Goal: Task Accomplishment & Management: Use online tool/utility

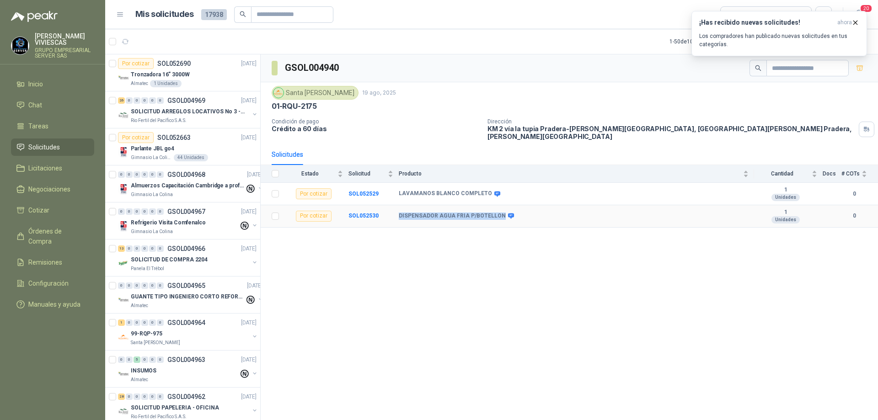
scroll to position [1539, 0]
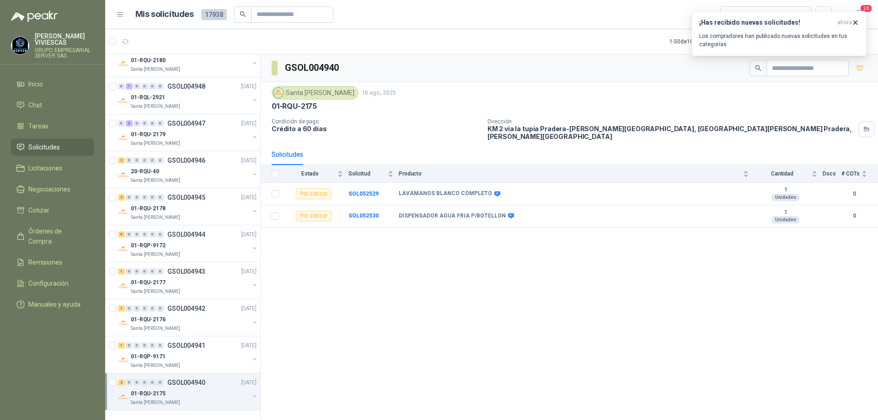
click at [442, 247] on div "GSOL004940 [GEOGRAPHIC_DATA][PERSON_NAME] [DATE] 01-RQU-2175 Condición de pago …" at bounding box center [569, 238] width 617 height 369
click at [194, 351] on div "01-RQP-9171" at bounding box center [190, 356] width 118 height 11
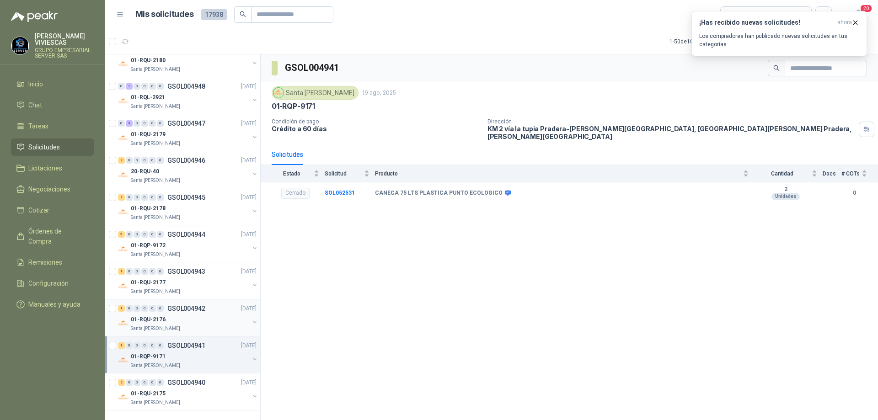
click at [194, 314] on div "01-RQU-2176" at bounding box center [190, 319] width 118 height 11
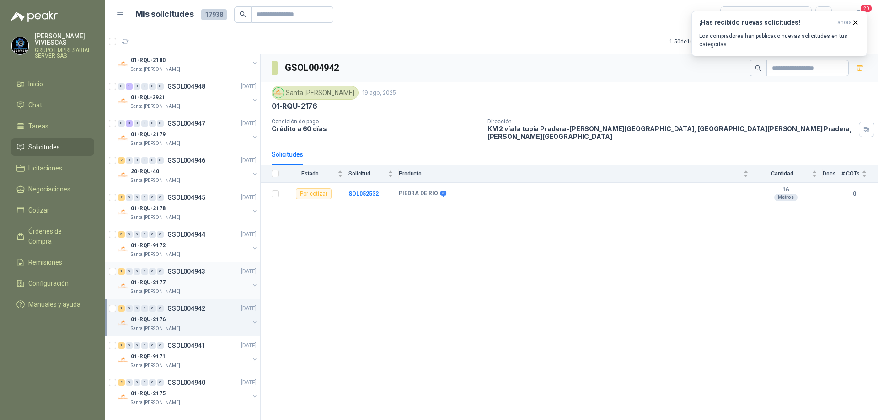
click at [192, 277] on div "01-RQU-2177" at bounding box center [190, 282] width 118 height 11
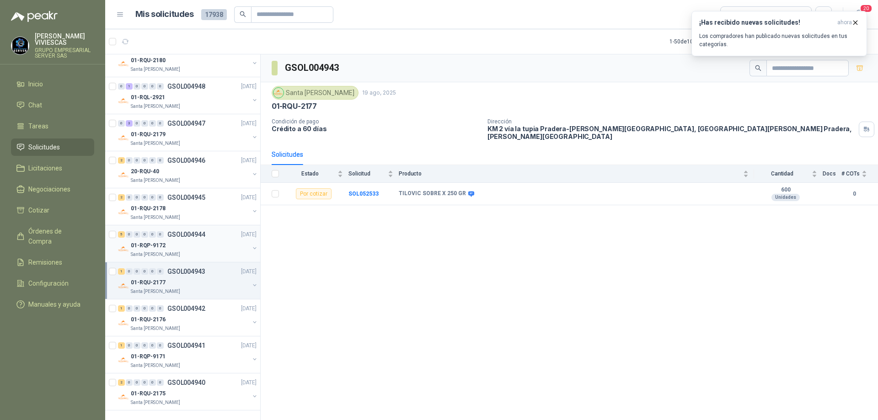
click at [191, 240] on div "01-RQP-9172" at bounding box center [190, 245] width 118 height 11
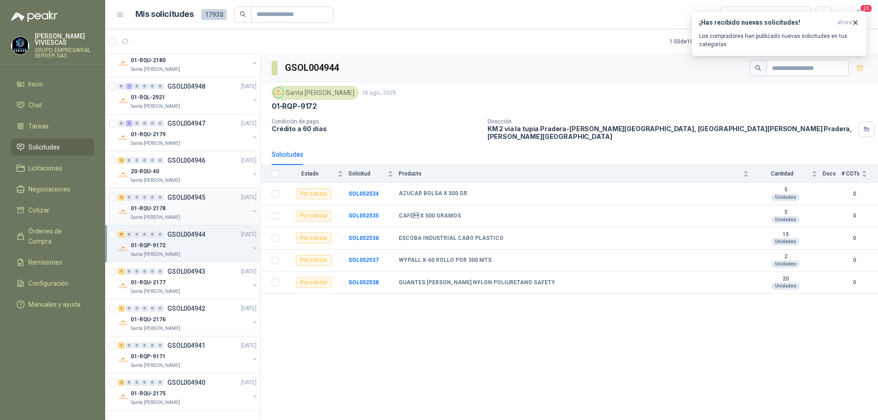
click at [191, 203] on div "01-RQU-2178" at bounding box center [190, 208] width 118 height 11
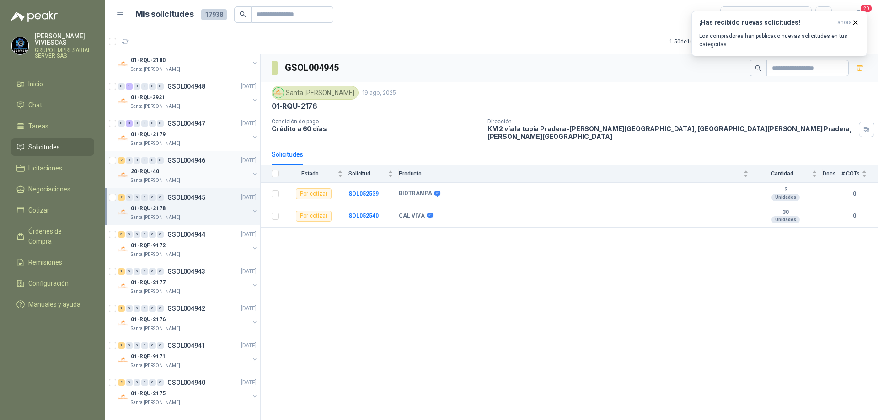
click at [184, 158] on div "2 0 0 0 0 0 GSOL004946 [DATE]" at bounding box center [188, 160] width 140 height 11
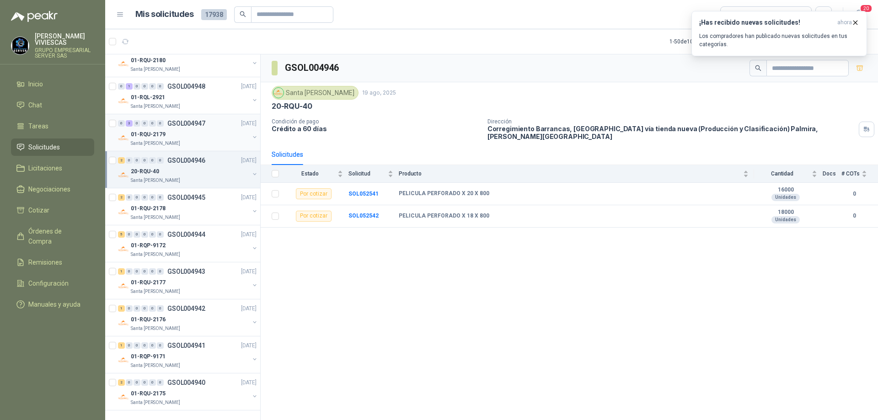
scroll to position [1448, 0]
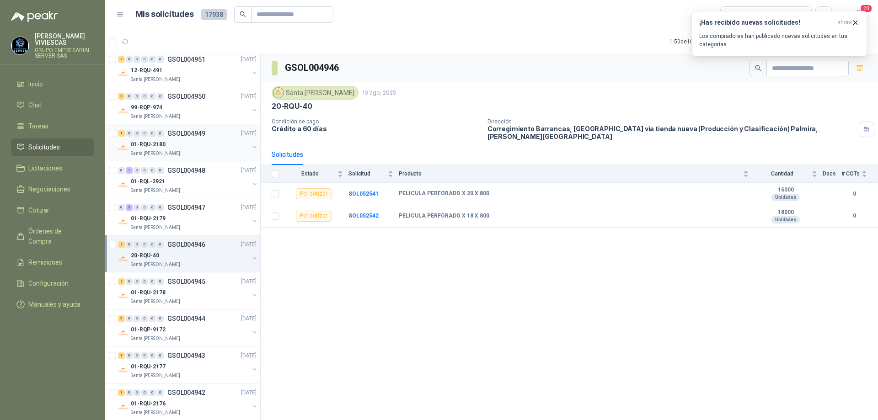
click at [178, 144] on div "01-RQU-2180" at bounding box center [190, 144] width 118 height 11
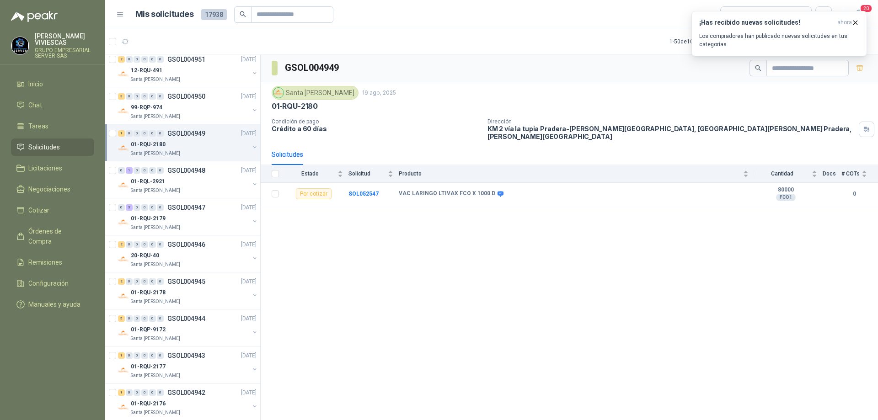
scroll to position [1357, 0]
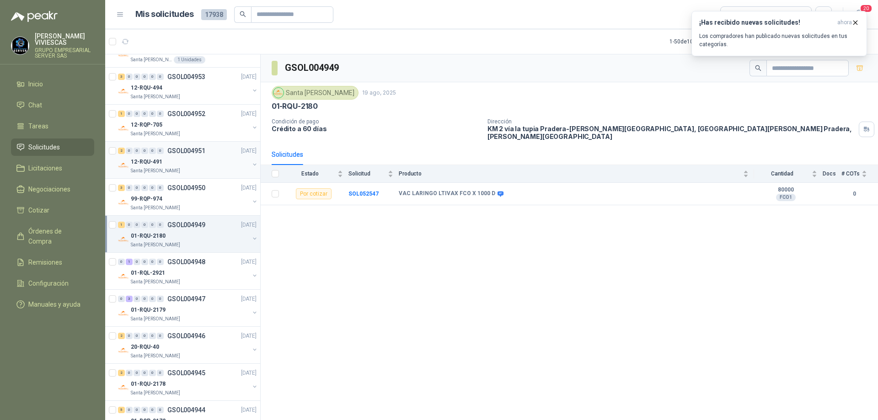
click at [185, 166] on div "12-RQU-491" at bounding box center [190, 161] width 118 height 11
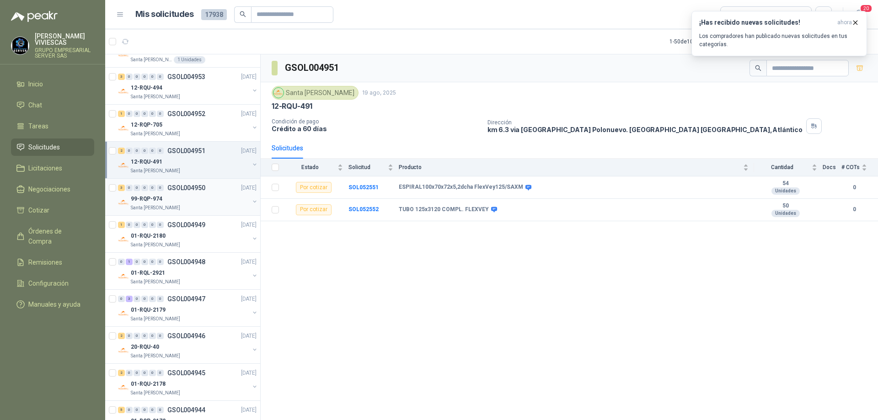
click at [177, 197] on div "99-RQP-974" at bounding box center [190, 198] width 118 height 11
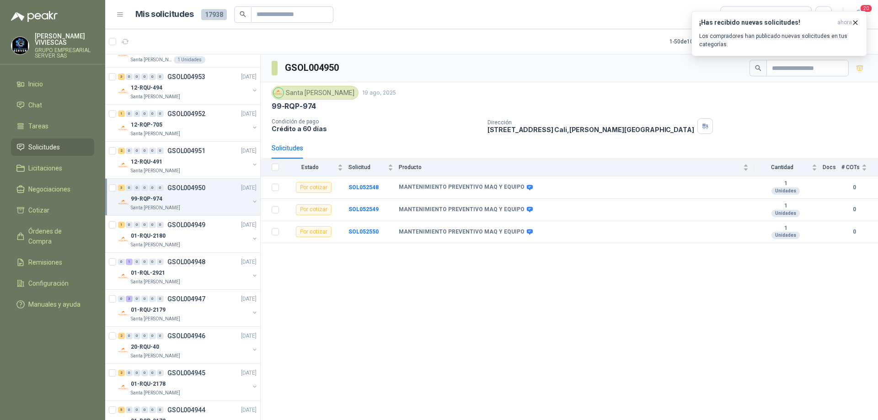
scroll to position [1265, 0]
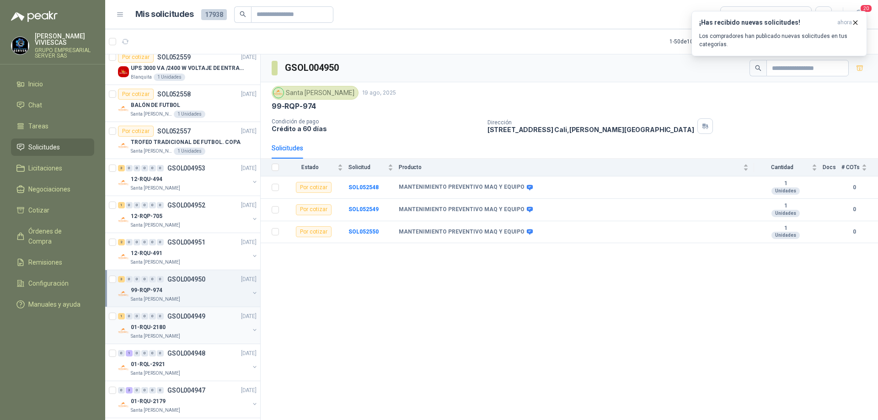
click at [185, 327] on div "01-RQU-2180" at bounding box center [190, 327] width 118 height 11
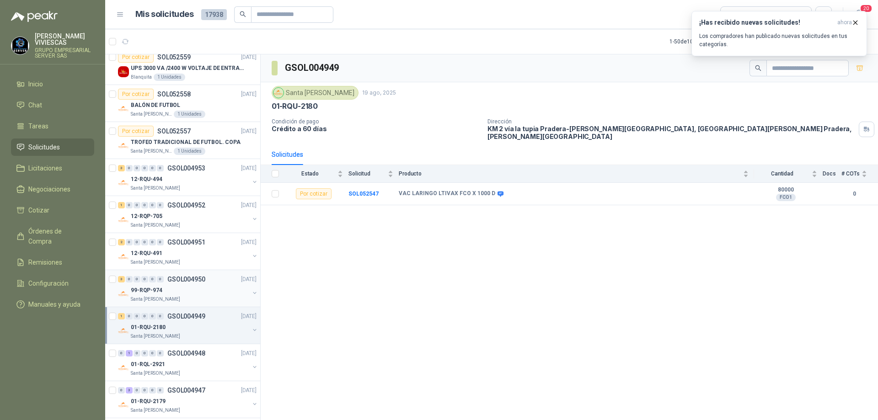
scroll to position [1357, 0]
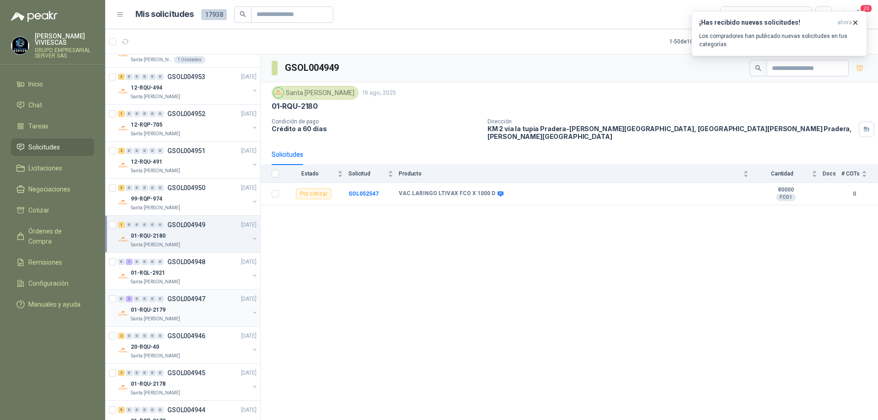
click at [184, 298] on p "GSOL004947" at bounding box center [186, 299] width 38 height 6
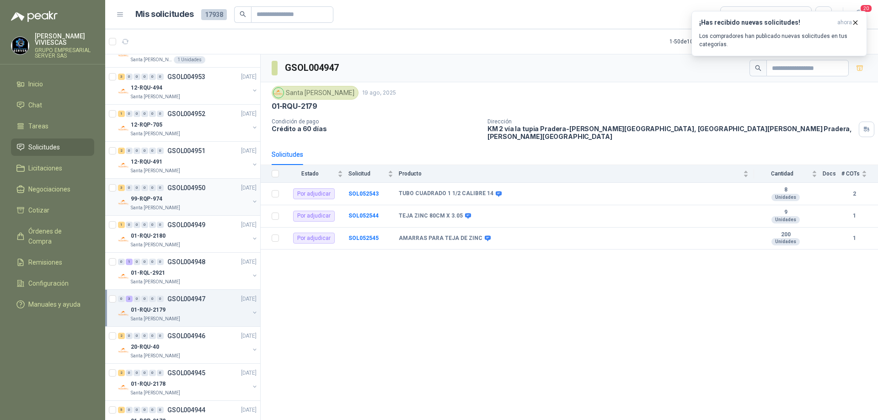
click at [199, 199] on div "99-RQP-974" at bounding box center [190, 198] width 118 height 11
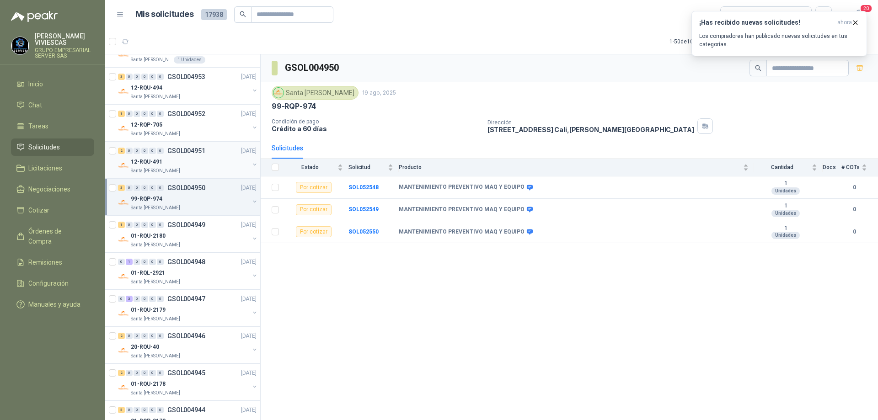
click at [203, 168] on div "Santa [PERSON_NAME]" at bounding box center [190, 170] width 118 height 7
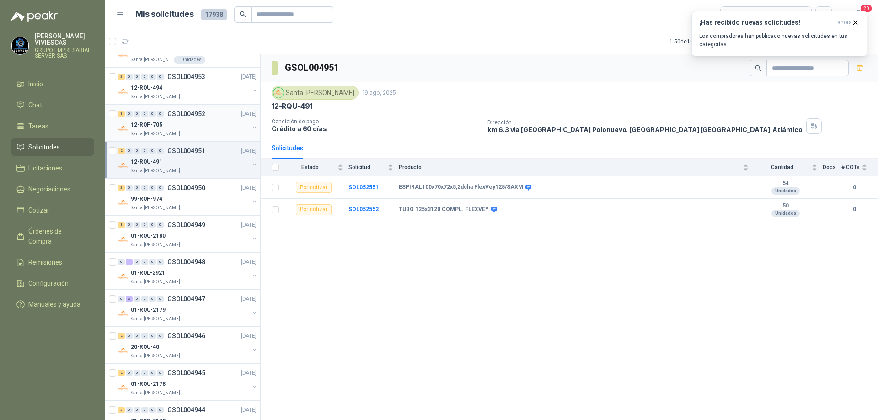
click at [196, 129] on div "12-RQP-705" at bounding box center [190, 124] width 118 height 11
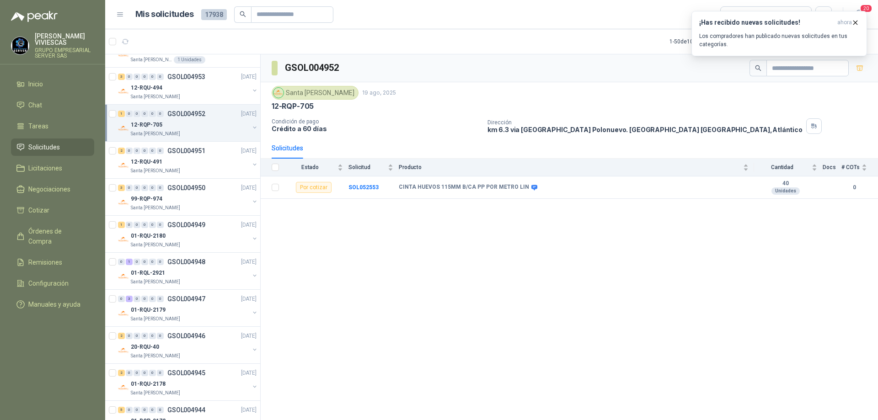
scroll to position [1265, 0]
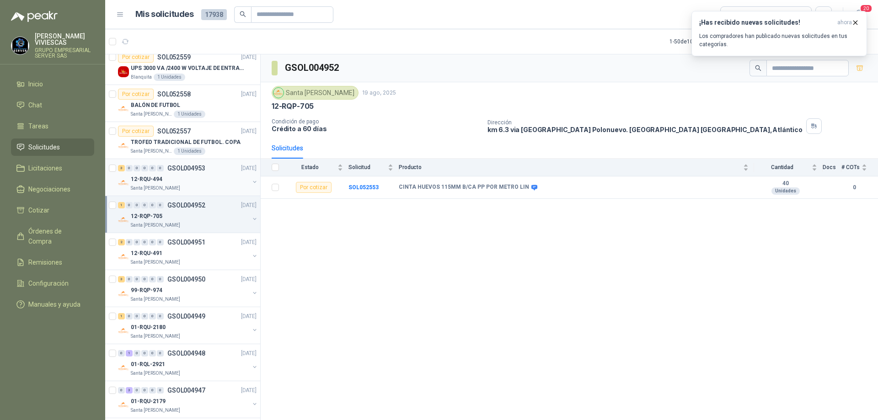
click at [181, 180] on div "12-RQU-494" at bounding box center [190, 179] width 118 height 11
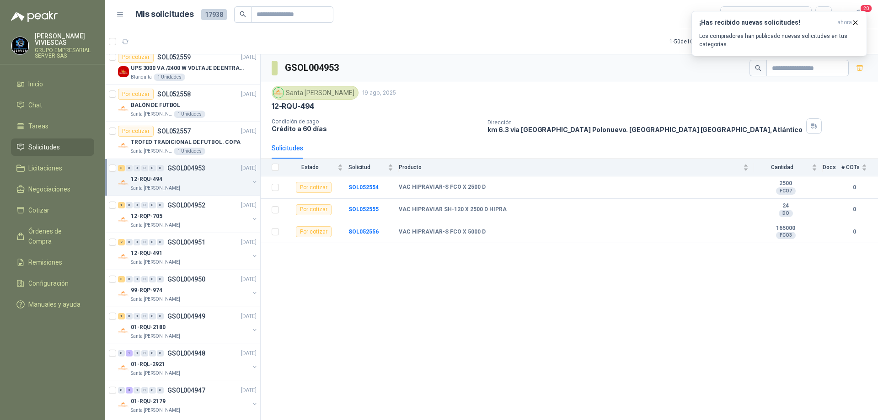
scroll to position [1174, 0]
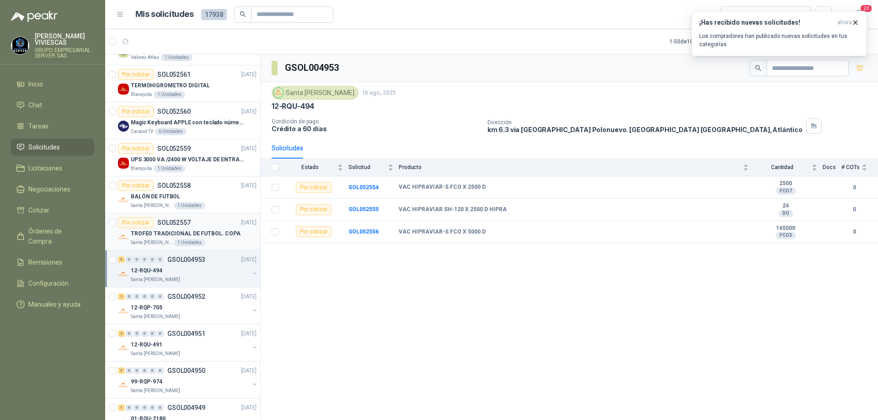
click at [190, 227] on div "Por cotizar SOL052557 [DATE]" at bounding box center [187, 222] width 138 height 11
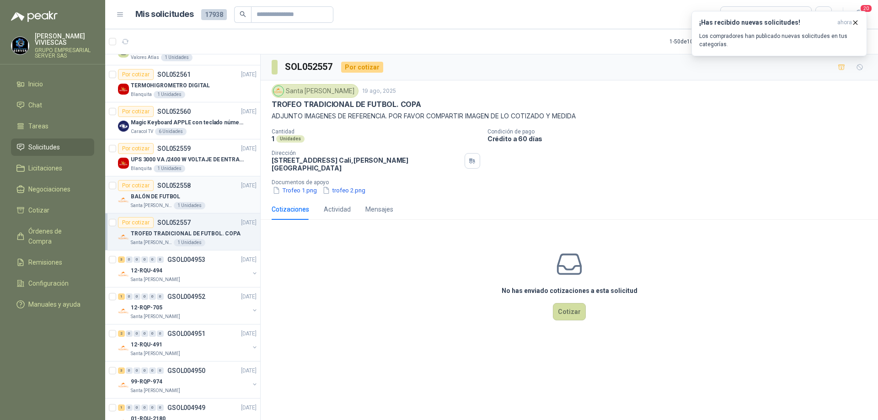
click at [198, 202] on div "1 Unidades" at bounding box center [190, 205] width 32 height 7
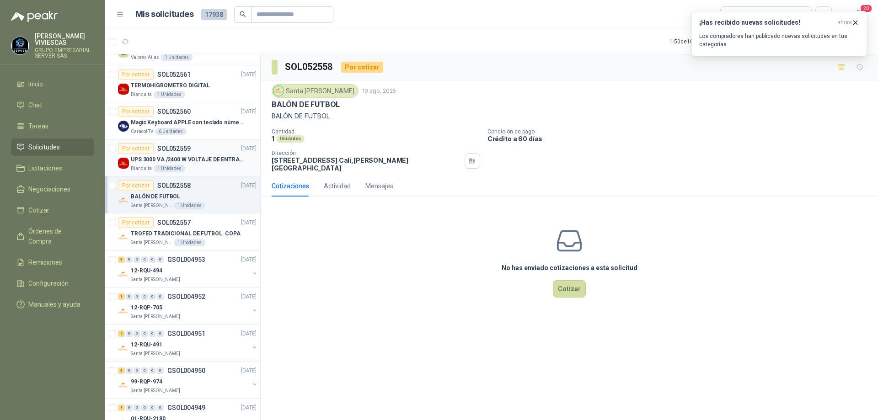
scroll to position [1082, 0]
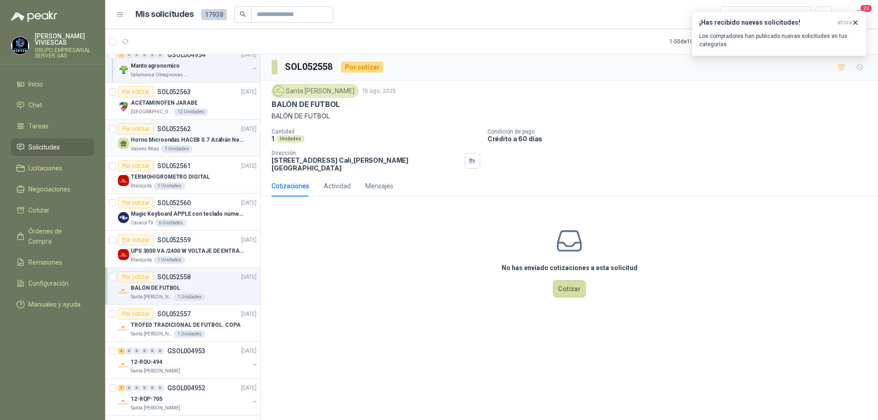
click at [201, 145] on div "Valores Atlas 1 Unidades" at bounding box center [194, 148] width 126 height 7
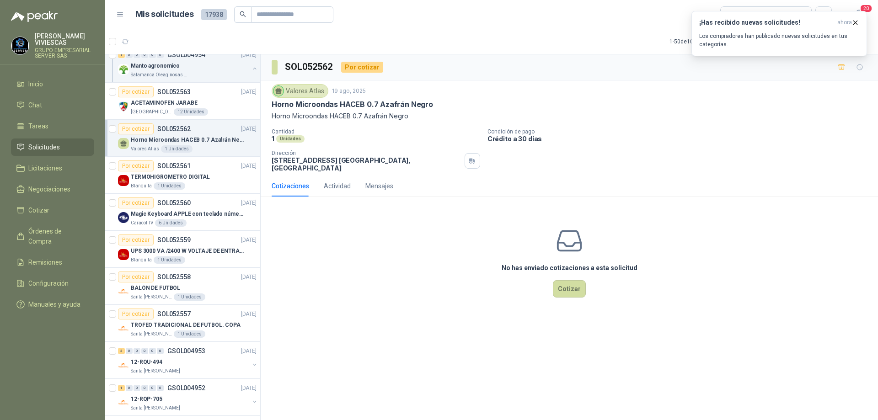
scroll to position [1037, 0]
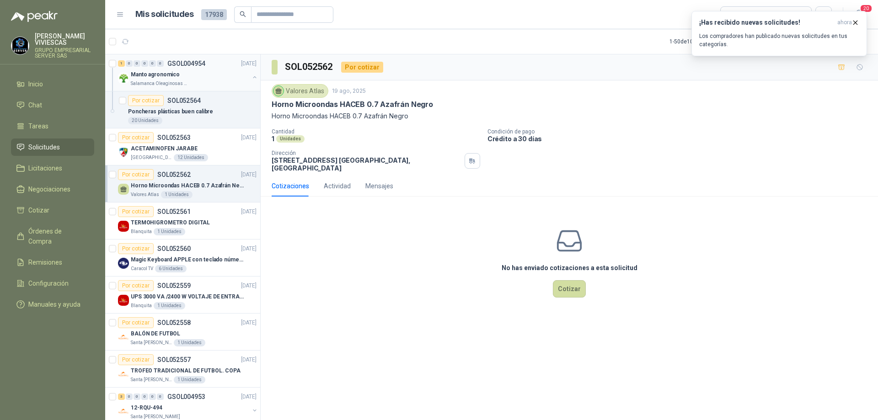
click at [207, 76] on div "Manto agronomico" at bounding box center [190, 74] width 118 height 11
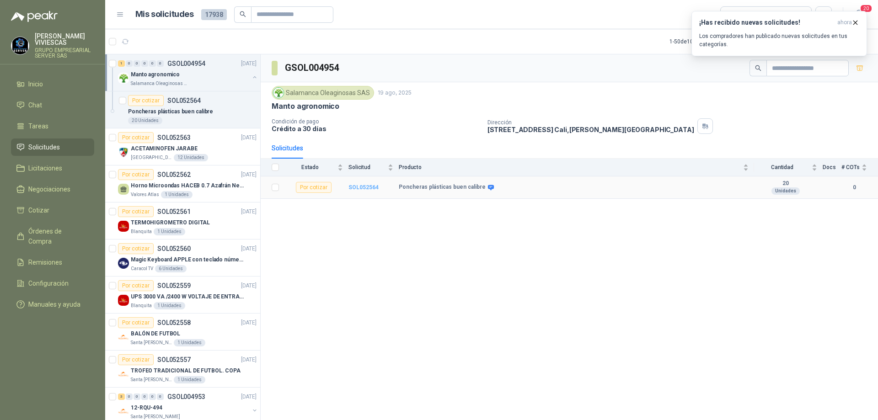
click at [367, 190] on b "SOL052564" at bounding box center [363, 187] width 30 height 6
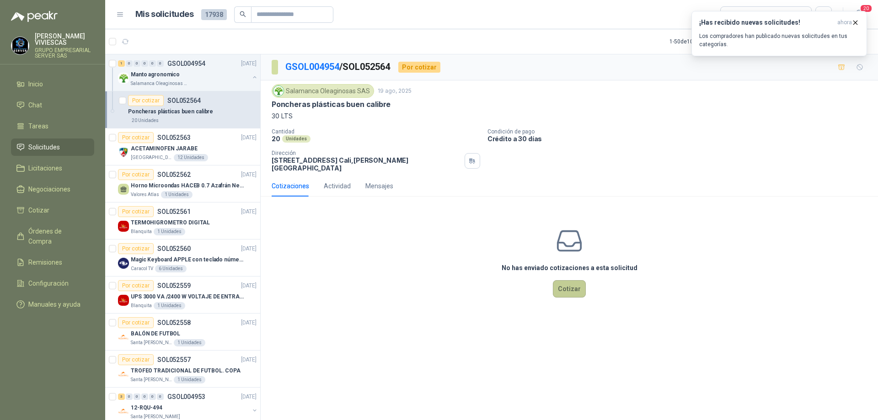
click at [575, 282] on button "Cotizar" at bounding box center [569, 288] width 33 height 17
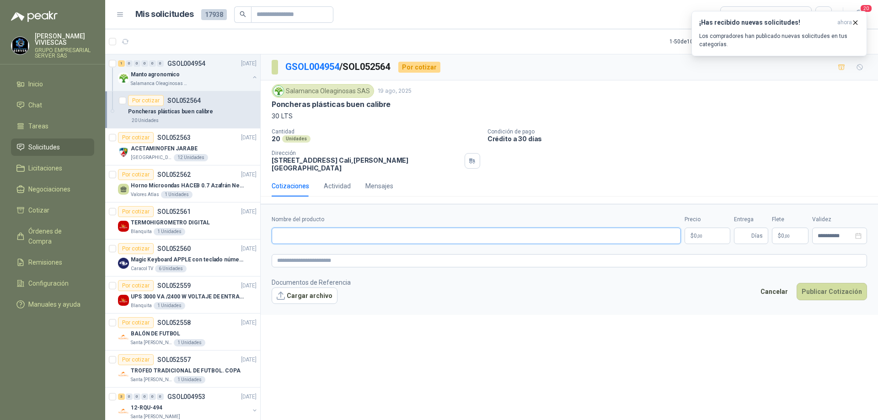
paste input "**********"
type input "**********"
click at [704, 230] on p "$ 0 ,00" at bounding box center [707, 236] width 46 height 16
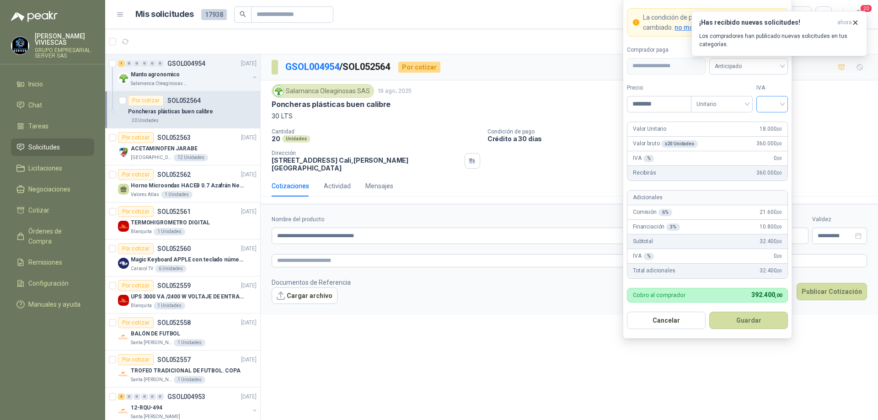
click at [784, 103] on div at bounding box center [772, 104] width 32 height 16
type input "********"
click at [768, 121] on div "19%" at bounding box center [771, 123] width 17 height 10
click at [774, 70] on span "Anticipado" at bounding box center [748, 66] width 68 height 14
click at [746, 101] on div "Crédito a 30 días" at bounding box center [748, 100] width 64 height 10
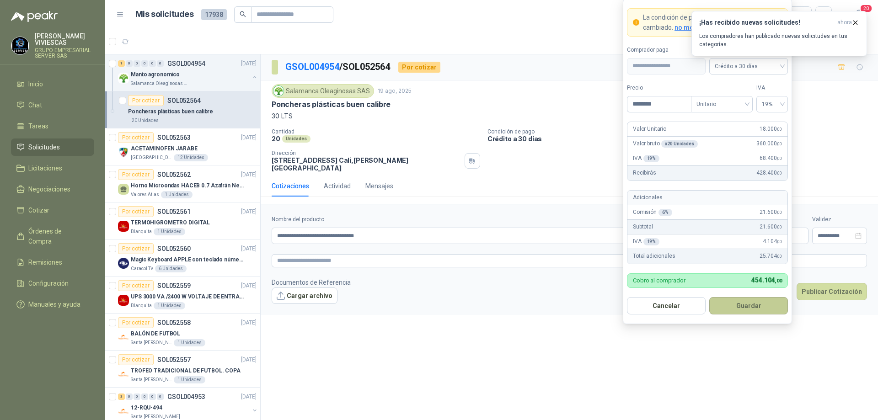
click at [743, 306] on button "Guardar" at bounding box center [748, 305] width 79 height 17
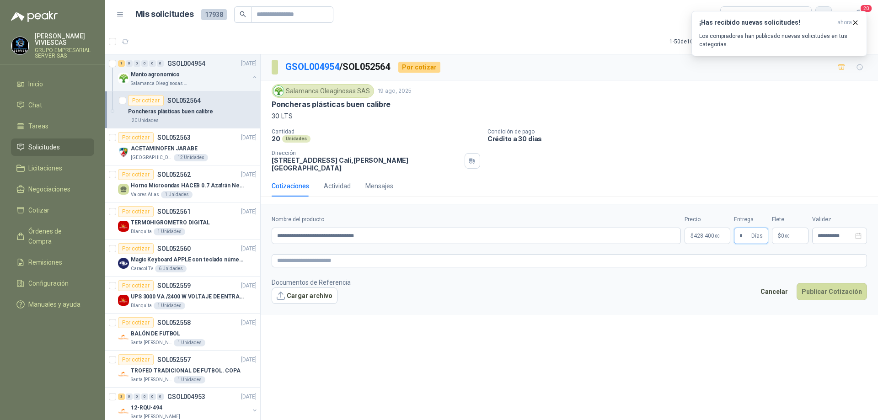
type input "*"
click at [717, 228] on body "[PERSON_NAME] GRUPO EMPRESARIAL SERVER SAS Inicio Chat Tareas Solicitudes Licit…" at bounding box center [439, 210] width 878 height 420
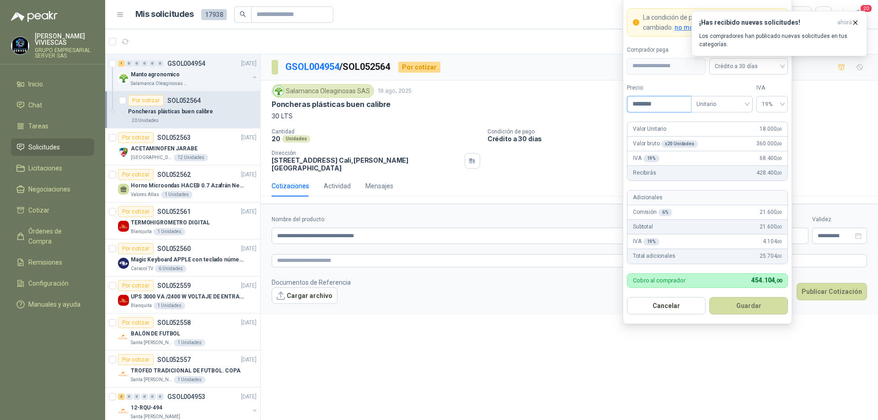
click at [660, 104] on input "********" at bounding box center [659, 104] width 64 height 16
type input "*"
type input "********"
click at [758, 302] on button "Guardar" at bounding box center [748, 305] width 79 height 17
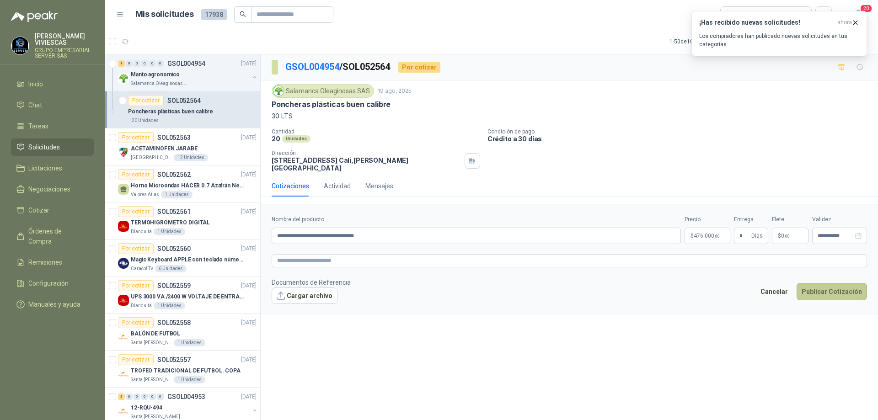
click at [820, 287] on button "Publicar Cotización" at bounding box center [831, 291] width 70 height 17
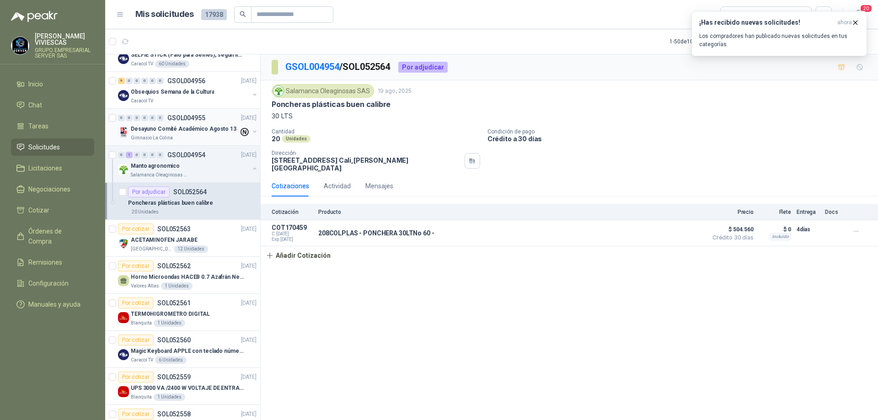
scroll to position [854, 0]
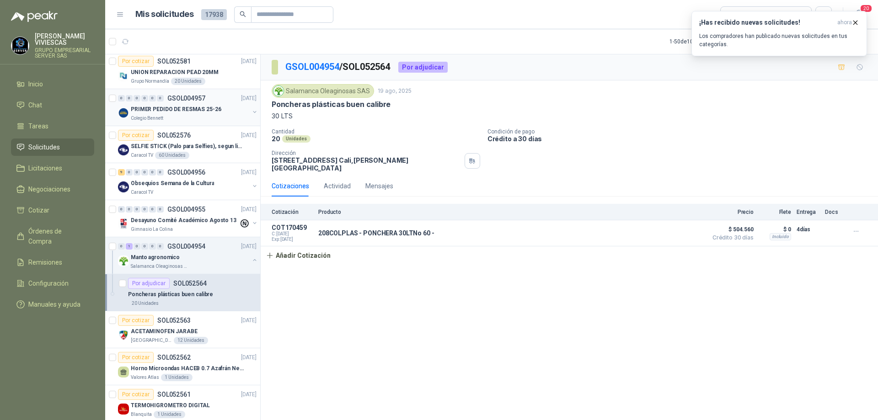
click at [194, 115] on div "Colegio Bennett" at bounding box center [190, 118] width 118 height 7
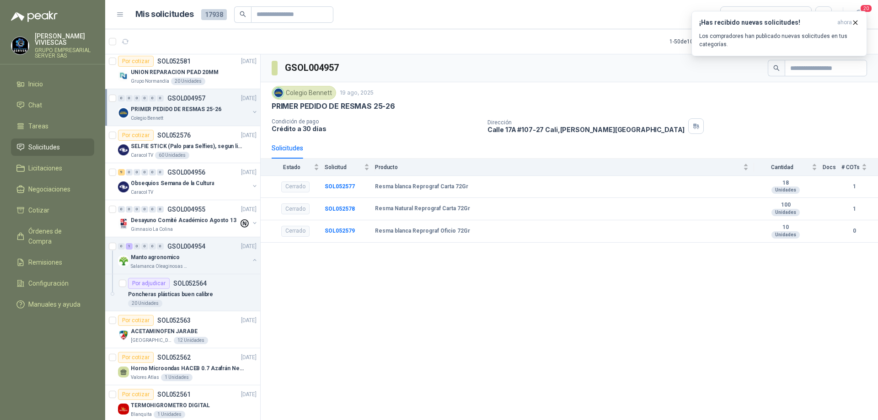
scroll to position [808, 0]
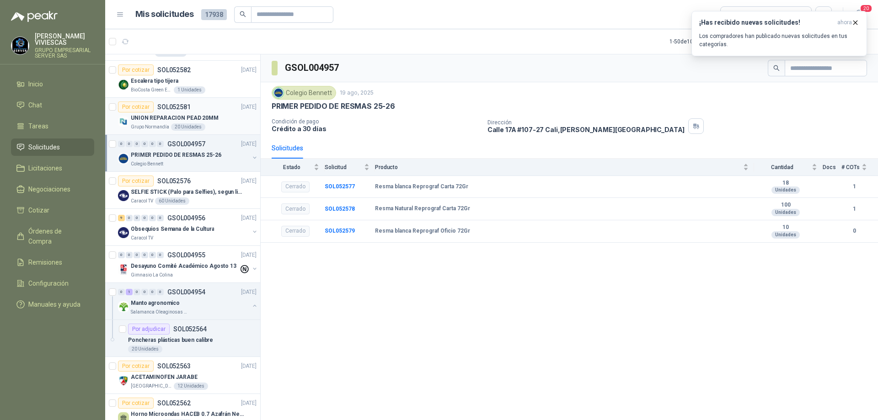
click at [201, 117] on p "UNION REPARACION PEAD 20MM" at bounding box center [175, 118] width 88 height 9
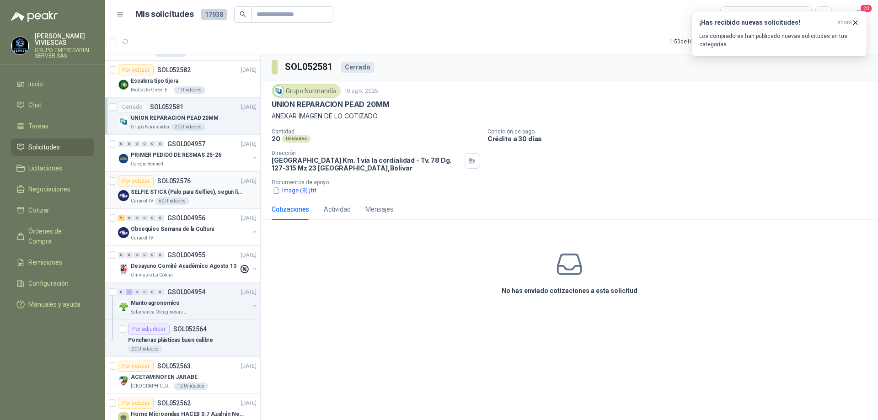
scroll to position [717, 0]
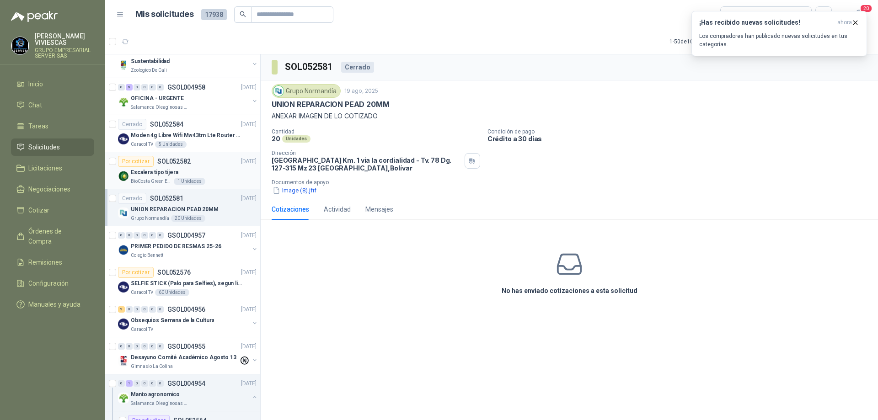
click at [215, 167] on div "Escalera tipo tijera" at bounding box center [194, 172] width 126 height 11
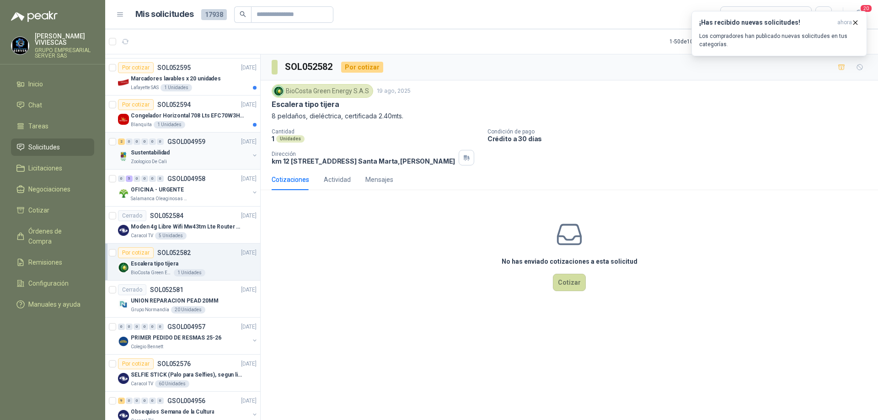
scroll to position [534, 0]
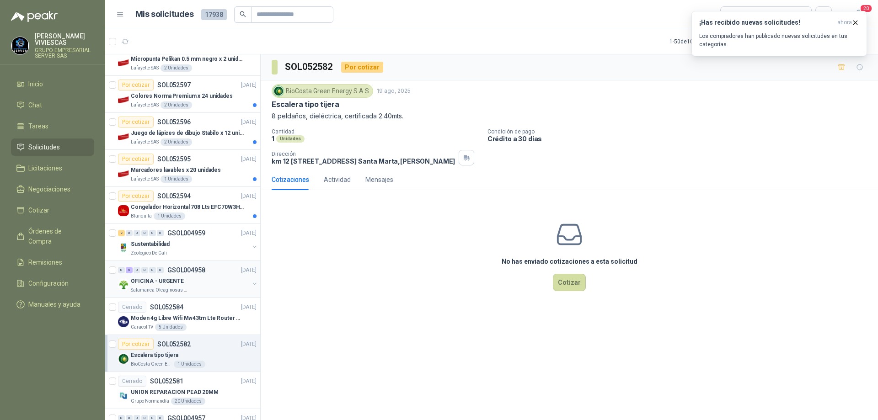
click at [208, 277] on link "0 5 0 0 0 0 GSOL004958 [DATE] OFICINA - URGENTE Salamanca Oleaginosas SAS" at bounding box center [188, 279] width 140 height 29
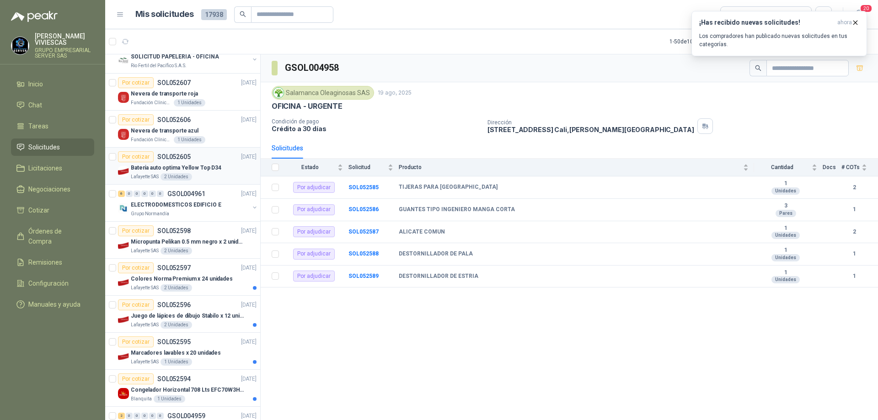
scroll to position [214, 0]
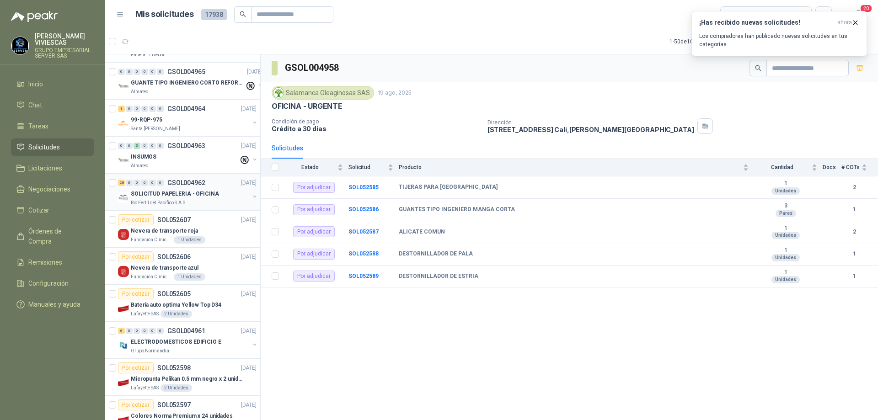
click at [196, 193] on p "SOLICITUD PAPELERIA - OFICINA" at bounding box center [175, 194] width 88 height 9
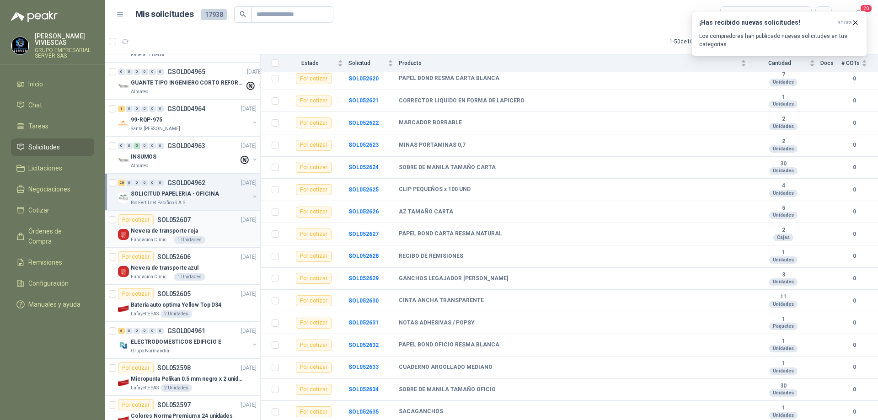
scroll to position [122, 0]
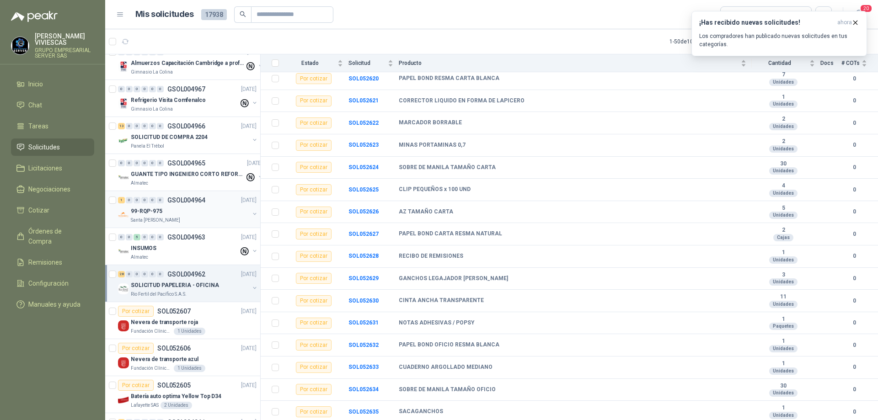
click at [179, 218] on div "Santa [PERSON_NAME]" at bounding box center [190, 220] width 118 height 7
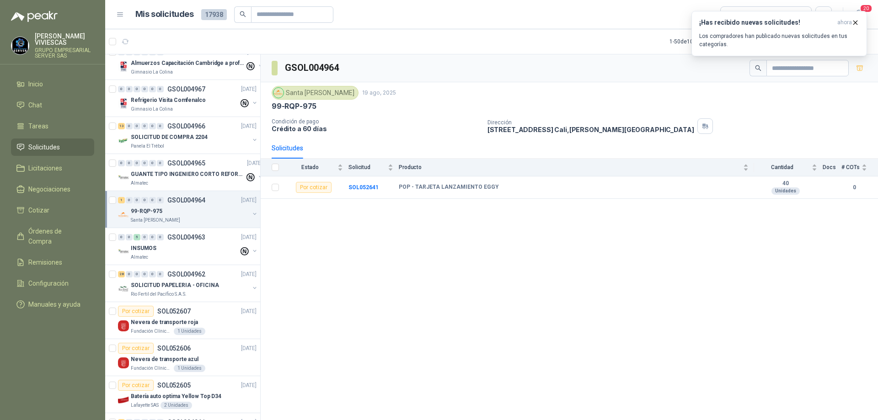
scroll to position [31, 0]
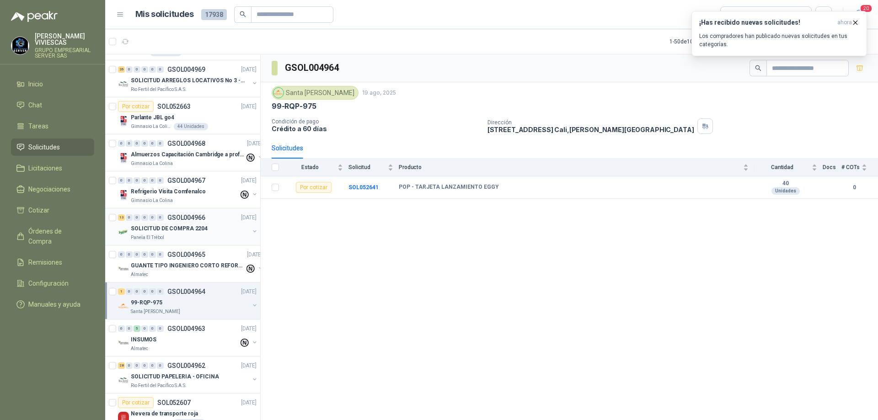
click at [186, 232] on p "SOLICITUD DE COMPRA 2204" at bounding box center [169, 228] width 77 height 9
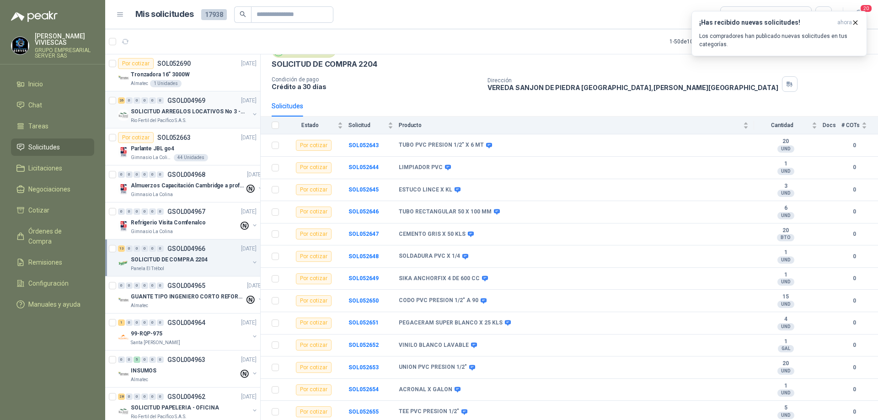
click at [199, 123] on div "Rio Fertil del Pacífico S.A.S." at bounding box center [190, 120] width 118 height 7
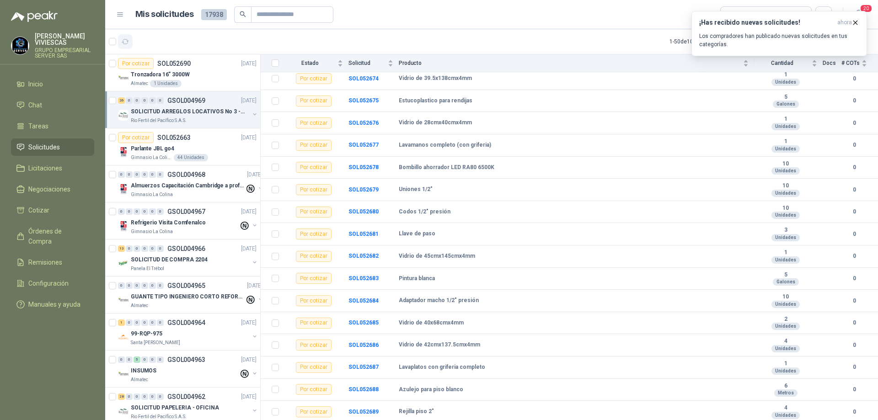
click at [124, 42] on icon "button" at bounding box center [126, 42] width 8 height 8
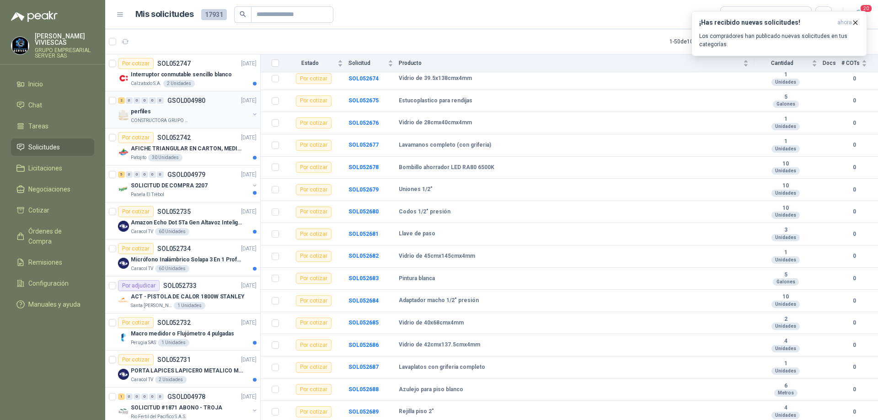
click at [189, 106] on div "perfiles" at bounding box center [190, 111] width 118 height 11
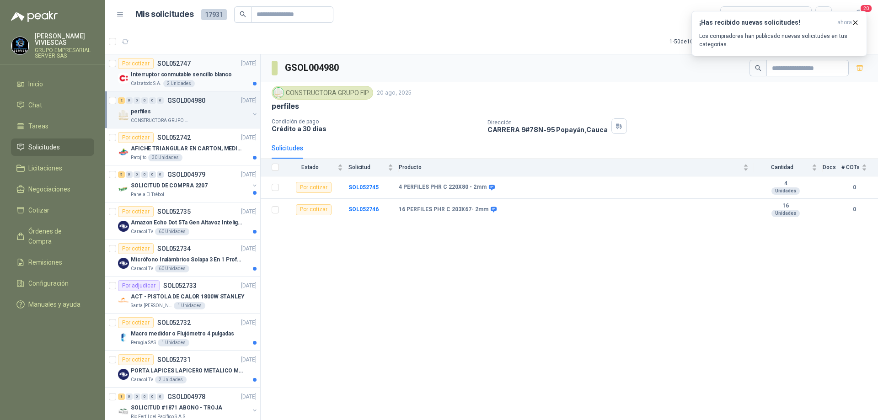
click at [210, 80] on div "Interruptor conmutable sencillo blanco" at bounding box center [194, 74] width 126 height 11
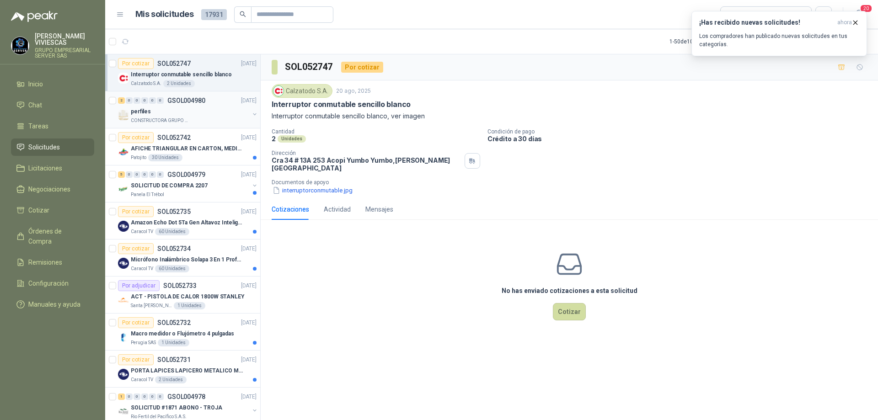
click at [198, 109] on div "perfiles" at bounding box center [190, 111] width 118 height 11
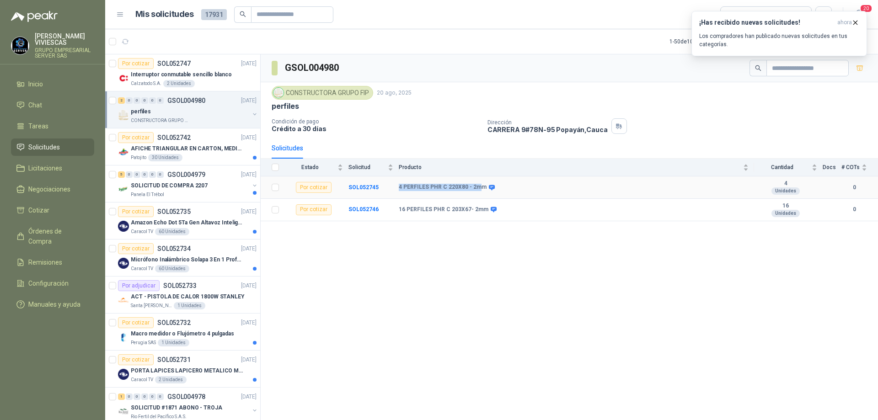
drag, startPoint x: 398, startPoint y: 188, endPoint x: 476, endPoint y: 194, distance: 78.4
click at [476, 194] on tr "Por cotizar SOL052745 4 PERFILES PHR C 220X80 - 2mm 4 Unidades 0" at bounding box center [569, 187] width 617 height 22
click at [458, 249] on div "GSOL004980 CONSTRUCTORA GRUPO FIP [DATE] perfiles Condición de pago Crédito a 3…" at bounding box center [569, 238] width 617 height 369
drag, startPoint x: 402, startPoint y: 187, endPoint x: 493, endPoint y: 187, distance: 91.0
click at [493, 187] on div "4 PERFILES PHR C 220X80 - 2mm" at bounding box center [574, 187] width 350 height 7
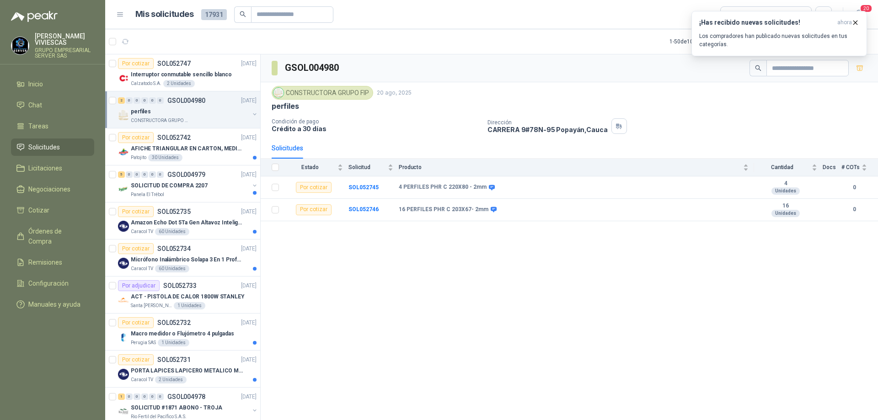
drag, startPoint x: 421, startPoint y: 264, endPoint x: 380, endPoint y: 204, distance: 72.1
click at [419, 264] on div "GSOL004980 CONSTRUCTORA GRUPO FIP [DATE] perfiles Condición de pago Crédito a 3…" at bounding box center [569, 238] width 617 height 369
click at [371, 188] on b "SOL052745" at bounding box center [363, 187] width 30 height 6
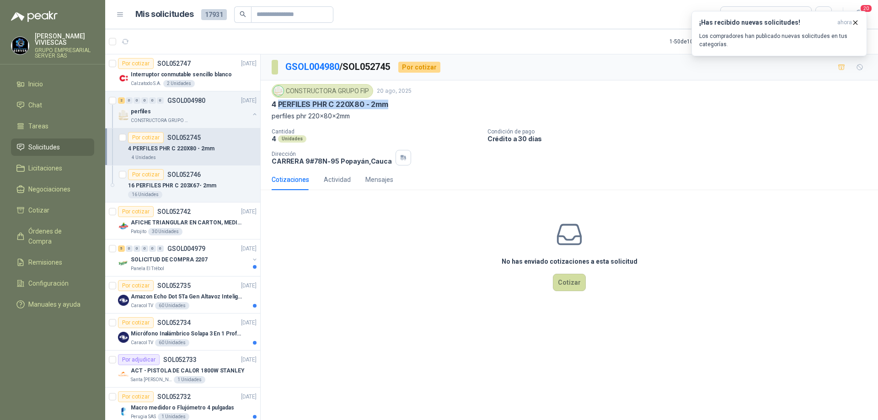
drag, startPoint x: 278, startPoint y: 103, endPoint x: 393, endPoint y: 110, distance: 114.5
click at [393, 110] on div "CONSTRUCTORA GRUPO FIP [DATE] 4 PERFILES PHR C 220X80 - 2mm perfiles phr 220x80…" at bounding box center [569, 102] width 595 height 37
copy p "PERFILES PHR C 220X80 - 2mm"
click at [316, 70] on link "GSOL004980" at bounding box center [312, 66] width 54 height 11
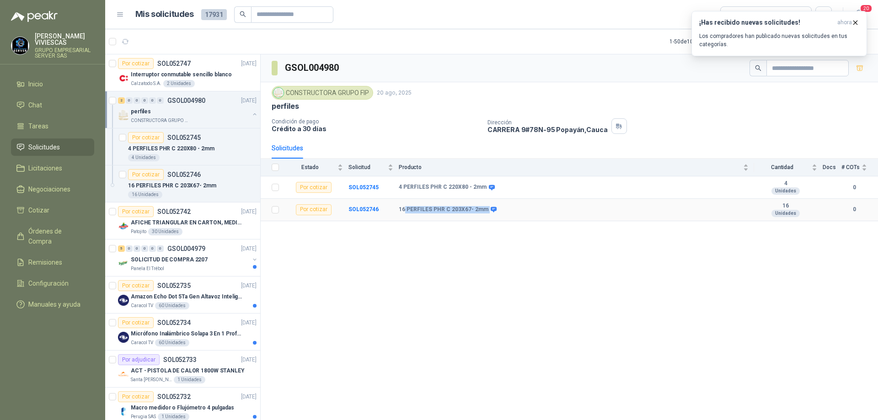
drag, startPoint x: 405, startPoint y: 208, endPoint x: 488, endPoint y: 212, distance: 82.8
click at [488, 212] on div "16 PERFILES PHR C 203X67- 2mm" at bounding box center [447, 209] width 96 height 7
copy div "PERFILES PHR C 203X67- 2mm"
click at [190, 110] on div "perfiles" at bounding box center [190, 111] width 118 height 11
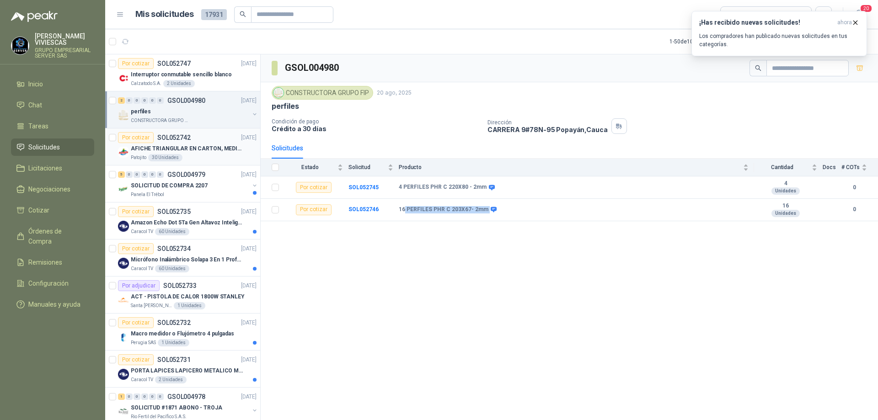
click at [209, 152] on p "AFICHE TRIANGULAR EN CARTON, MEDIDAS 30 CM X 45 CM" at bounding box center [188, 148] width 114 height 9
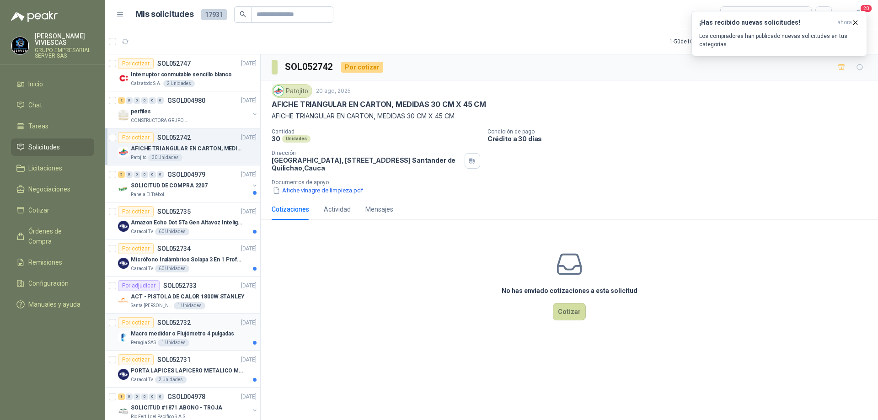
click at [220, 334] on p "Macro medidor o Flujómetro 4 pulgadas" at bounding box center [182, 334] width 103 height 9
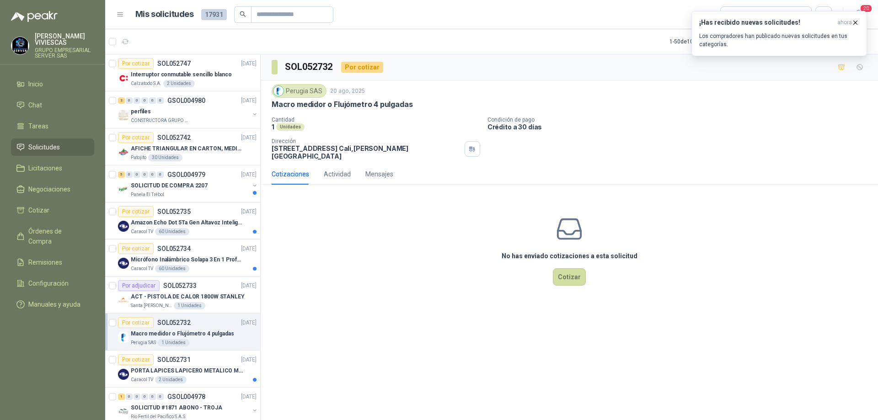
scroll to position [91, 0]
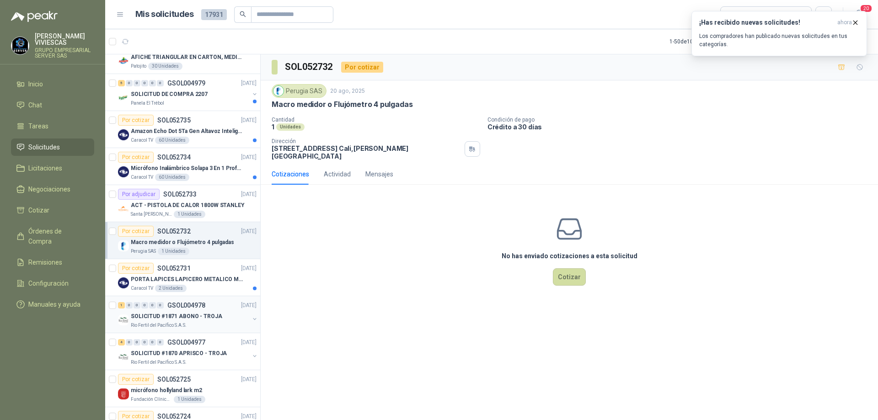
click at [201, 323] on div "Rio Fertil del Pacífico S.A.S." at bounding box center [190, 325] width 118 height 7
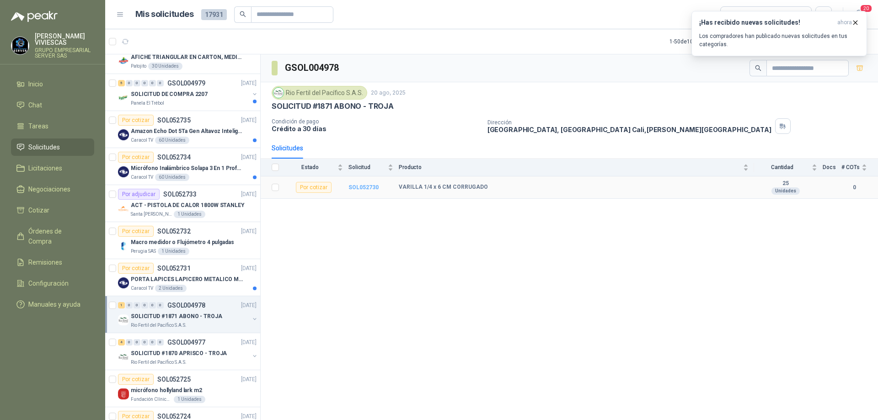
click at [367, 187] on b "SOL052730" at bounding box center [363, 187] width 30 height 6
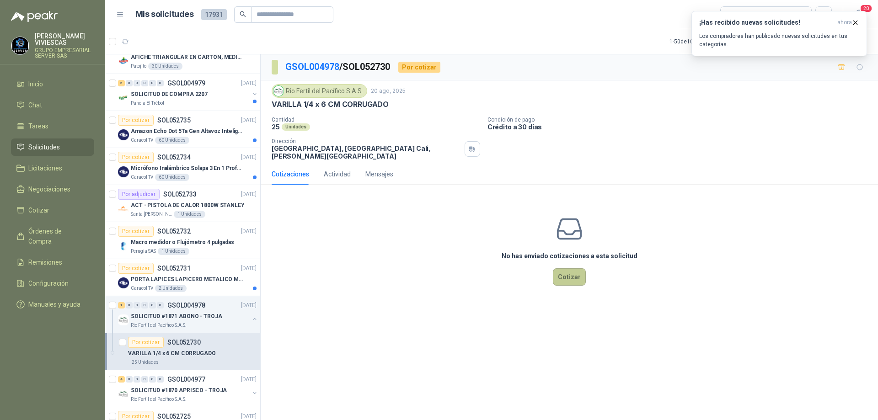
click at [575, 269] on button "Cotizar" at bounding box center [569, 276] width 33 height 17
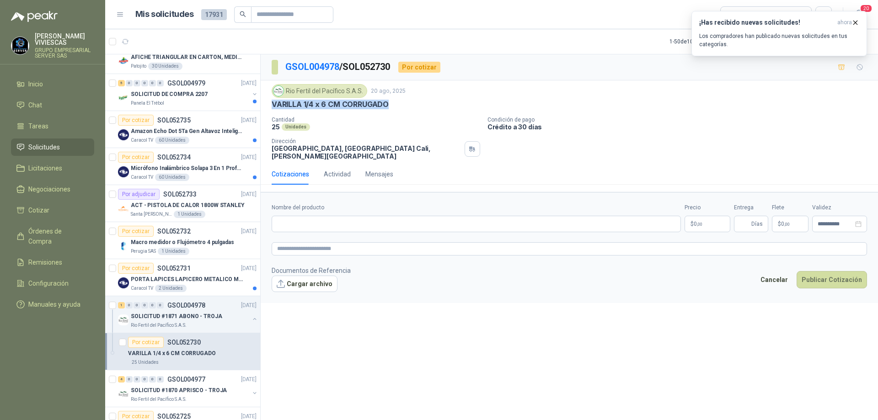
drag, startPoint x: 394, startPoint y: 103, endPoint x: 270, endPoint y: 110, distance: 124.5
click at [270, 110] on div "Rio Fertil [PERSON_NAME] S.A.S. [DATE] VARILLA 1/4 x 6 CM CORRUGADO Cantidad 25…" at bounding box center [569, 121] width 617 height 83
copy p "VARILLA 1/4 x 6 CM CORRUGADO"
paste input "**********"
type input "**********"
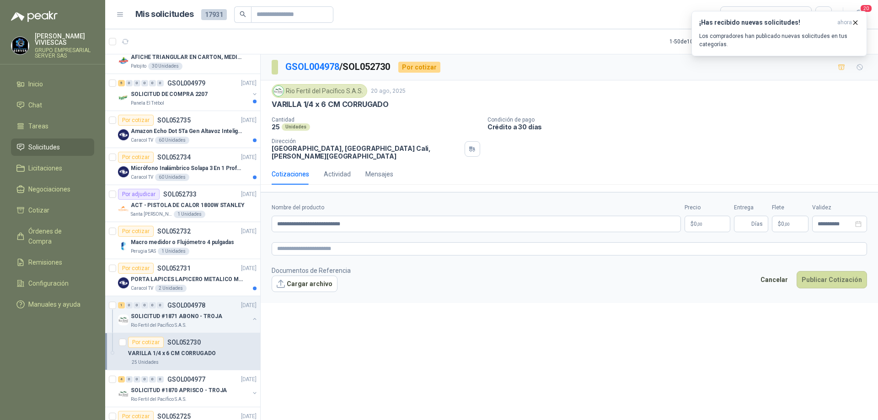
click at [702, 222] on span ",00" at bounding box center [699, 224] width 5 height 5
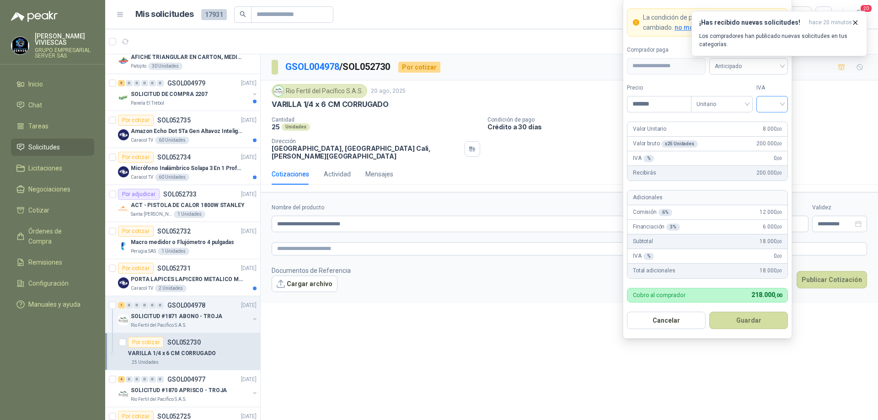
click at [787, 101] on div at bounding box center [772, 104] width 32 height 16
type input "*******"
click at [771, 124] on div "19%" at bounding box center [771, 123] width 17 height 10
click at [769, 56] on div "¡Has recibido nuevas solicitudes! hace 20 minutos Los compradores han publicado…" at bounding box center [779, 33] width 176 height 45
click at [710, 216] on body "[PERSON_NAME] GRUPO EMPRESARIAL SERVER SAS Inicio Chat Tareas Solicitudes Licit…" at bounding box center [439, 210] width 878 height 420
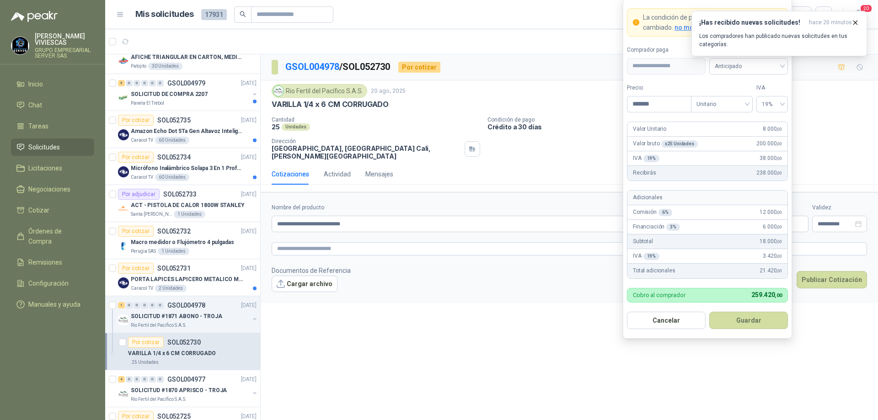
click at [777, 56] on div "¡Has recibido nuevas solicitudes! hace 20 minutos Los compradores han publicado…" at bounding box center [779, 33] width 176 height 45
click at [702, 216] on body "[PERSON_NAME] GRUPO EMPRESARIAL SERVER SAS Inicio Chat Tareas Solicitudes Licit…" at bounding box center [439, 210] width 878 height 420
click at [772, 65] on span "Anticipado" at bounding box center [748, 66] width 68 height 14
click at [745, 100] on div "Crédito a 30 días" at bounding box center [748, 100] width 64 height 10
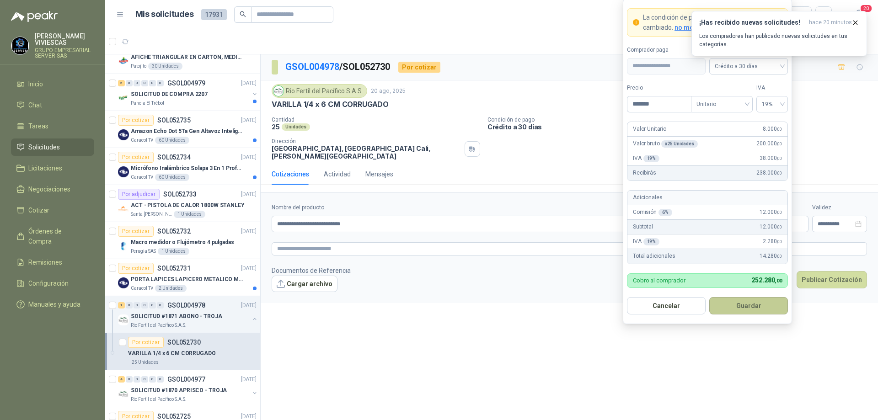
click at [739, 305] on button "Guardar" at bounding box center [748, 305] width 79 height 17
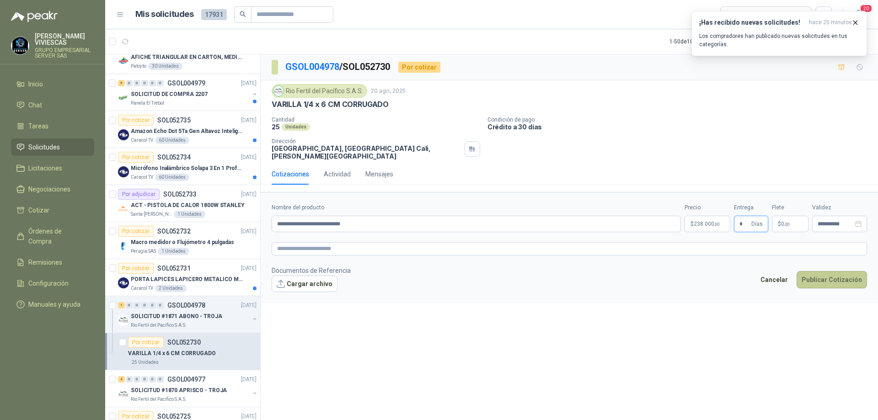
type input "*"
click at [837, 271] on button "Publicar Cotización" at bounding box center [831, 279] width 70 height 17
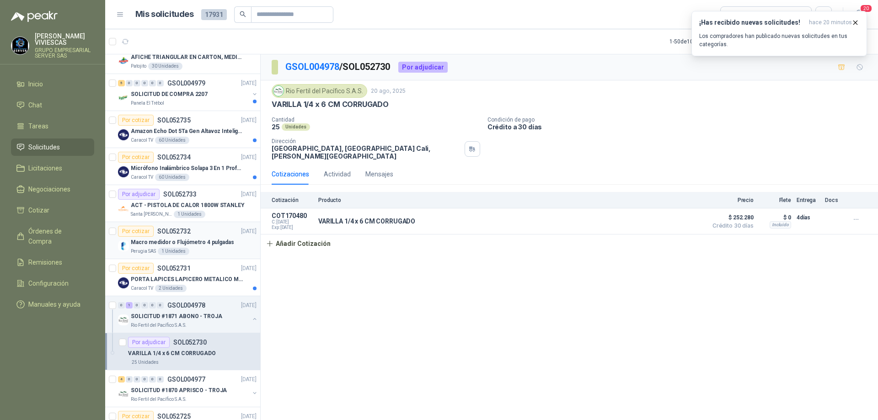
scroll to position [183, 0]
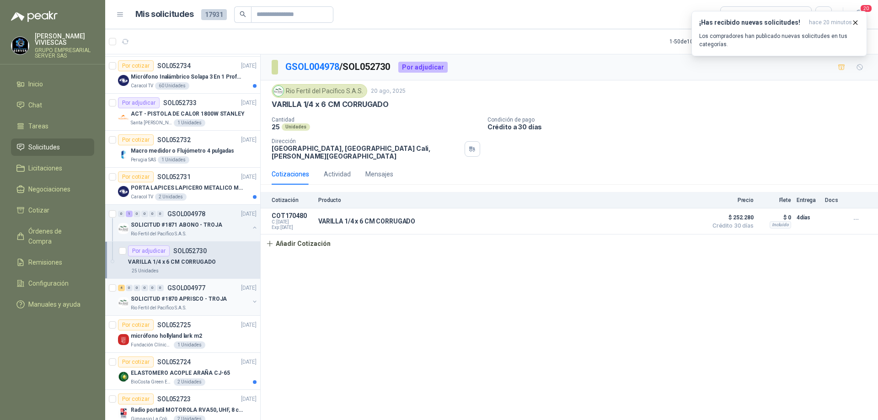
click at [188, 299] on p "SOLICITUD #1870 APRISCO - TROJA" at bounding box center [179, 299] width 96 height 9
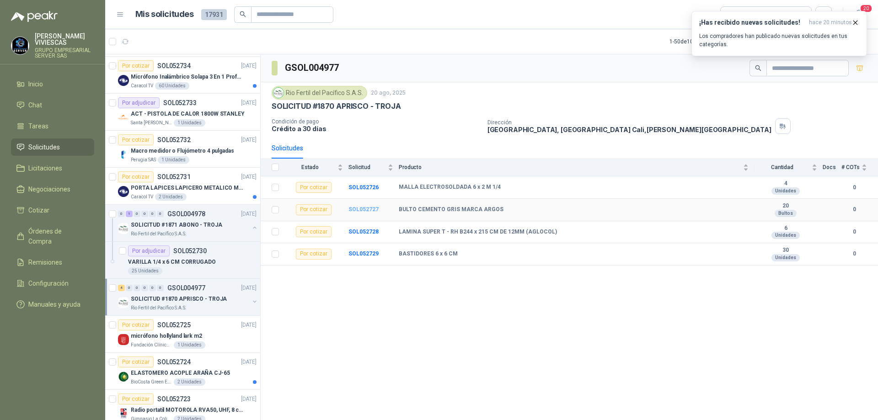
click at [373, 211] on b "SOL052727" at bounding box center [363, 209] width 30 height 6
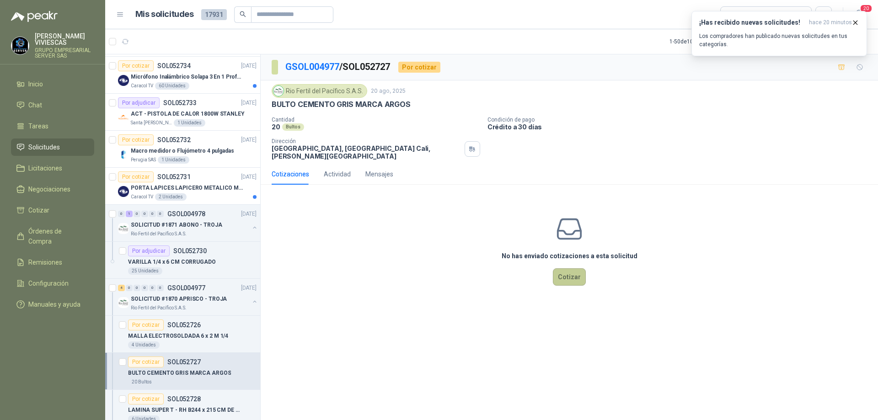
click at [571, 277] on button "Cotizar" at bounding box center [569, 276] width 33 height 17
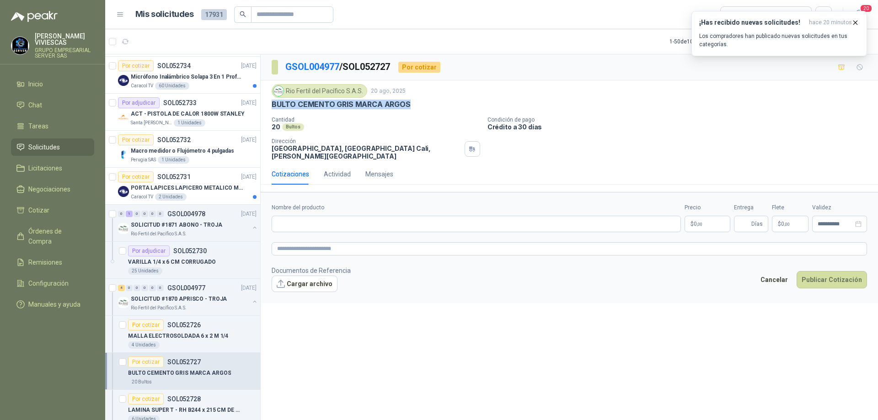
drag, startPoint x: 413, startPoint y: 108, endPoint x: 272, endPoint y: 103, distance: 140.9
click at [272, 103] on div "BULTO CEMENTO GRIS MARCA ARGOS" at bounding box center [569, 105] width 595 height 10
copy p "BULTO CEMENTO GRIS MARCA ARGOS"
paste input "**********"
type input "**********"
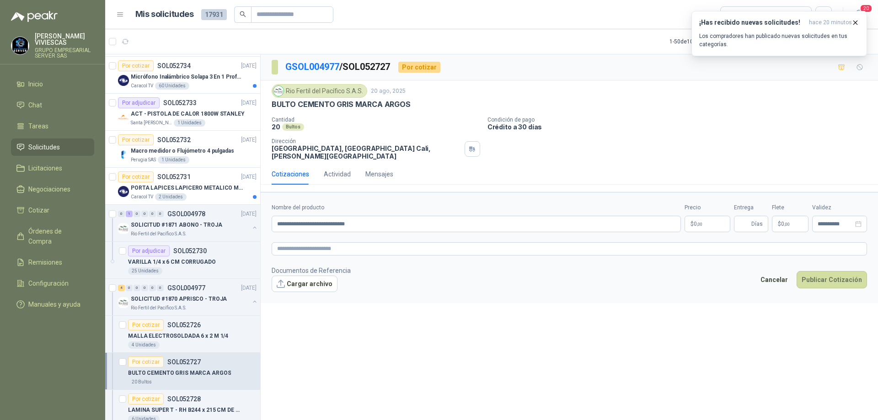
click at [709, 216] on p "$ 0 ,00" at bounding box center [707, 224] width 46 height 16
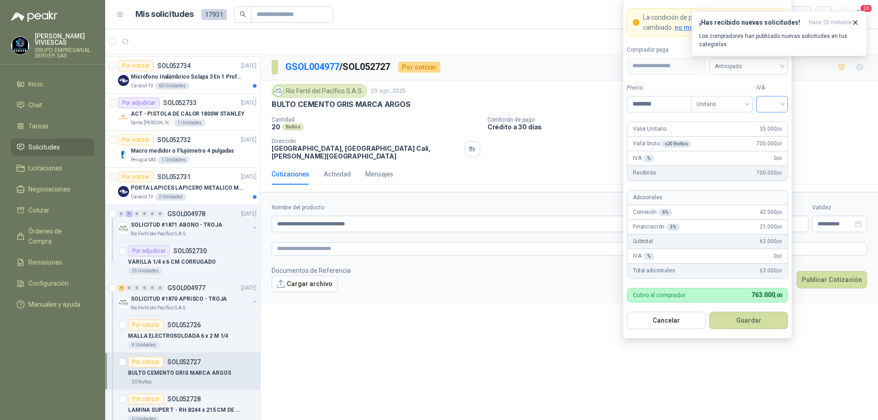
type input "********"
click at [779, 105] on input "search" at bounding box center [772, 103] width 21 height 14
click at [779, 119] on div "19%" at bounding box center [771, 123] width 17 height 10
click at [758, 64] on span "Anticipado" at bounding box center [748, 66] width 68 height 14
click at [746, 97] on div "Crédito a 30 días" at bounding box center [748, 100] width 64 height 10
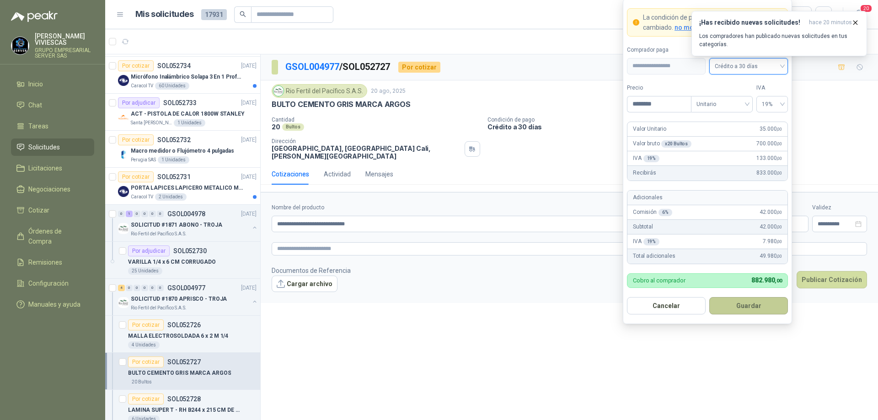
click at [742, 304] on button "Guardar" at bounding box center [748, 305] width 79 height 17
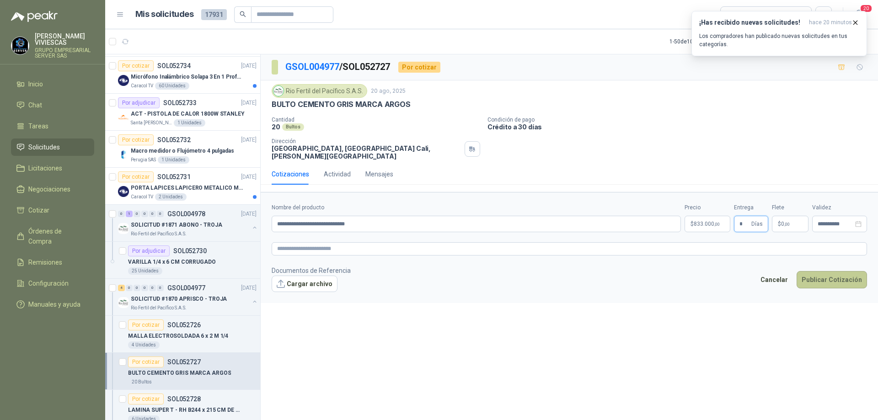
type input "*"
click at [827, 275] on button "Publicar Cotización" at bounding box center [831, 279] width 70 height 17
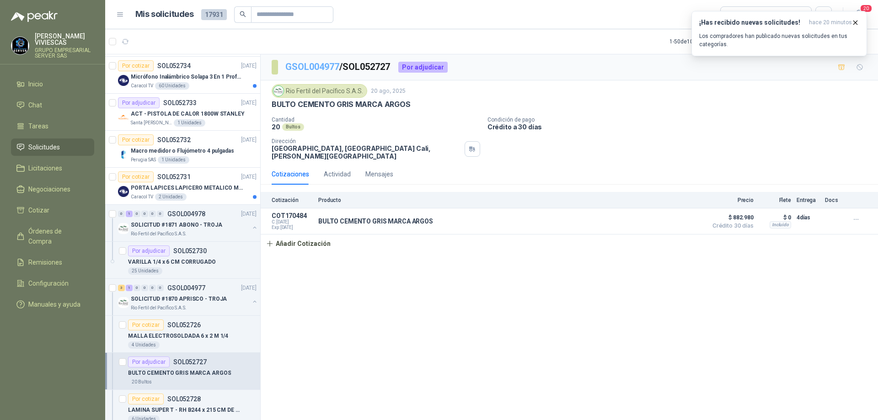
click at [316, 67] on link "GSOL004977" at bounding box center [312, 66] width 54 height 11
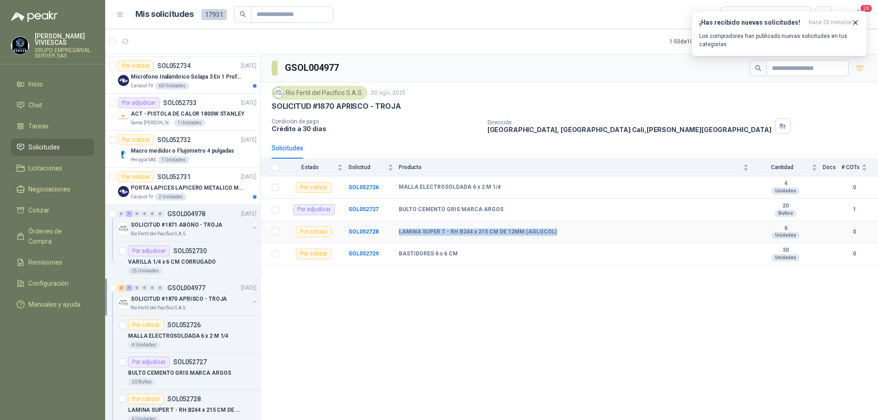
drag, startPoint x: 393, startPoint y: 232, endPoint x: 549, endPoint y: 236, distance: 155.9
click at [549, 236] on tr "Por cotizar SOL052728 LAMINA SUPER T - RH B244 x 215 CM DE 12MM (AGLOCOL) 6 Uni…" at bounding box center [569, 232] width 617 height 22
copy tr "LAMINA SUPER T - RH B244 x 215 CM DE 12MM (AGLOCOL)"
click at [484, 309] on div "GSOL004977 Rio Fertil [PERSON_NAME] S.A.S. [DATE] SOLICITUD #1870 APRISCO - TRO…" at bounding box center [569, 238] width 617 height 369
click at [192, 232] on div "Rio Fertil del Pacífico S.A.S." at bounding box center [190, 233] width 118 height 7
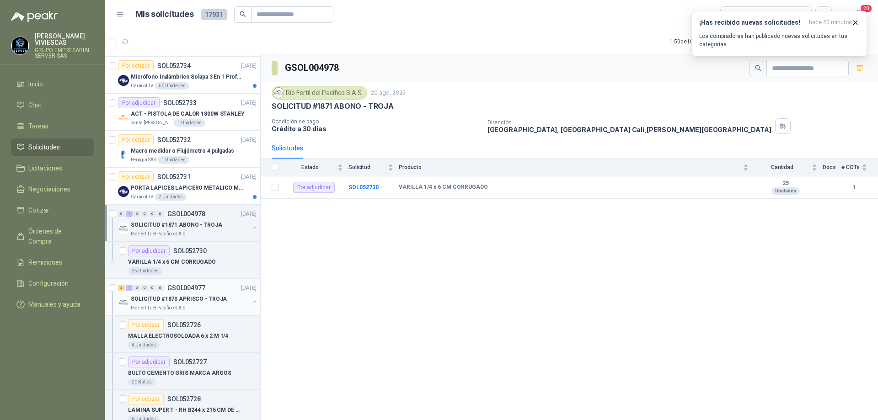
click at [187, 303] on p "SOLICITUD #1870 APRISCO - TROJA" at bounding box center [179, 299] width 96 height 9
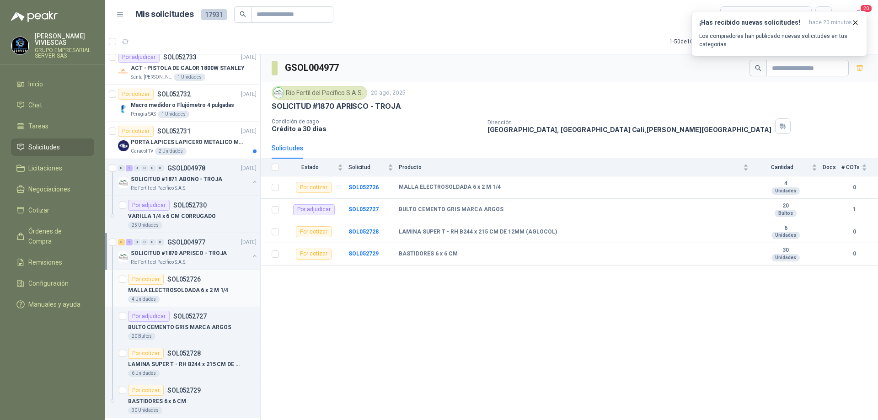
scroll to position [274, 0]
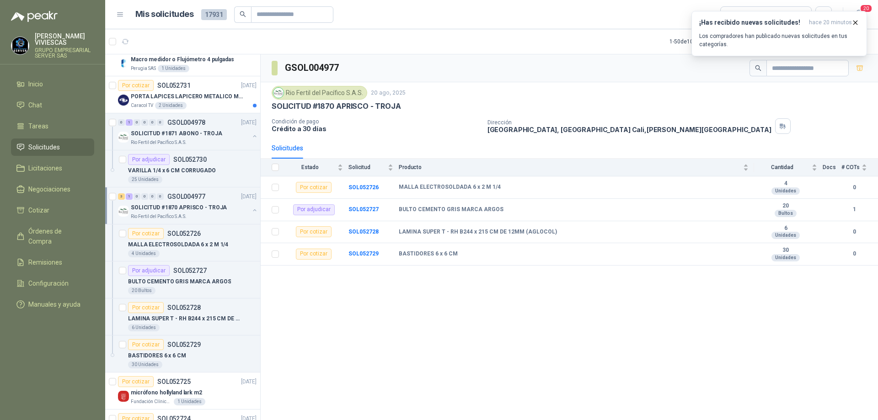
click at [198, 209] on p "SOLICITUD #1870 APRISCO - TROJA" at bounding box center [179, 207] width 96 height 9
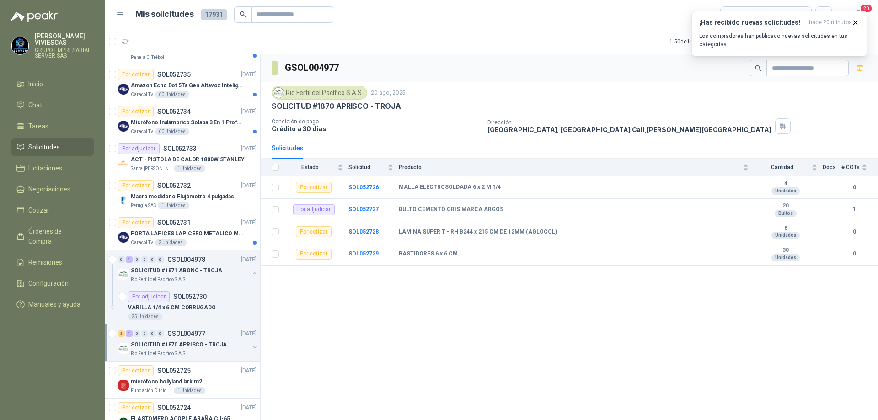
scroll to position [0, 0]
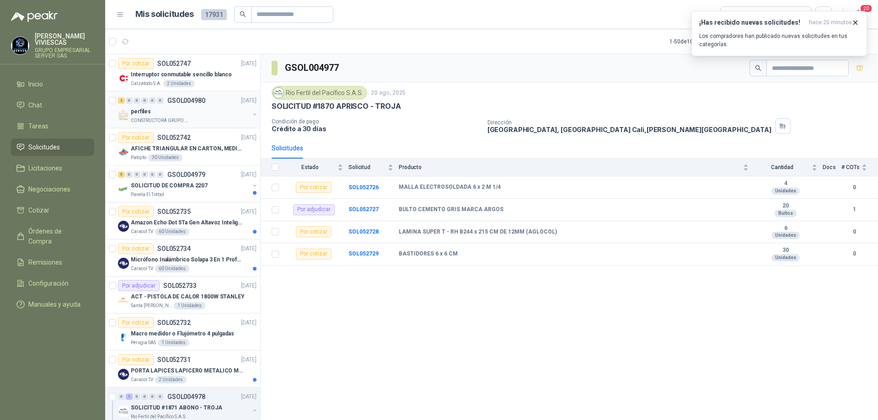
click at [199, 116] on div "perfiles" at bounding box center [190, 111] width 118 height 11
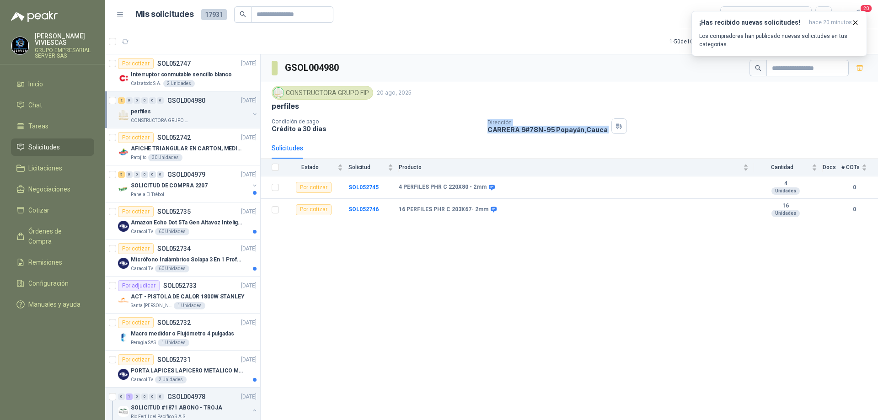
drag, startPoint x: 483, startPoint y: 130, endPoint x: 604, endPoint y: 137, distance: 121.8
click at [604, 137] on div "CONSTRUCTORA GRUPO FIP [DATE] perfiles Condición de pago Crédito a 30 días Dire…" at bounding box center [569, 109] width 617 height 55
copy div "Crédito a 30 días Dirección [STREET_ADDRESS]"
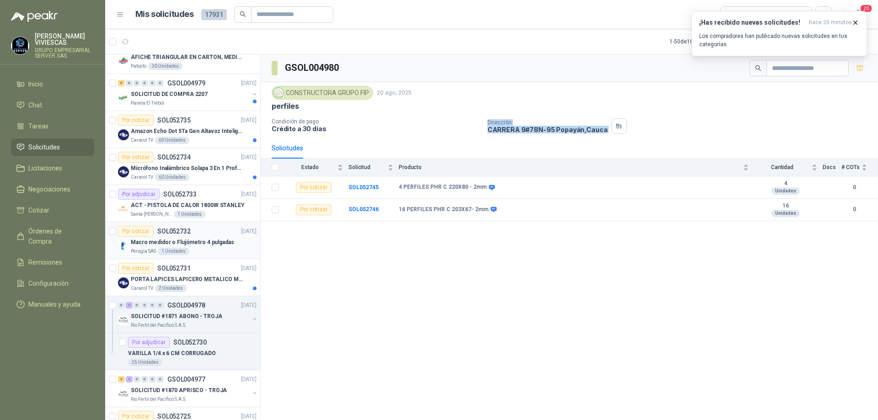
click at [218, 246] on p "Macro medidor o Flujómetro 4 pulgadas" at bounding box center [182, 242] width 103 height 9
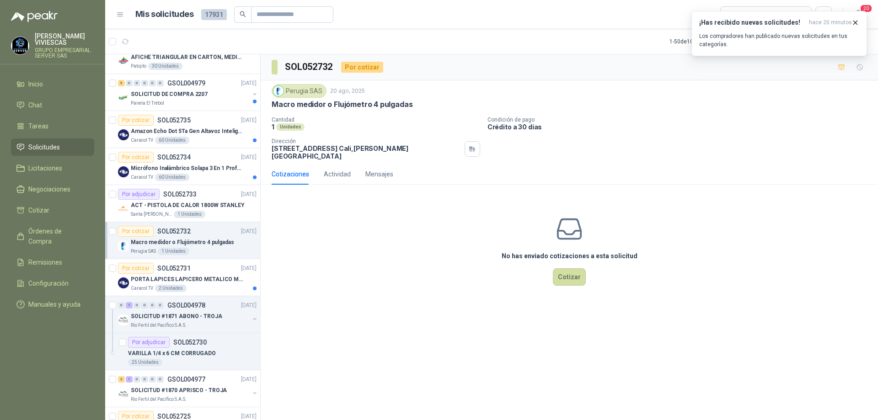
scroll to position [137, 0]
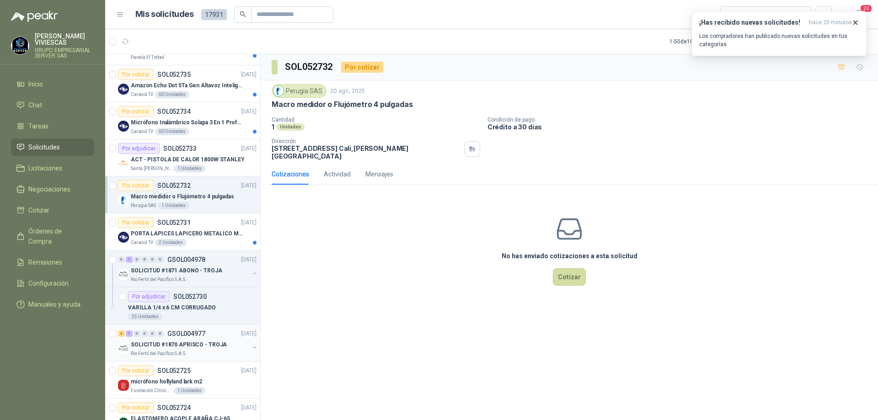
click at [198, 345] on p "SOLICITUD #1870 APRISCO - TROJA" at bounding box center [179, 345] width 96 height 9
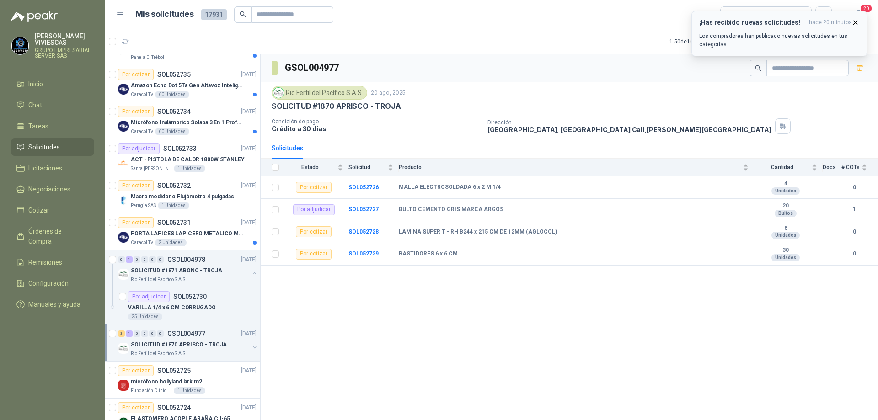
click at [853, 22] on icon "button" at bounding box center [855, 23] width 8 height 8
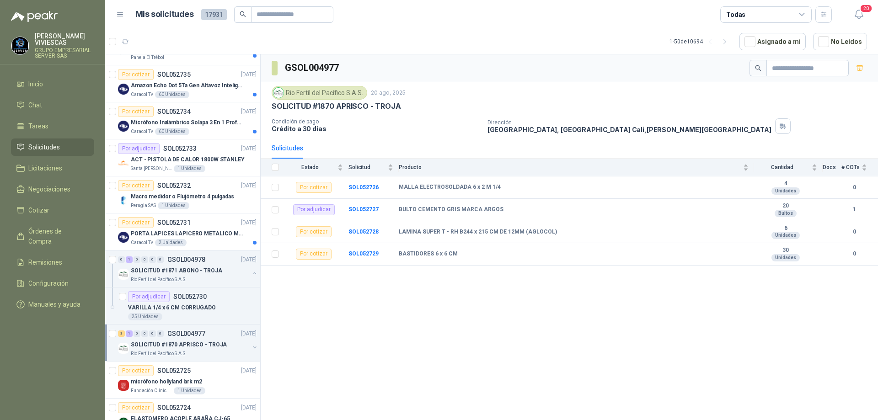
click at [180, 351] on p "Rio Fertil del Pacífico S.A.S." at bounding box center [159, 353] width 56 height 7
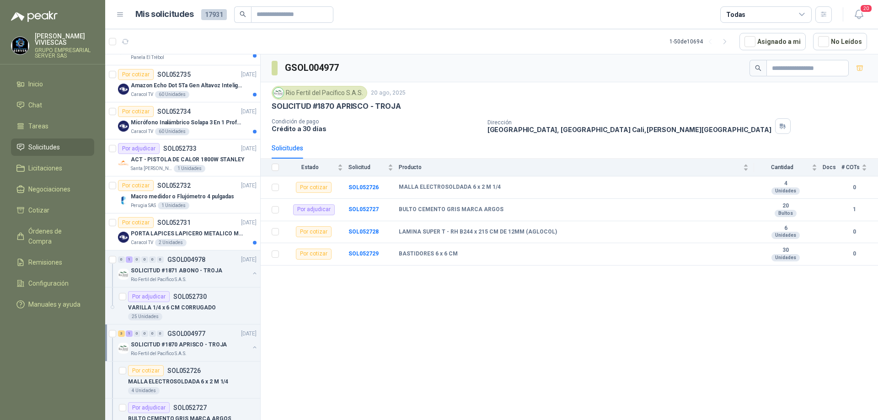
click at [180, 351] on p "Rio Fertil del Pacífico S.A.S." at bounding box center [159, 353] width 56 height 7
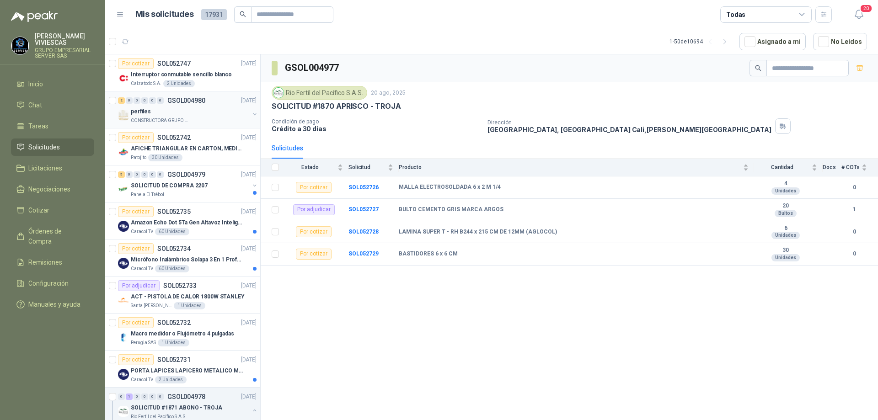
click at [206, 115] on div "perfiles" at bounding box center [190, 111] width 118 height 11
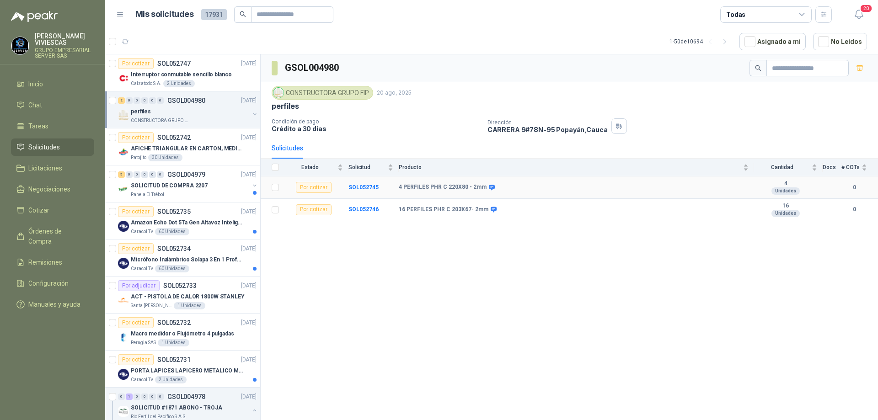
click at [364, 192] on td "SOL052745" at bounding box center [373, 187] width 50 height 22
click at [364, 188] on b "SOL052745" at bounding box center [363, 187] width 30 height 6
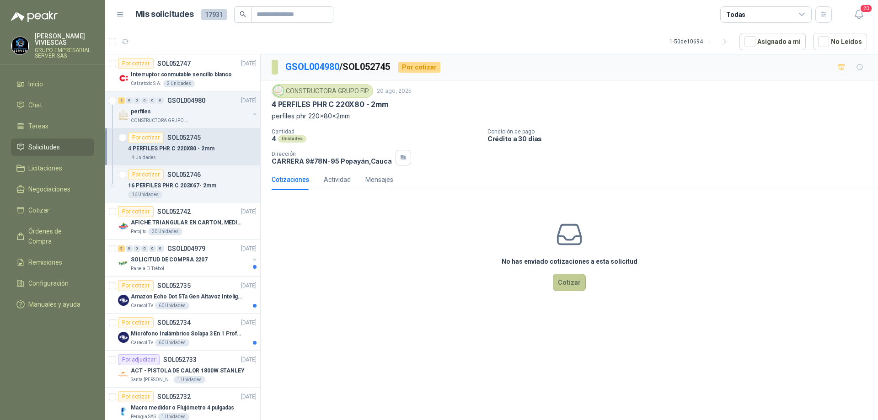
click at [573, 278] on button "Cotizar" at bounding box center [569, 282] width 33 height 17
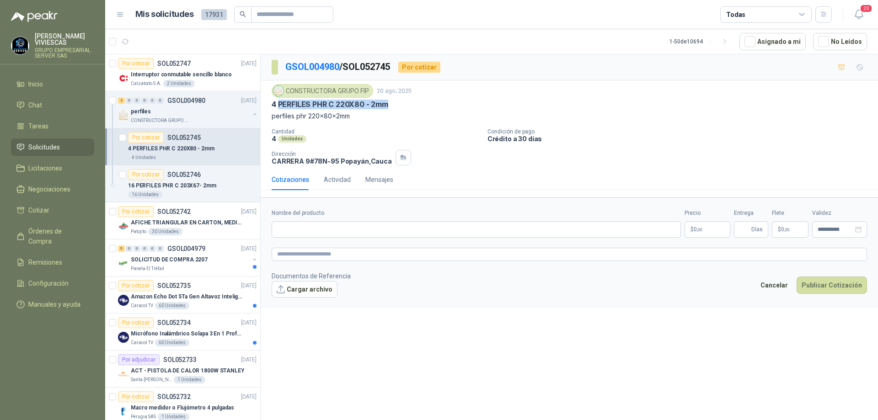
drag, startPoint x: 395, startPoint y: 106, endPoint x: 278, endPoint y: 105, distance: 116.6
click at [278, 105] on div "4 PERFILES PHR C 220X80 - 2mm" at bounding box center [569, 105] width 595 height 10
copy p "PERFILES PHR C 220X80 - 2mm"
paste input "**********"
type input "**********"
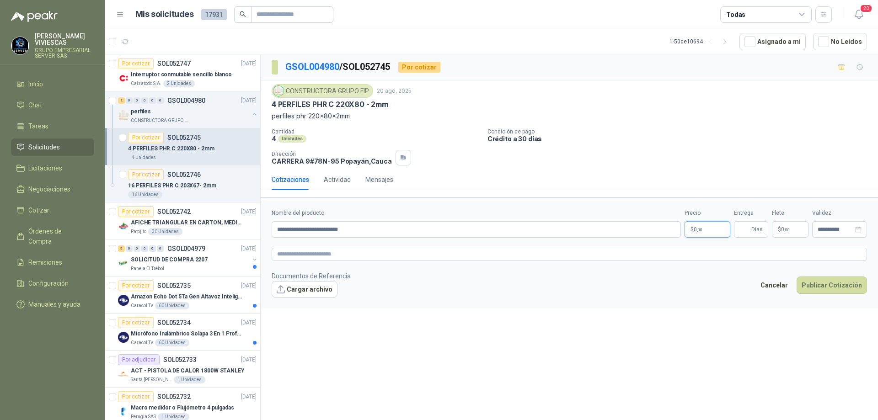
click at [701, 227] on span ",00" at bounding box center [699, 229] width 5 height 5
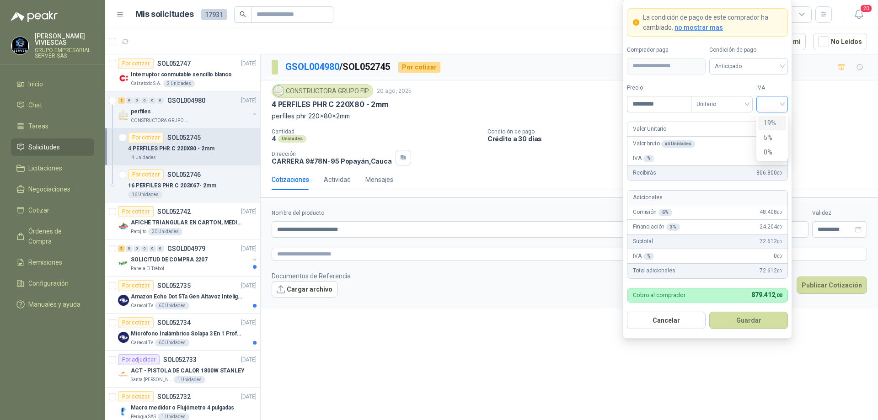
click at [782, 106] on div at bounding box center [772, 104] width 32 height 16
type input "*********"
click at [777, 119] on div "19%" at bounding box center [771, 123] width 17 height 10
click at [782, 65] on div "Anticipado" at bounding box center [748, 66] width 79 height 16
click at [753, 97] on div "Crédito a 30 días" at bounding box center [748, 100] width 64 height 10
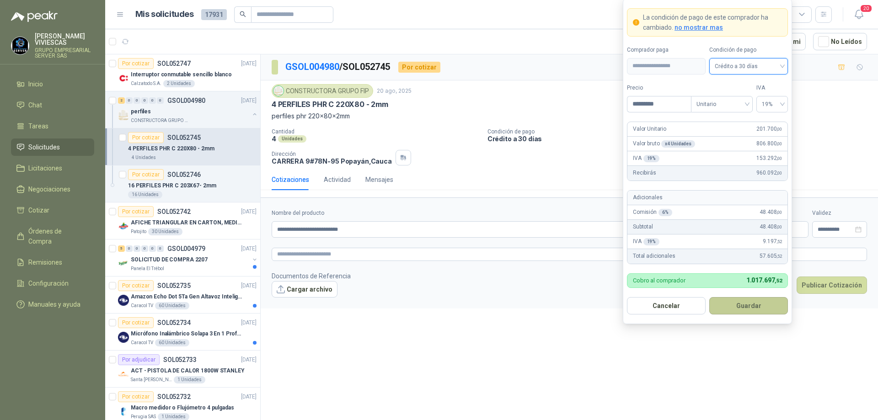
click at [732, 304] on button "Guardar" at bounding box center [748, 305] width 79 height 17
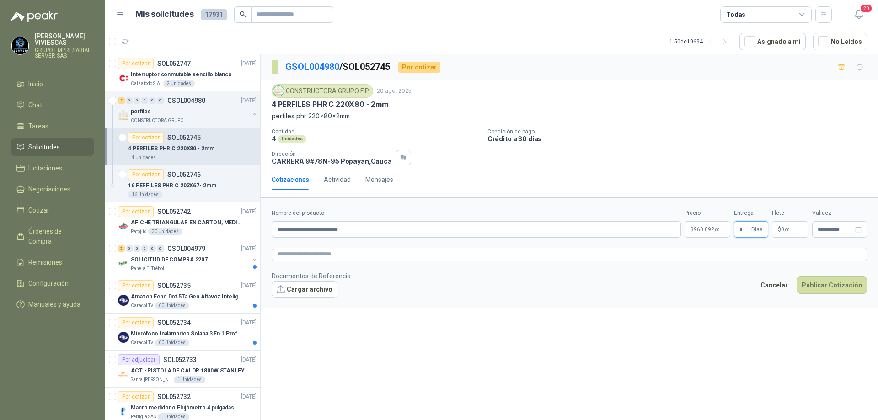
type input "*"
click at [756, 154] on div "Cantidad 4 Unidades Condición de pago Crédito a 30 días Dirección [STREET_ADDRE…" at bounding box center [569, 146] width 595 height 37
click at [824, 284] on button "Publicar Cotización" at bounding box center [831, 285] width 70 height 17
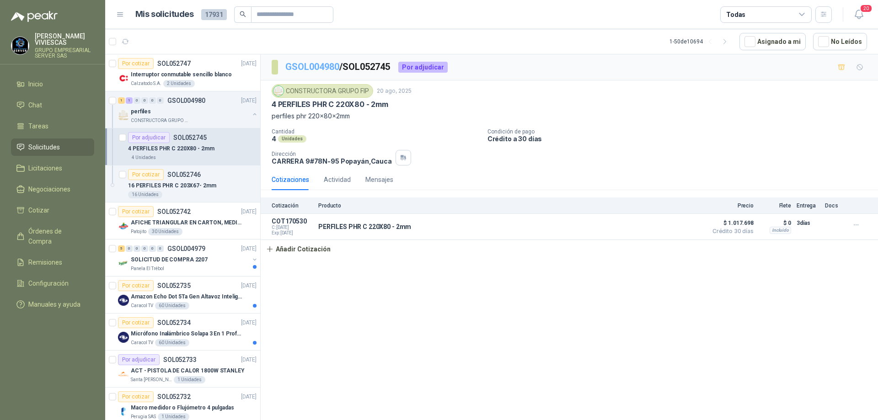
click at [322, 68] on link "GSOL004980" at bounding box center [312, 66] width 54 height 11
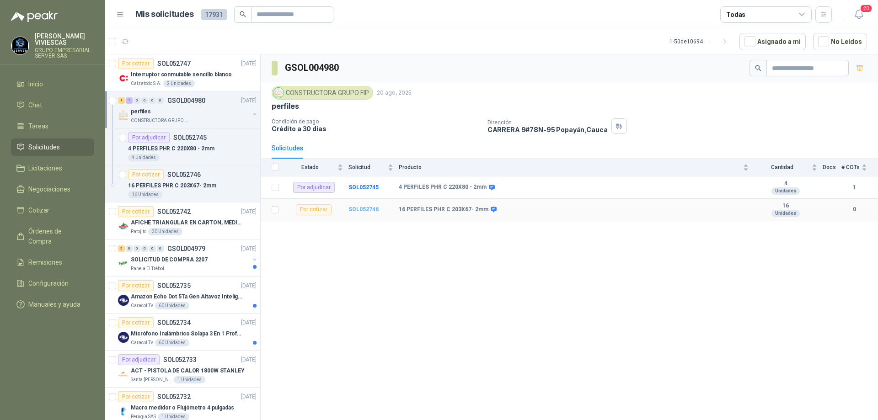
click at [361, 208] on b "SOL052746" at bounding box center [363, 209] width 30 height 6
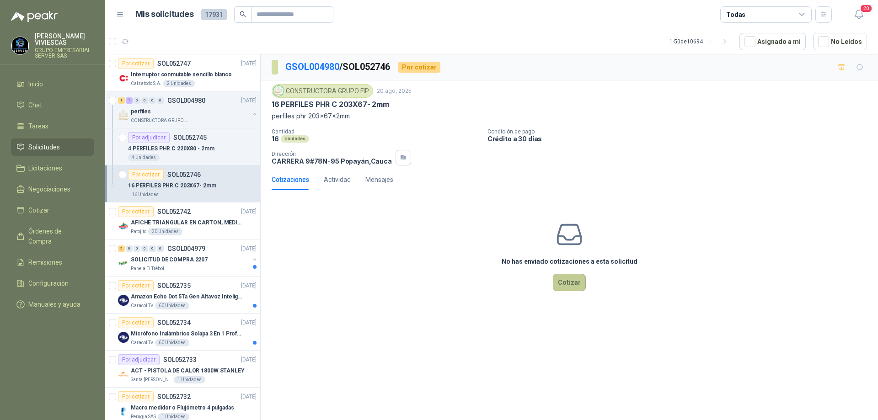
click at [576, 291] on button "Cotizar" at bounding box center [569, 282] width 33 height 17
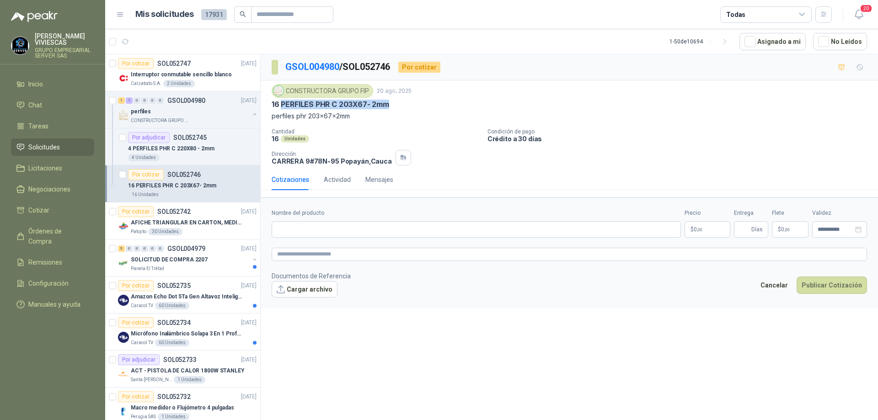
drag, startPoint x: 393, startPoint y: 103, endPoint x: 281, endPoint y: 108, distance: 112.1
click at [281, 108] on div "16 PERFILES PHR C 203X67- 2mm" at bounding box center [569, 105] width 595 height 10
copy p "PERFILES PHR C 203X67- 2mm"
paste input "**********"
type input "**********"
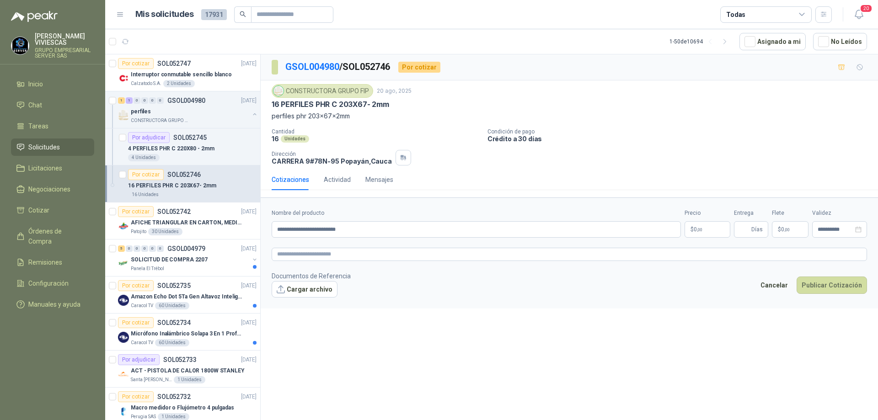
click at [697, 229] on span ",00" at bounding box center [699, 229] width 5 height 5
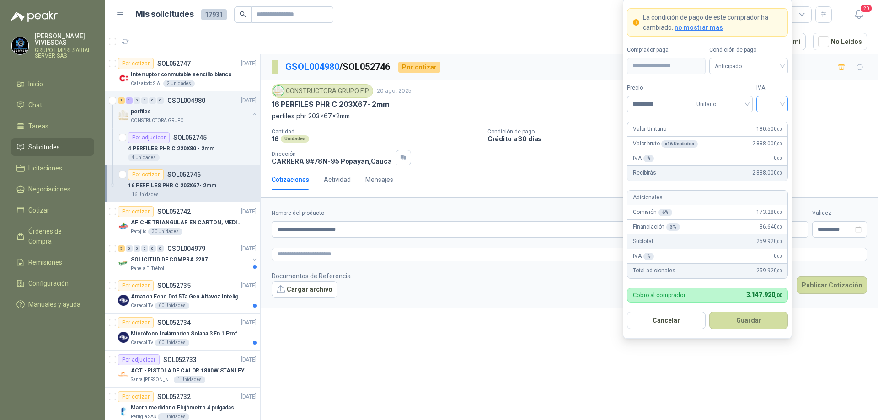
type input "*********"
click at [778, 106] on input "search" at bounding box center [772, 103] width 21 height 14
click at [772, 118] on div "19%" at bounding box center [771, 123] width 17 height 10
click at [765, 66] on span "Anticipado" at bounding box center [748, 66] width 68 height 14
click at [754, 96] on div "Crédito a 30 días" at bounding box center [748, 100] width 64 height 10
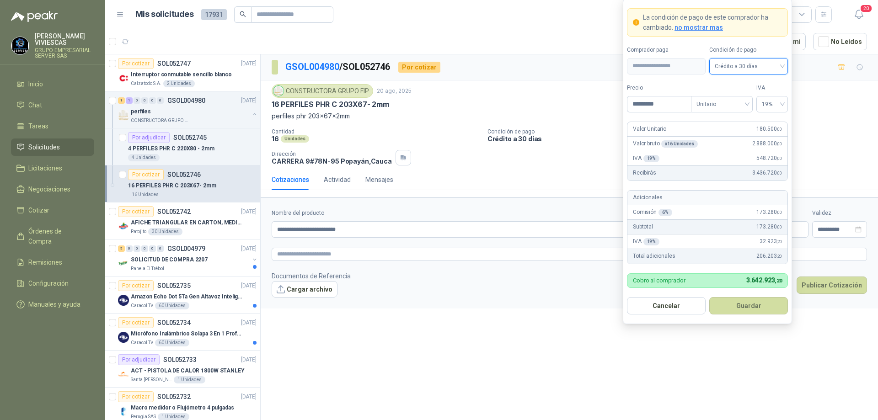
click at [745, 305] on button "Guardar" at bounding box center [748, 305] width 79 height 17
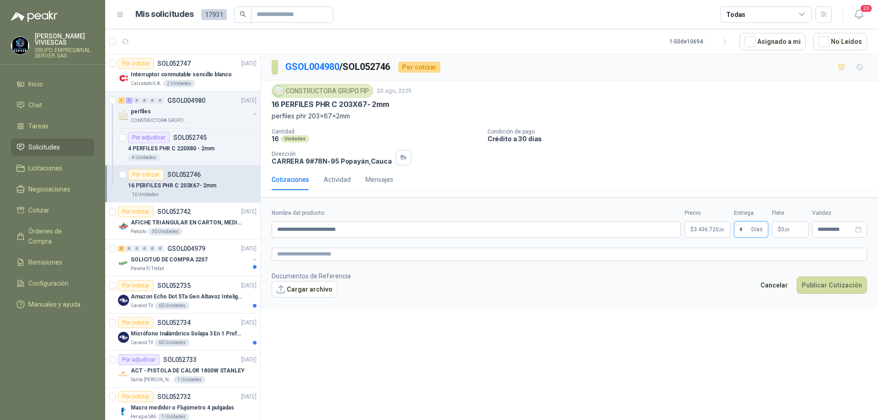
type input "*"
click at [711, 229] on body "[PERSON_NAME] GRUPO EMPRESARIAL SERVER SAS Inicio Chat Tareas Solicitudes Licit…" at bounding box center [439, 210] width 878 height 420
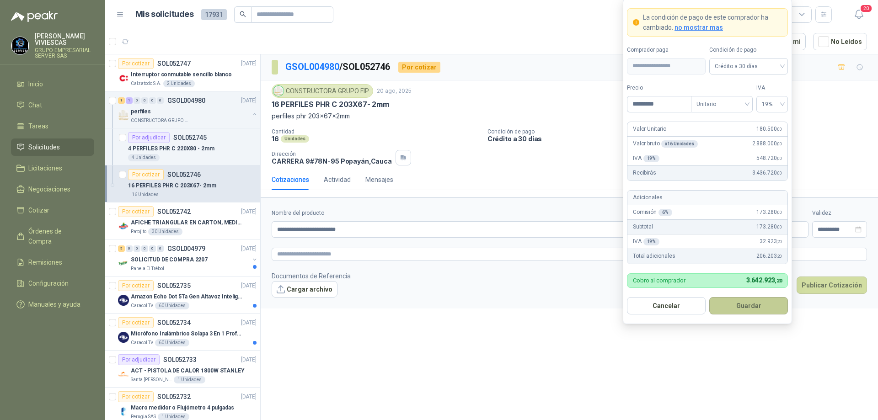
click at [750, 306] on button "Guardar" at bounding box center [748, 305] width 79 height 17
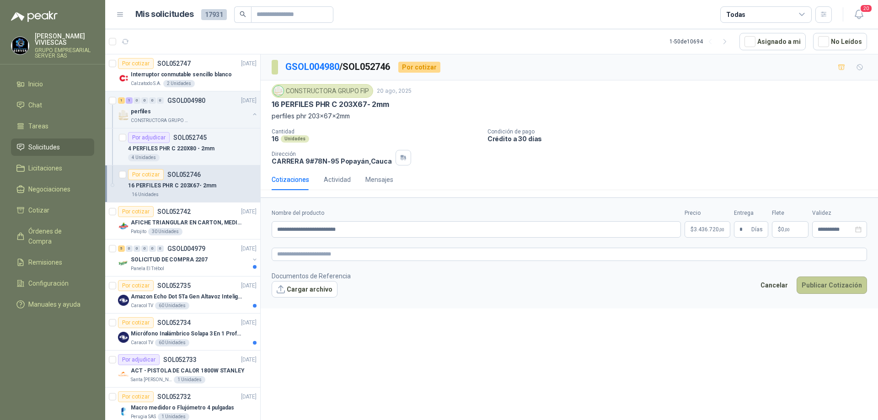
click at [830, 284] on button "Publicar Cotización" at bounding box center [831, 285] width 70 height 17
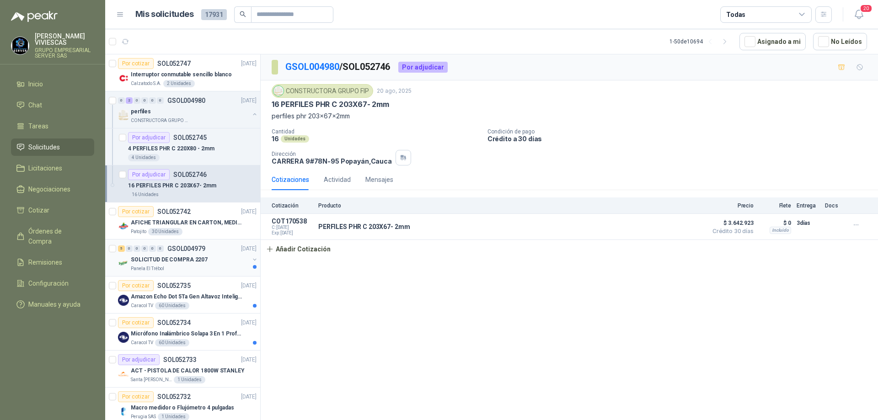
scroll to position [46, 0]
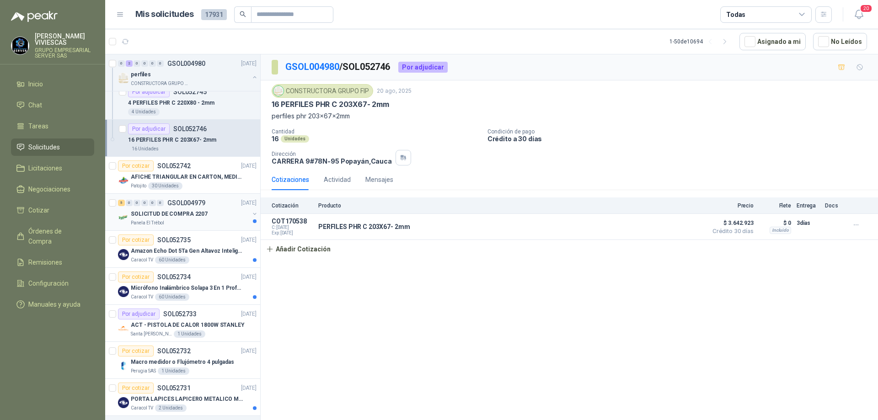
click at [192, 215] on p "SOLICITUD DE COMPRA 2207" at bounding box center [169, 214] width 77 height 9
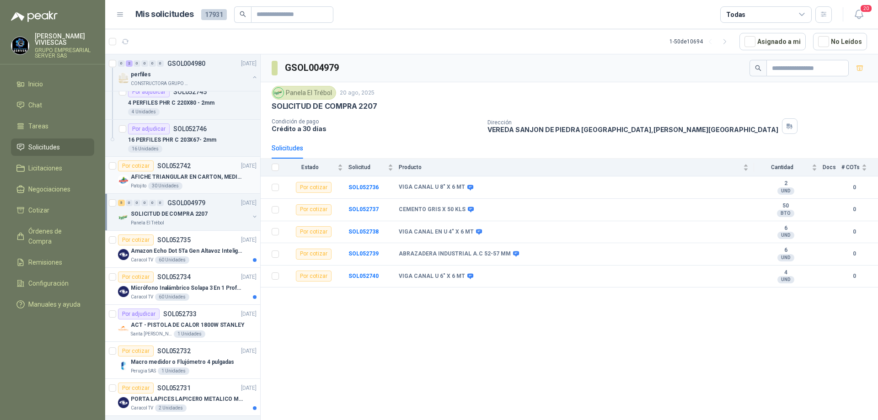
click at [202, 184] on div "Patojito 30 Unidades" at bounding box center [194, 185] width 126 height 7
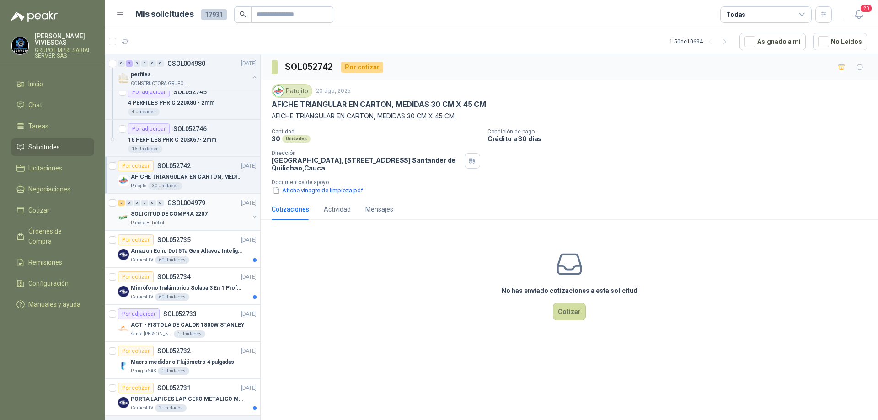
click at [201, 220] on div "Panela El Trébol" at bounding box center [190, 222] width 118 height 7
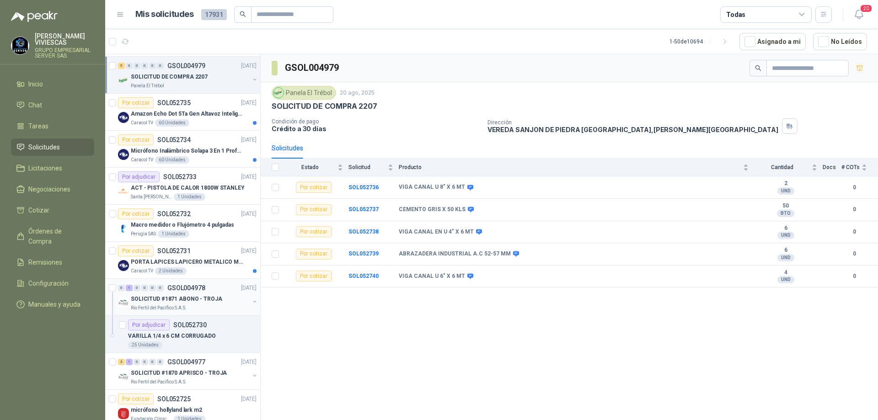
scroll to position [320, 0]
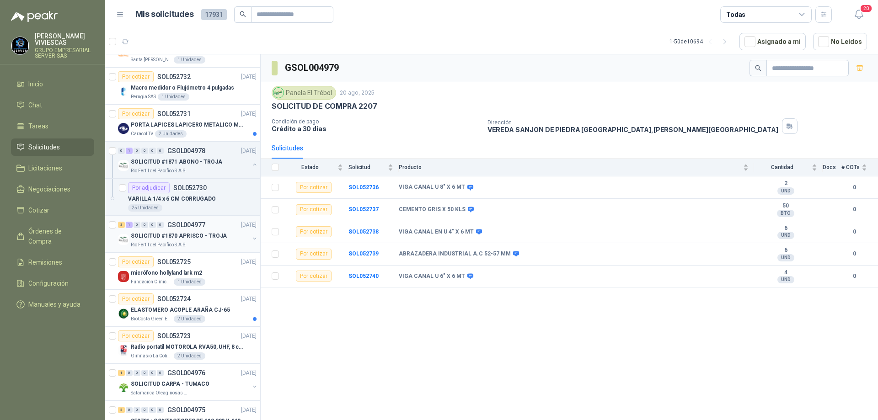
click at [214, 242] on div "Rio Fertil del Pacífico S.A.S." at bounding box center [190, 244] width 118 height 7
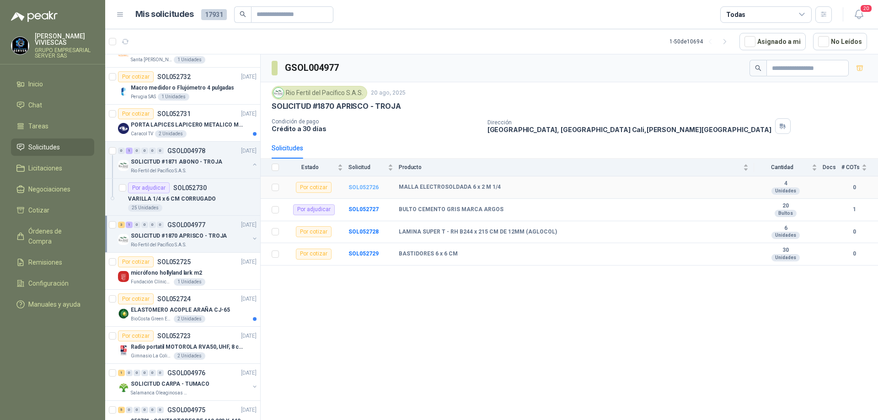
click at [362, 184] on b "SOL052726" at bounding box center [363, 187] width 30 height 6
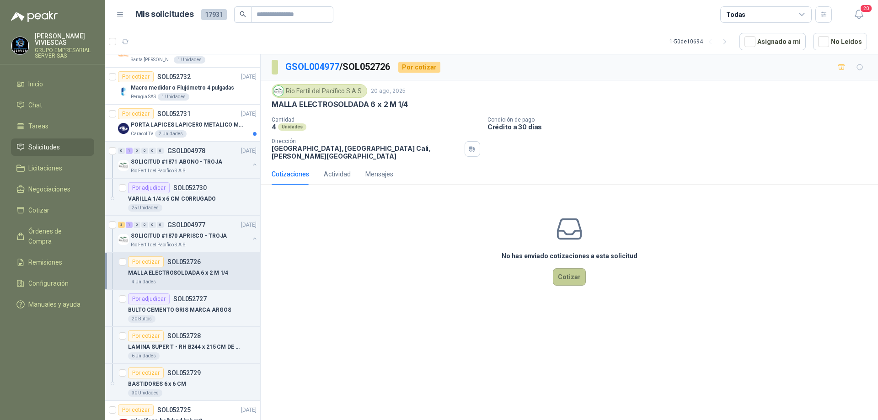
click at [569, 271] on button "Cotizar" at bounding box center [569, 276] width 33 height 17
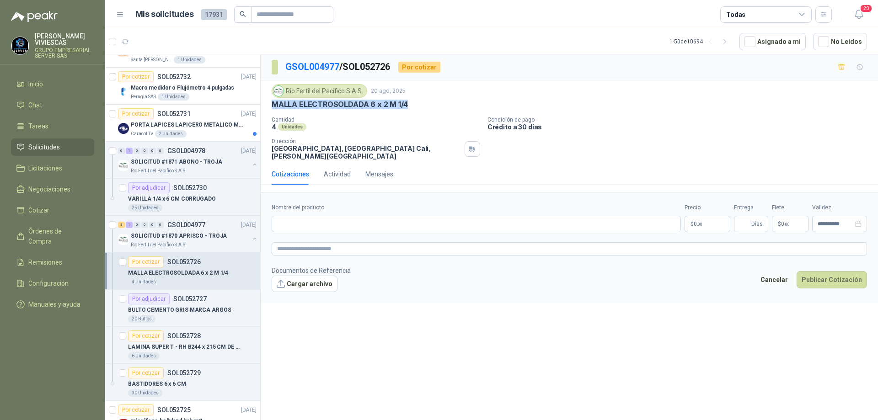
drag, startPoint x: 417, startPoint y: 104, endPoint x: 273, endPoint y: 106, distance: 144.0
click at [273, 106] on div "MALLA ELECTROSOLDADA 6 x 2 M 1/4" at bounding box center [569, 105] width 595 height 10
copy p "MALLA ELECTROSOLDADA 6 x 2 M 1/4"
paste input "**********"
type input "**********"
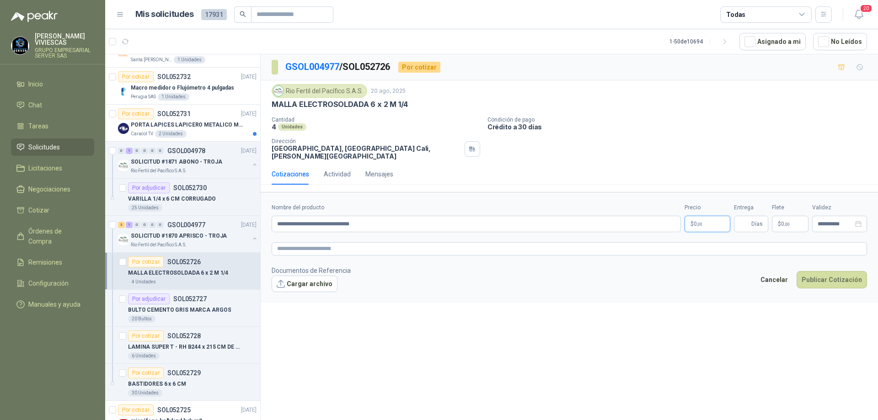
click at [697, 222] on span ",00" at bounding box center [699, 224] width 5 height 5
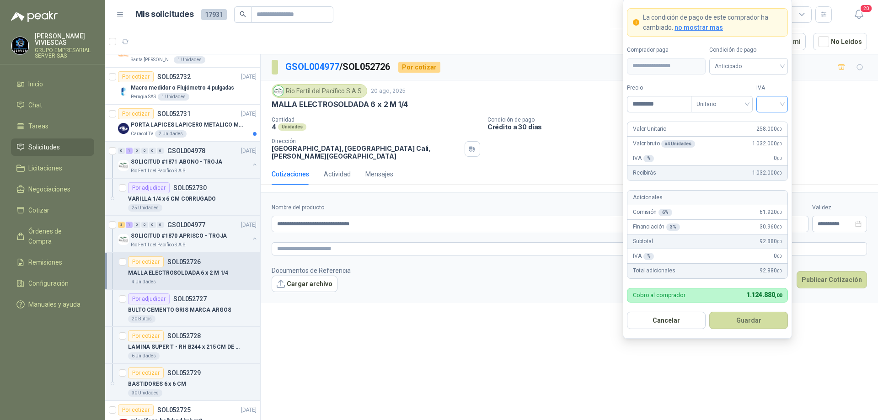
click at [782, 102] on div at bounding box center [772, 104] width 32 height 16
type input "*********"
click at [769, 123] on div "19%" at bounding box center [771, 123] width 17 height 10
click at [767, 68] on span "Anticipado" at bounding box center [748, 66] width 68 height 14
click at [745, 101] on div "Crédito a 30 días" at bounding box center [748, 100] width 64 height 10
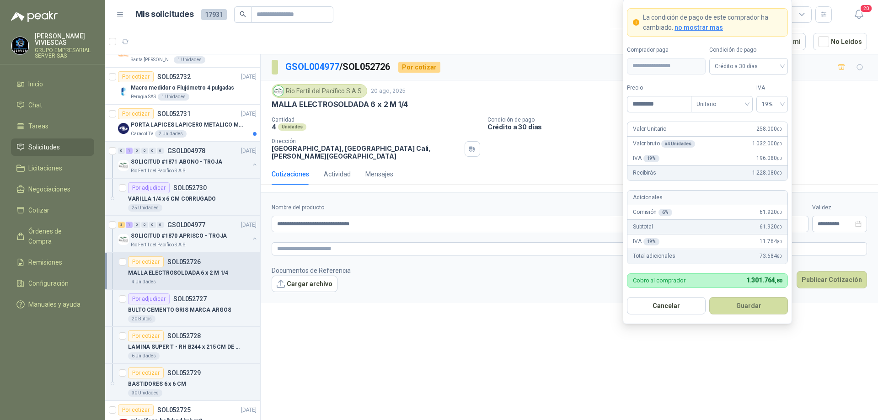
click at [745, 304] on button "Guardar" at bounding box center [748, 305] width 79 height 17
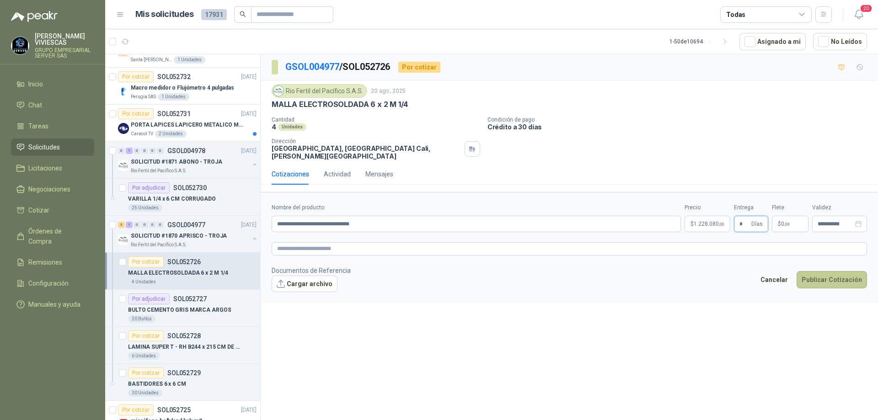
type input "*"
click at [823, 271] on button "Publicar Cotización" at bounding box center [831, 279] width 70 height 17
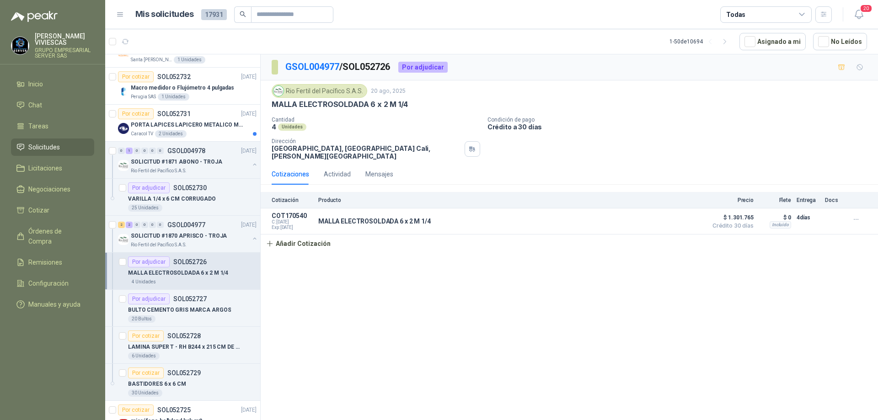
click at [308, 74] on p "GSOL004977 / SOL052726" at bounding box center [338, 67] width 106 height 14
click at [308, 64] on link "GSOL004977" at bounding box center [312, 66] width 54 height 11
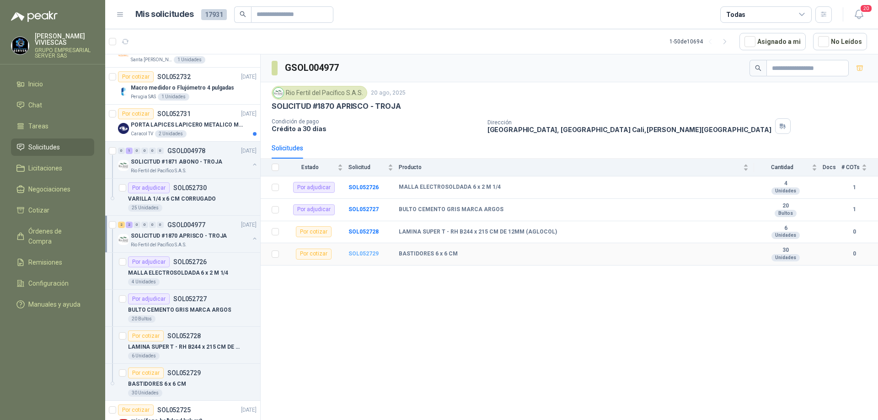
click at [365, 254] on b "SOL052729" at bounding box center [363, 253] width 30 height 6
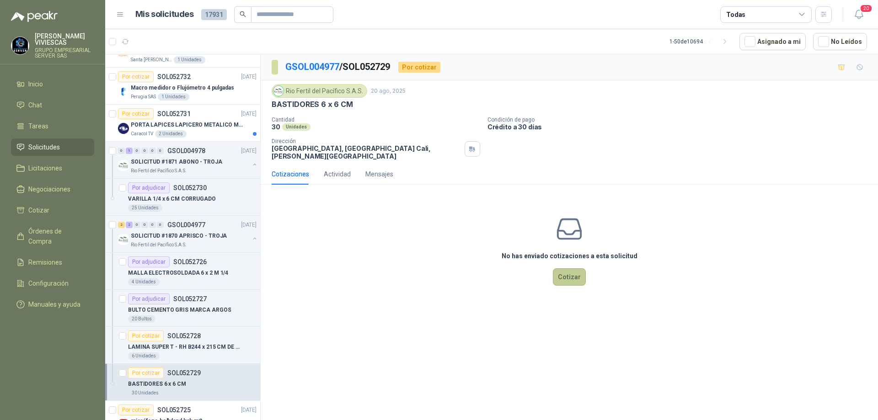
click at [566, 270] on button "Cotizar" at bounding box center [569, 276] width 33 height 17
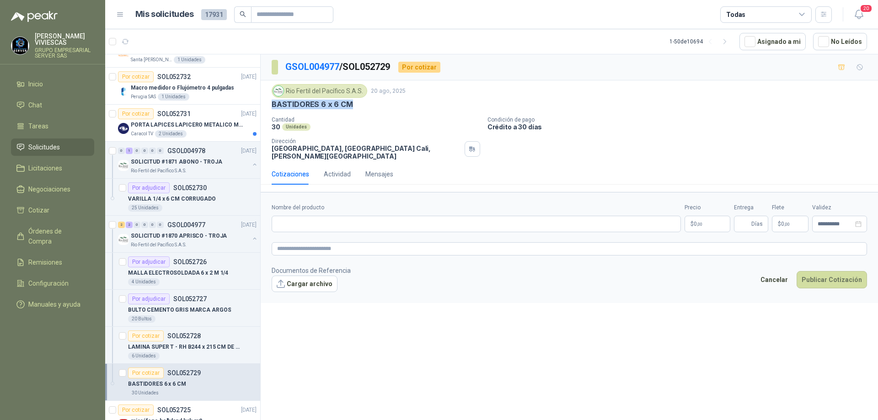
drag, startPoint x: 356, startPoint y: 103, endPoint x: 272, endPoint y: 108, distance: 84.3
click at [272, 108] on div "BASTIDORES 6 x 6 CM" at bounding box center [569, 105] width 595 height 10
copy p "BASTIDORES 6 x 6 CM"
paste input "**********"
type input "**********"
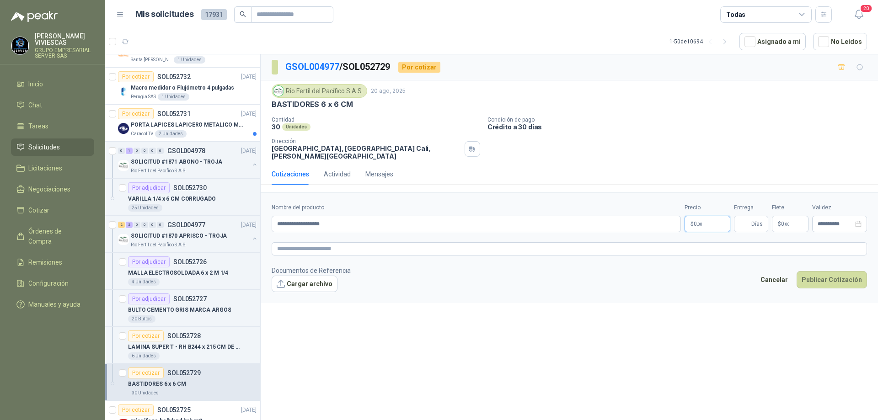
click at [703, 216] on p "$ 0 ,00" at bounding box center [707, 224] width 46 height 16
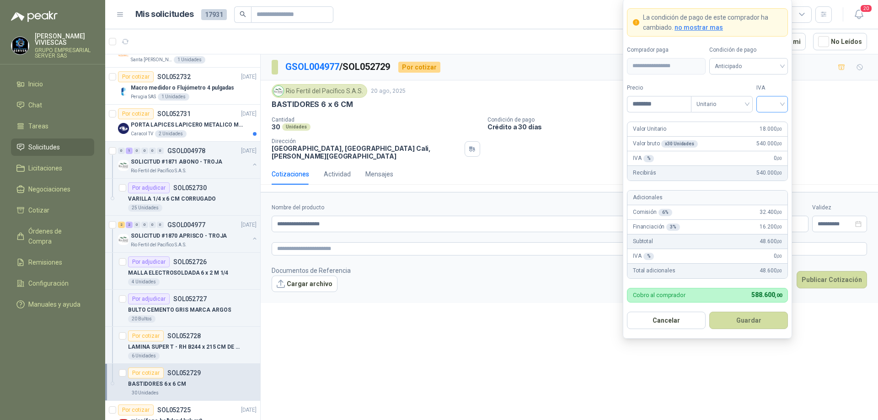
type input "********"
click at [780, 100] on input "search" at bounding box center [772, 103] width 21 height 14
click at [777, 119] on div "19%" at bounding box center [771, 123] width 17 height 10
click at [772, 64] on span "Anticipado" at bounding box center [748, 66] width 68 height 14
click at [743, 97] on div "Crédito a 30 días" at bounding box center [748, 100] width 64 height 10
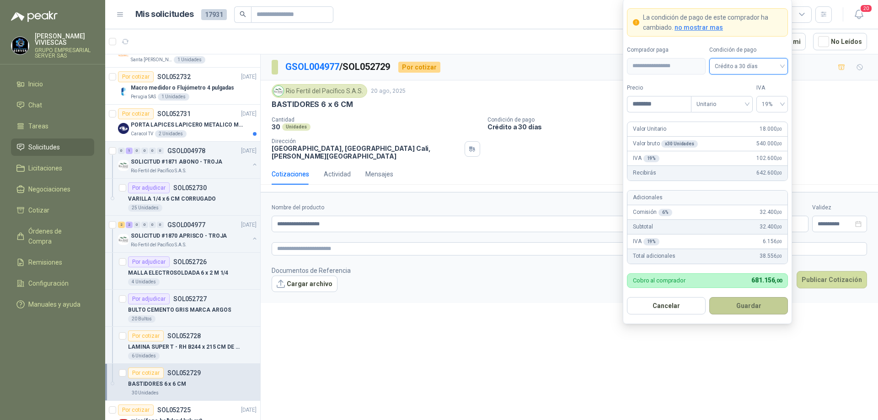
click at [748, 302] on button "Guardar" at bounding box center [748, 305] width 79 height 17
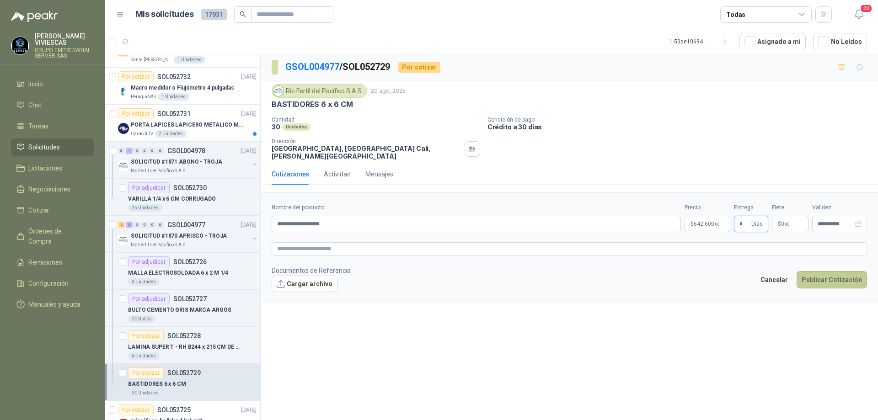
type input "*"
click at [820, 271] on button "Publicar Cotización" at bounding box center [831, 279] width 70 height 17
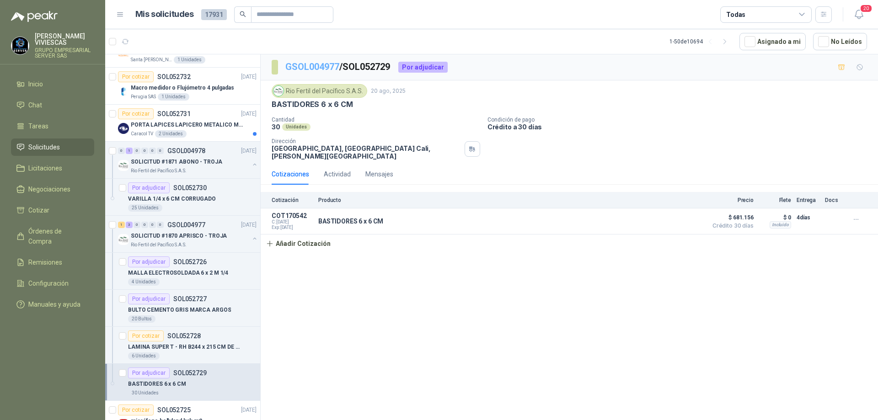
click at [308, 65] on link "GSOL004977" at bounding box center [312, 66] width 54 height 11
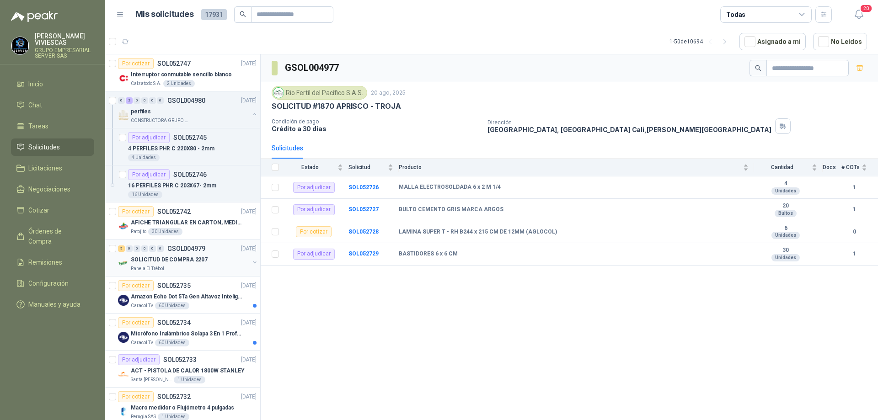
click at [211, 258] on div "SOLICITUD DE COMPRA 2207" at bounding box center [190, 259] width 118 height 11
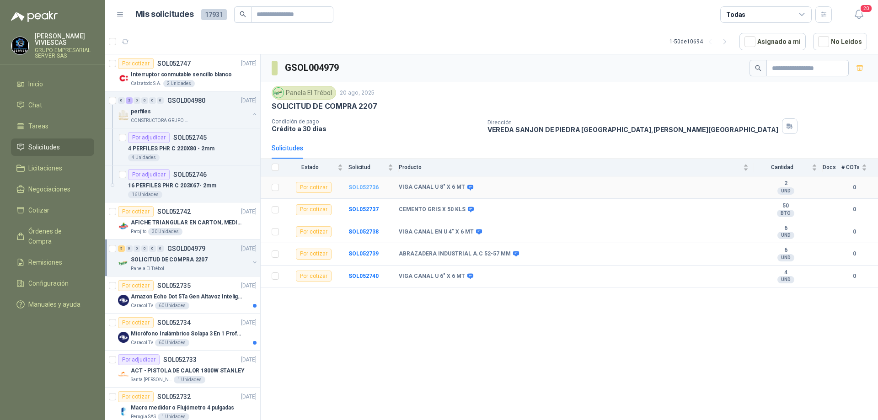
click at [372, 189] on b "SOL052736" at bounding box center [363, 187] width 30 height 6
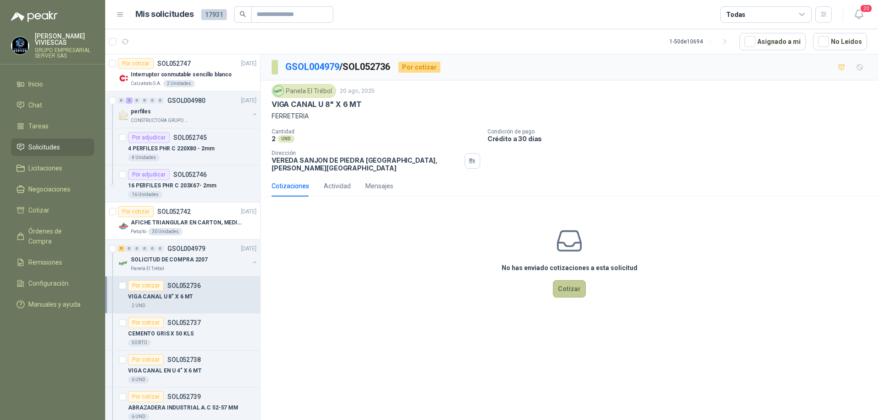
click at [567, 282] on button "Cotizar" at bounding box center [569, 288] width 33 height 17
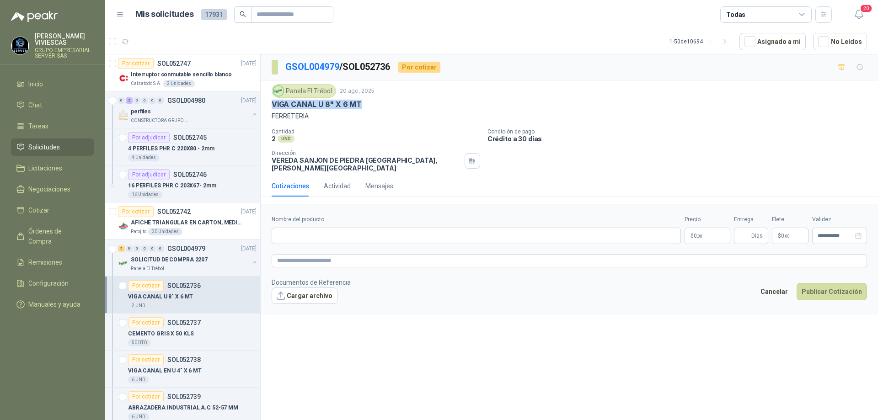
drag, startPoint x: 362, startPoint y: 103, endPoint x: 270, endPoint y: 100, distance: 92.4
click at [270, 100] on div "Panela El Trébol [DATE] VIGA CANAL U 8" X 6 MT FERRETERIA Cantidad 2 UND  Cond…" at bounding box center [569, 127] width 617 height 95
paste input "**********"
type input "**********"
click at [704, 230] on body "[PERSON_NAME] GRUPO EMPRESARIAL SERVER SAS Inicio Chat Tareas Solicitudes Licit…" at bounding box center [439, 210] width 878 height 420
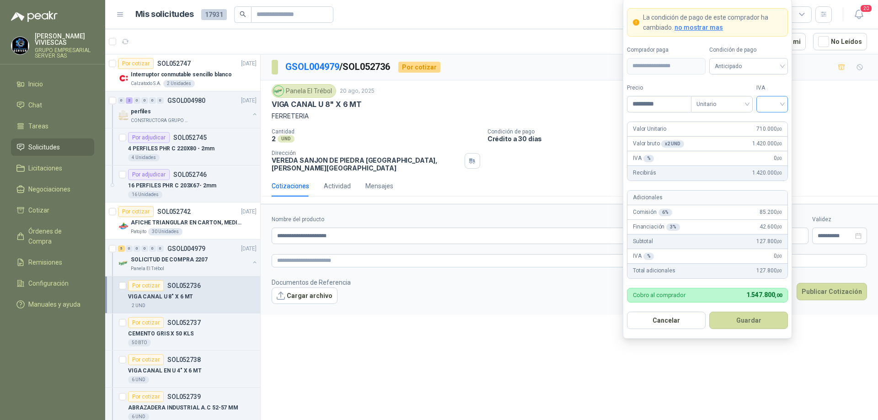
type input "*********"
click at [780, 103] on input "search" at bounding box center [772, 103] width 21 height 14
click at [777, 122] on div "19%" at bounding box center [771, 123] width 17 height 10
click at [765, 65] on span "Anticipado" at bounding box center [748, 66] width 68 height 14
click at [751, 98] on div "Crédito a 30 días" at bounding box center [748, 100] width 64 height 10
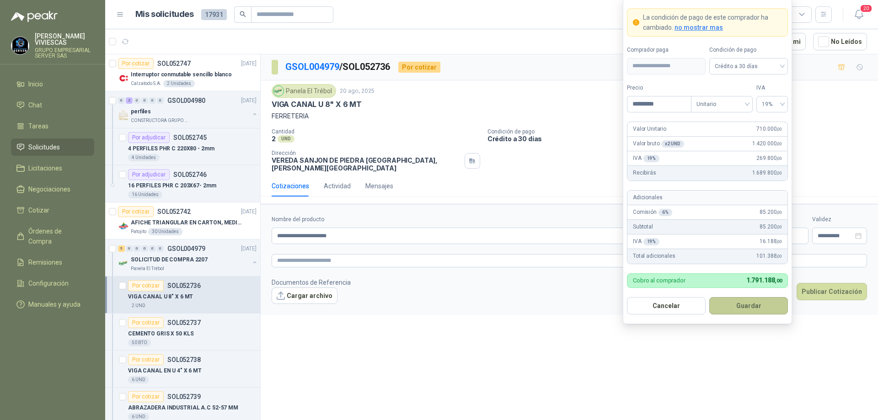
click at [744, 308] on button "Guardar" at bounding box center [748, 305] width 79 height 17
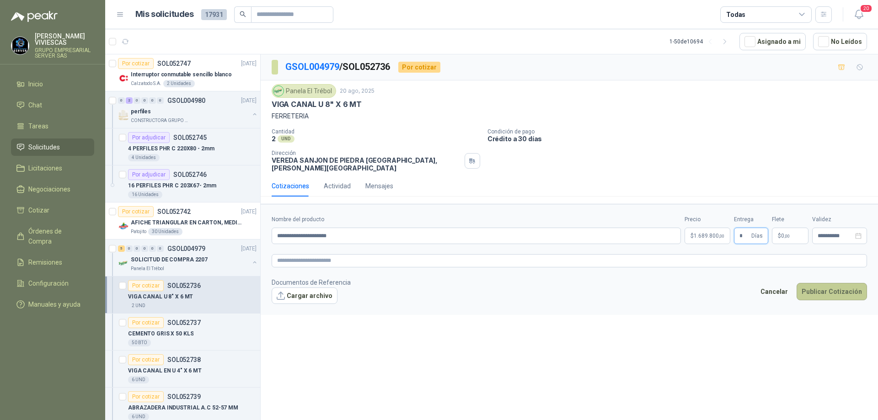
type input "*"
click at [809, 287] on button "Publicar Cotización" at bounding box center [831, 291] width 70 height 17
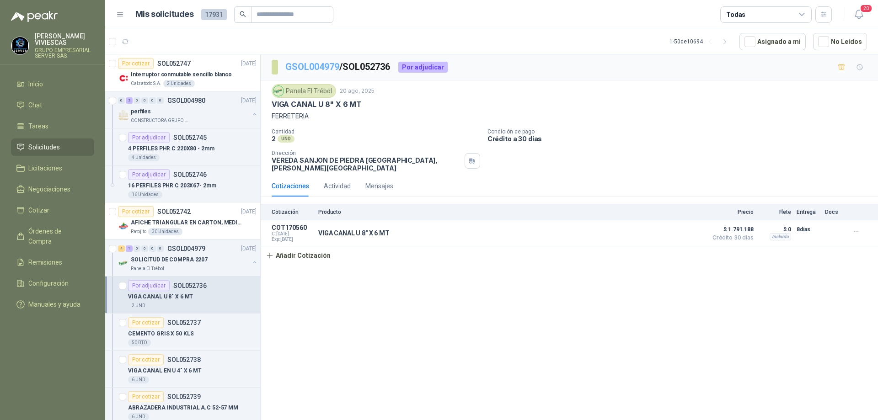
click at [316, 65] on link "GSOL004979" at bounding box center [312, 66] width 54 height 11
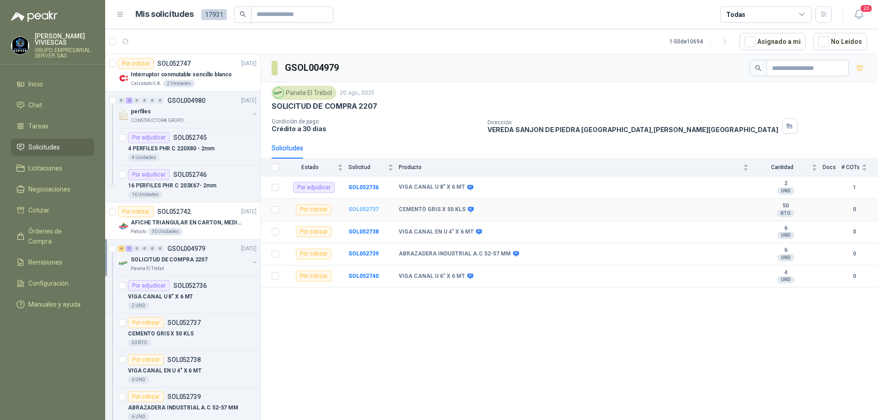
click at [368, 208] on b "SOL052737" at bounding box center [363, 209] width 30 height 6
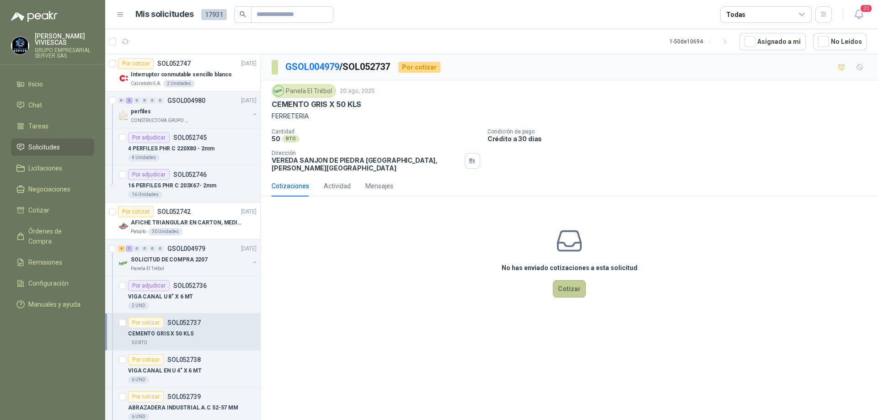
click at [567, 282] on button "Cotizar" at bounding box center [569, 288] width 33 height 17
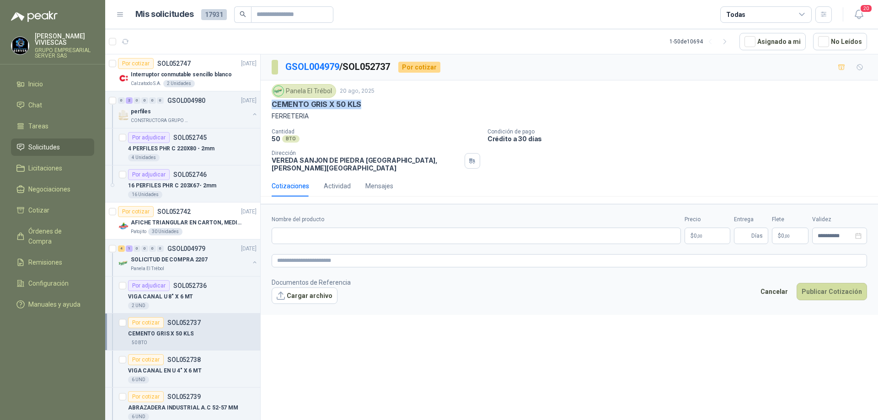
drag, startPoint x: 364, startPoint y: 103, endPoint x: 271, endPoint y: 103, distance: 93.7
click at [271, 103] on div "Panela El Trébol [DATE] CEMENTO GRIS X 50 KLS FERRETERIA Cantidad 50 BTO  Cond…" at bounding box center [569, 127] width 617 height 95
paste input "**********"
type input "**********"
click at [703, 234] on body "[PERSON_NAME] GRUPO EMPRESARIAL SERVER SAS Inicio Chat Tareas Solicitudes Licit…" at bounding box center [439, 210] width 878 height 420
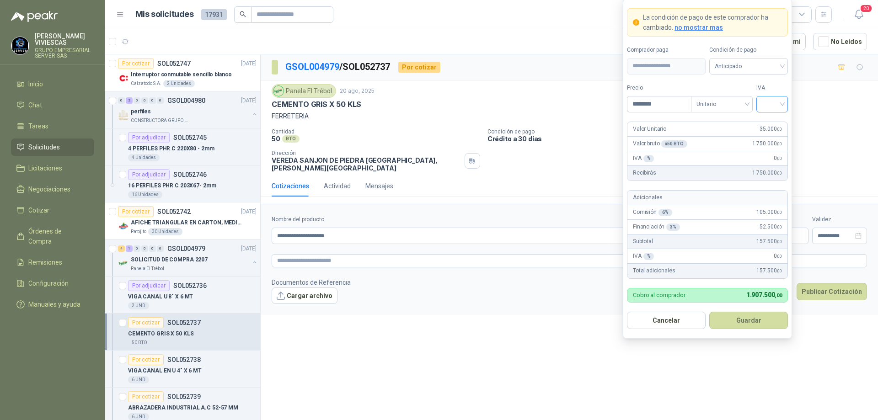
type input "********"
click at [777, 102] on input "search" at bounding box center [772, 103] width 21 height 14
click at [775, 119] on div "19%" at bounding box center [771, 123] width 17 height 10
click at [767, 65] on span "Anticipado" at bounding box center [748, 66] width 68 height 14
click at [739, 97] on div "Crédito a 30 días" at bounding box center [748, 100] width 64 height 10
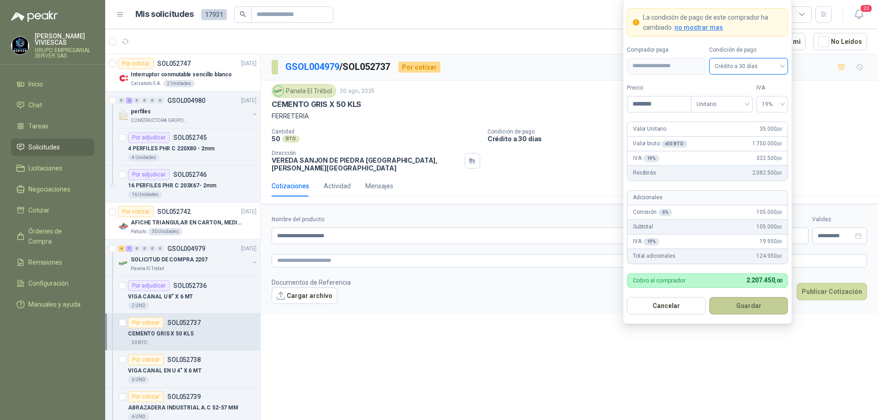
click at [746, 309] on button "Guardar" at bounding box center [748, 305] width 79 height 17
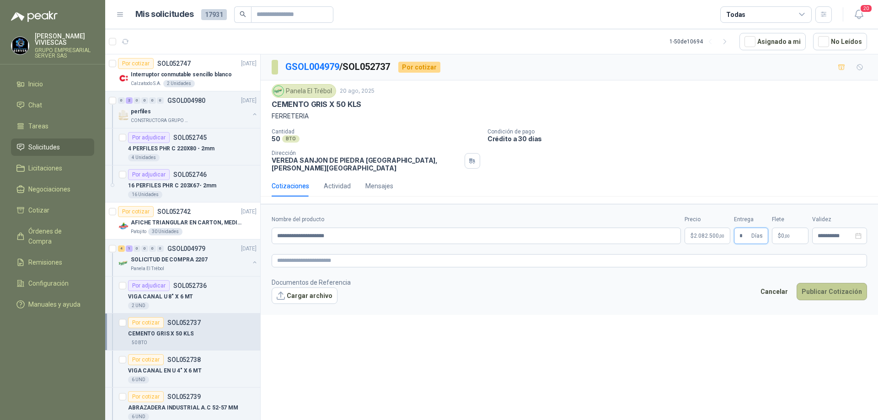
type input "*"
click at [820, 284] on button "Publicar Cotización" at bounding box center [831, 291] width 70 height 17
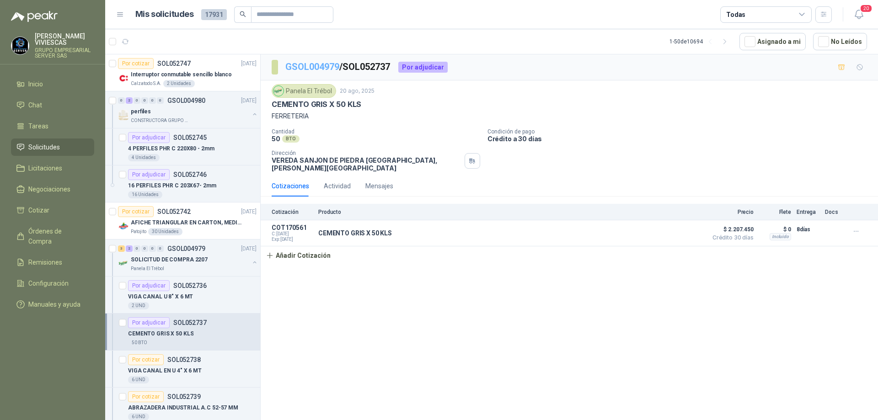
click at [309, 68] on link "GSOL004979" at bounding box center [312, 66] width 54 height 11
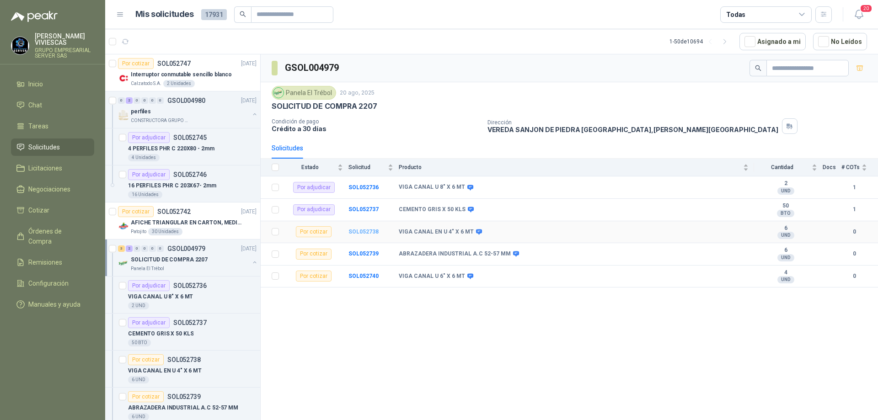
click at [370, 233] on b "SOL052738" at bounding box center [363, 232] width 30 height 6
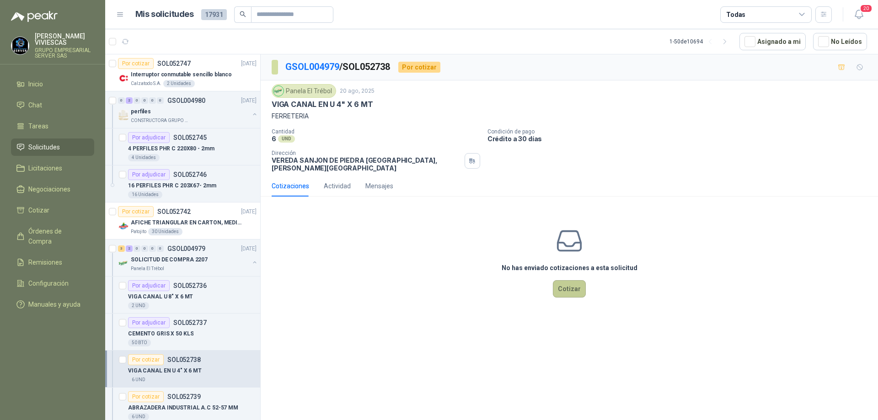
click at [578, 281] on button "Cotizar" at bounding box center [569, 288] width 33 height 17
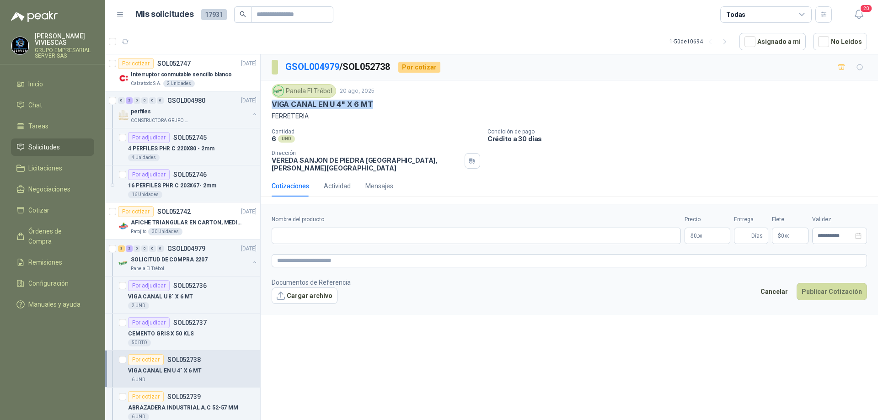
drag, startPoint x: 383, startPoint y: 106, endPoint x: 270, endPoint y: 110, distance: 113.4
click at [270, 110] on div "Panela El Trébol [DATE] VIGA CANAL EN U 4" X 6 MT FERRETERIA Cantidad 6 UND  C…" at bounding box center [569, 127] width 617 height 95
click at [317, 229] on input "Nombre del producto" at bounding box center [476, 236] width 409 height 16
paste input "**********"
type input "**********"
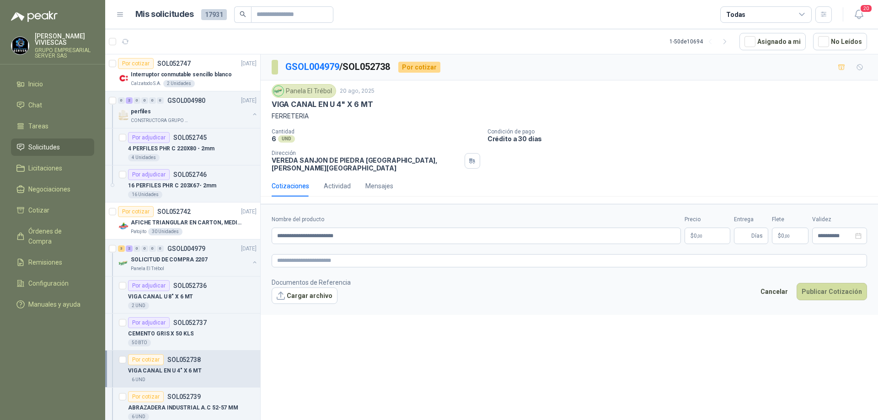
click at [709, 226] on body "[PERSON_NAME] GRUPO EMPRESARIAL SERVER SAS Inicio Chat Tareas Solicitudes Licit…" at bounding box center [439, 210] width 878 height 420
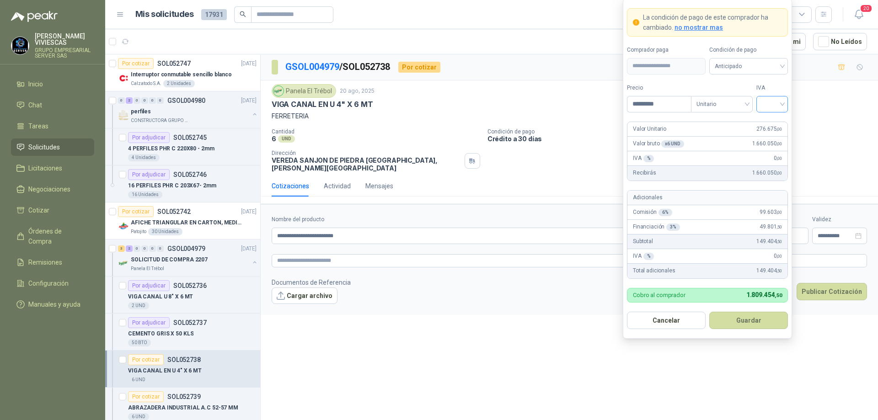
click at [783, 101] on div at bounding box center [772, 104] width 32 height 16
type input "*********"
click at [768, 117] on div "19%" at bounding box center [772, 123] width 28 height 15
click at [767, 67] on span "Anticipado" at bounding box center [748, 66] width 68 height 14
click at [752, 101] on div "Crédito a 30 días" at bounding box center [748, 100] width 64 height 10
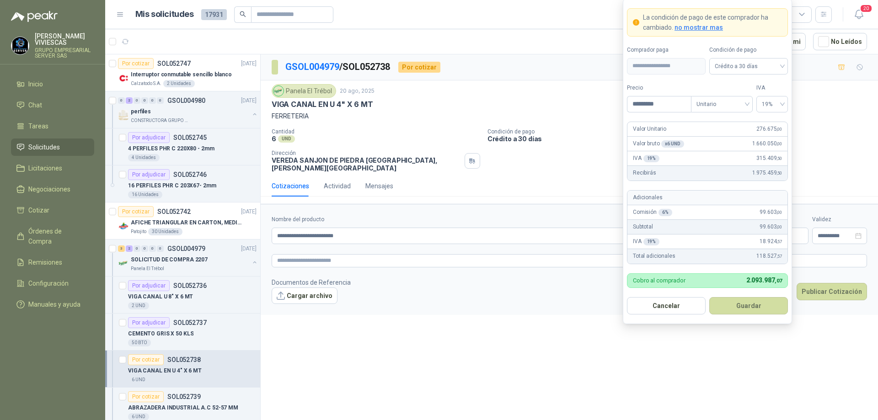
click at [746, 304] on button "Guardar" at bounding box center [748, 305] width 79 height 17
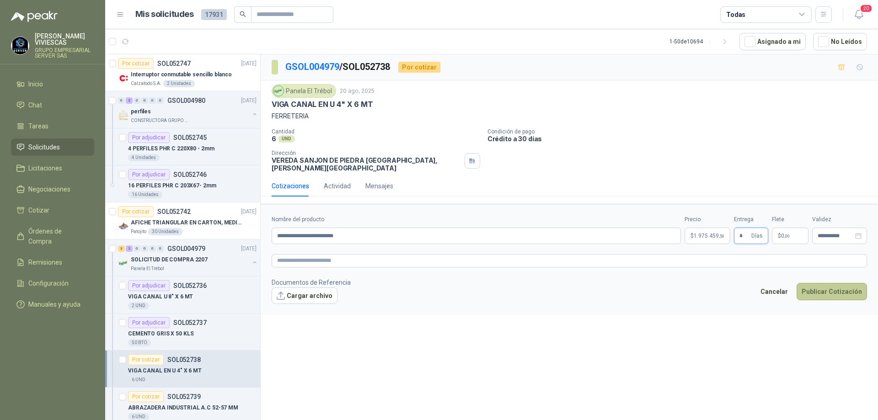
type input "*"
click at [839, 291] on button "Publicar Cotización" at bounding box center [831, 291] width 70 height 17
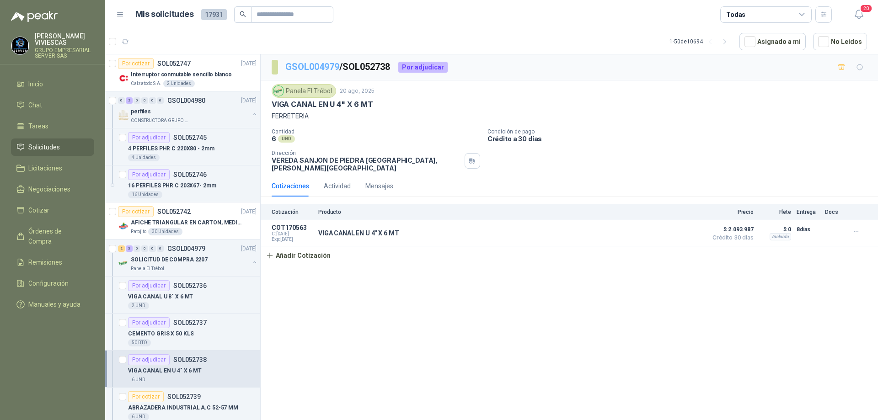
click at [323, 65] on link "GSOL004979" at bounding box center [312, 66] width 54 height 11
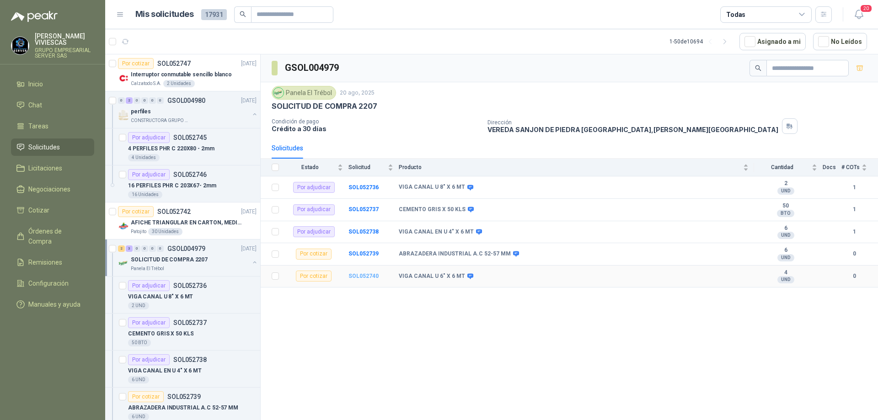
click at [366, 275] on b "SOL052740" at bounding box center [363, 276] width 30 height 6
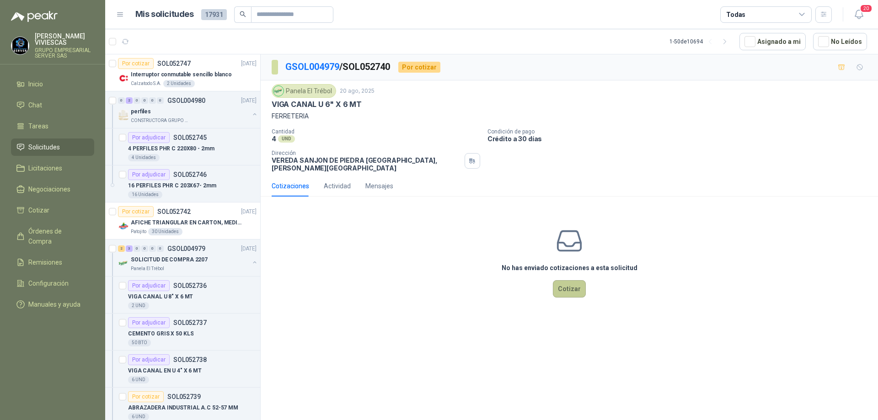
click at [563, 280] on button "Cotizar" at bounding box center [569, 288] width 33 height 17
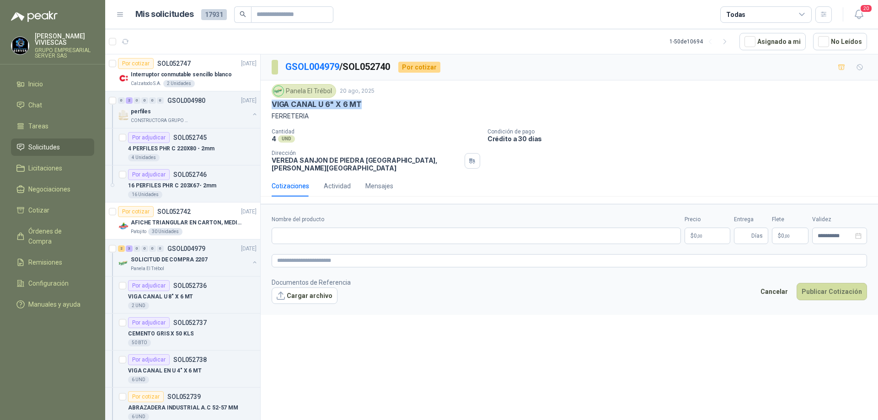
drag, startPoint x: 370, startPoint y: 107, endPoint x: 272, endPoint y: 104, distance: 97.4
click at [272, 104] on div "VIGA CANAL U 6" X 6 MT" at bounding box center [569, 105] width 595 height 10
paste input "**********"
type input "**********"
click at [713, 228] on p "$ 0 ,00" at bounding box center [707, 236] width 46 height 16
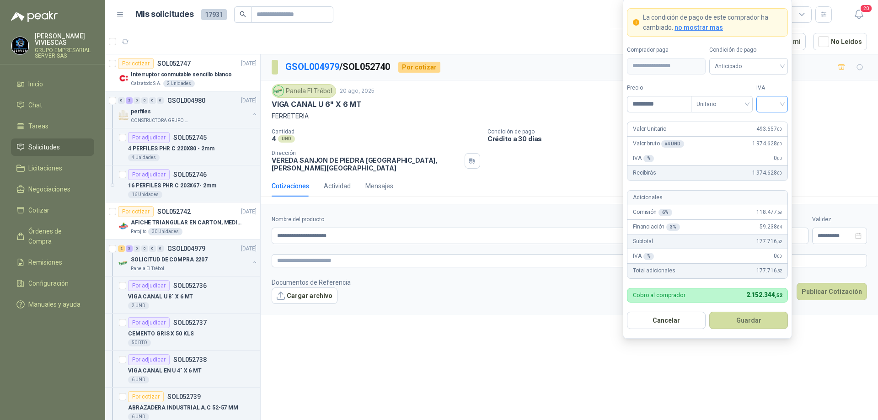
type input "*********"
click at [782, 101] on input "search" at bounding box center [772, 103] width 21 height 14
click at [775, 118] on div "19%" at bounding box center [771, 123] width 17 height 10
click at [771, 62] on span "Anticipado" at bounding box center [748, 66] width 68 height 14
click at [757, 96] on div "Crédito a 30 días" at bounding box center [748, 100] width 64 height 10
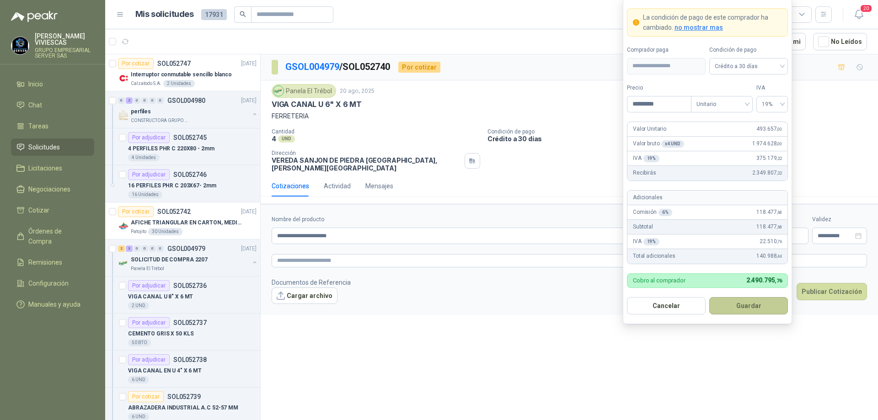
click at [751, 307] on button "Guardar" at bounding box center [748, 305] width 79 height 17
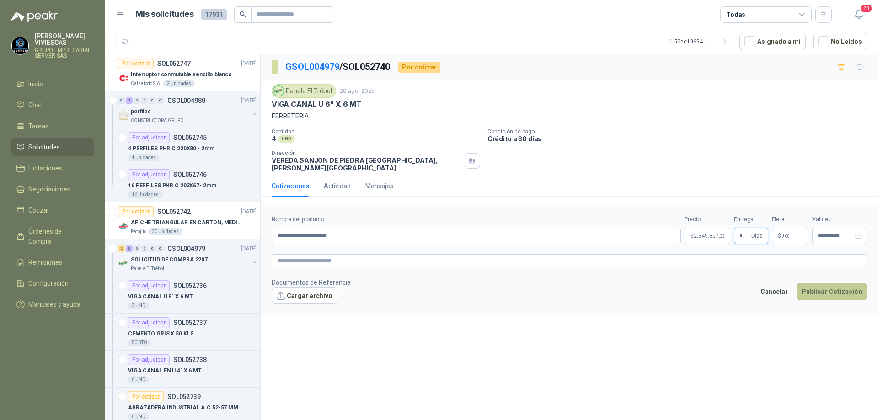
type input "*"
click at [823, 283] on button "Publicar Cotización" at bounding box center [831, 291] width 70 height 17
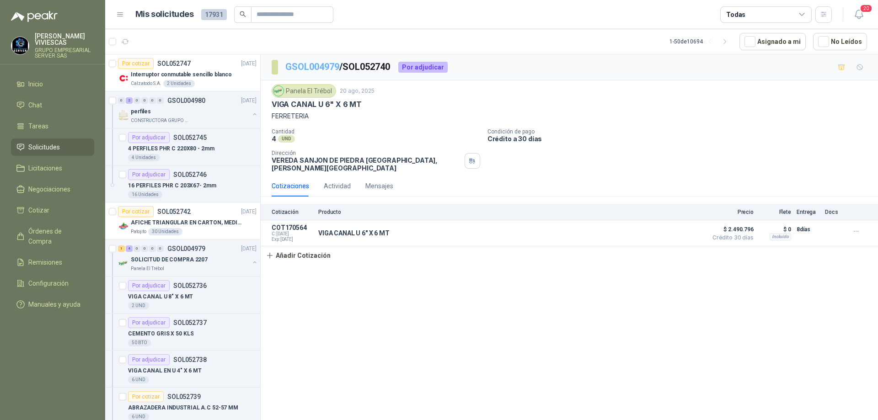
click at [311, 63] on link "GSOL004979" at bounding box center [312, 66] width 54 height 11
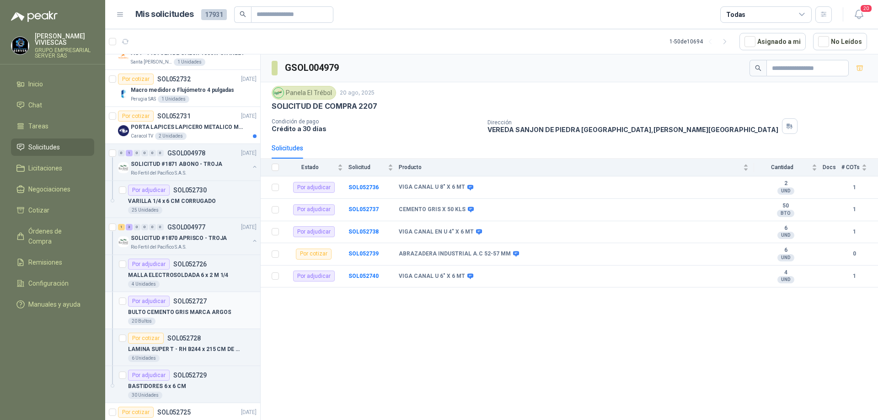
scroll to position [731, 0]
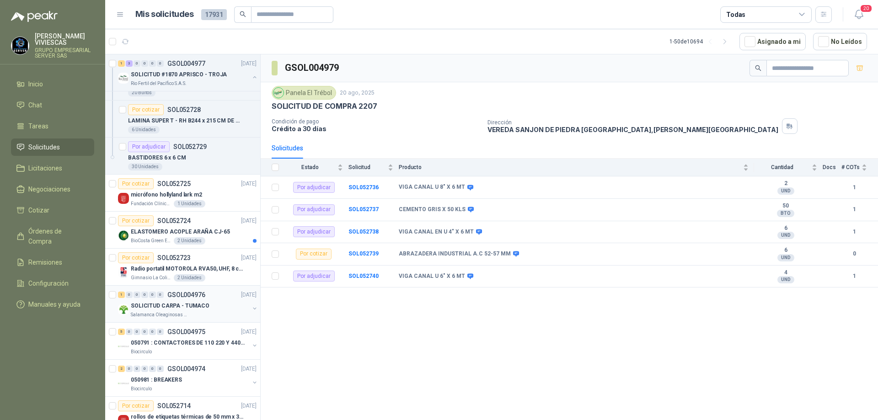
click at [215, 308] on div "SOLICITUD CARPA - TUMACO" at bounding box center [190, 305] width 118 height 11
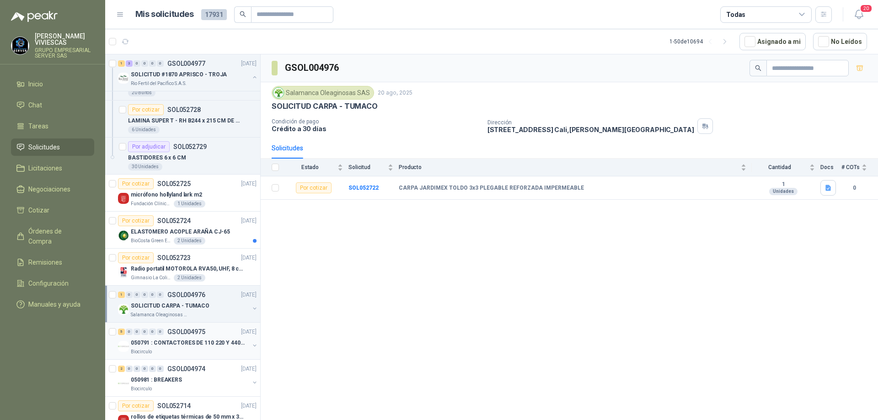
click at [193, 339] on p "050791 : CONTACTORES DE 110 220 Y 440 V" at bounding box center [188, 343] width 114 height 9
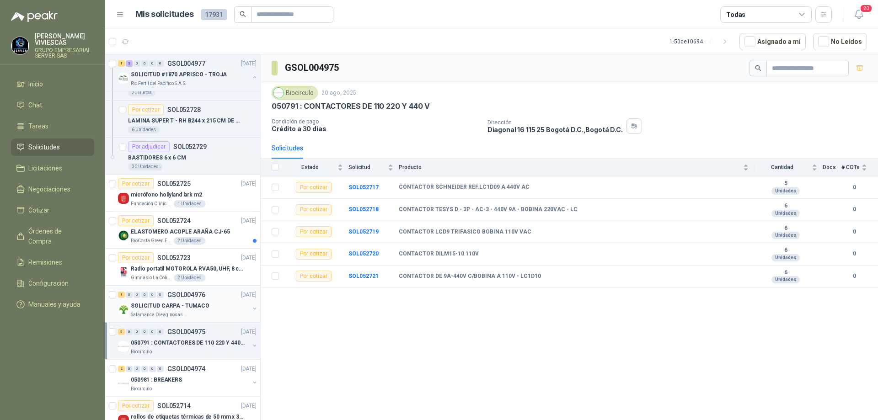
scroll to position [823, 0]
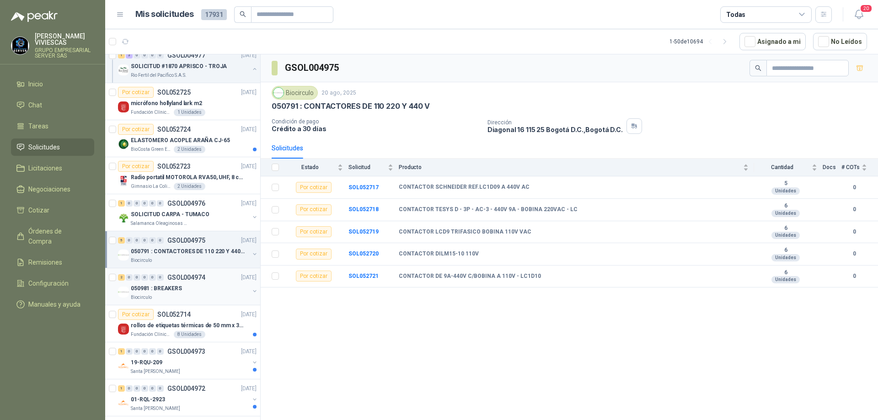
click at [208, 289] on div "050981 : BREAKERS" at bounding box center [190, 288] width 118 height 11
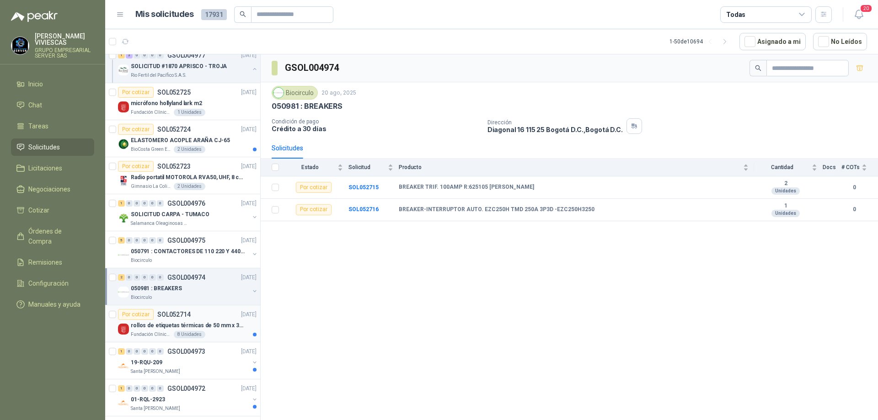
scroll to position [914, 0]
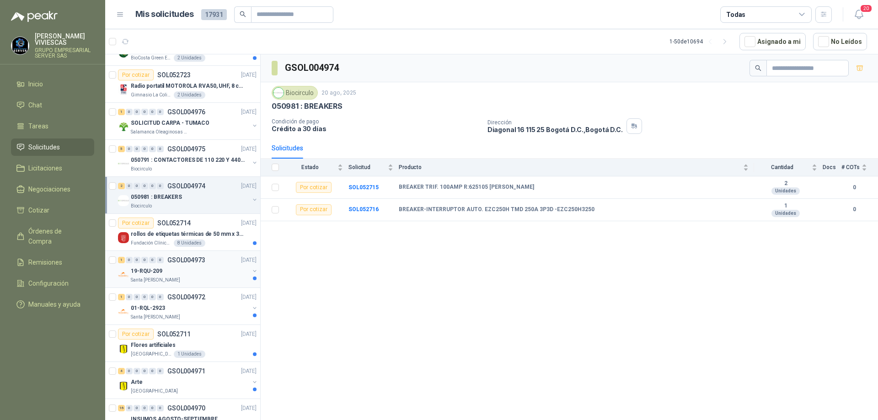
click at [195, 272] on div "19-RQU-209" at bounding box center [190, 271] width 118 height 11
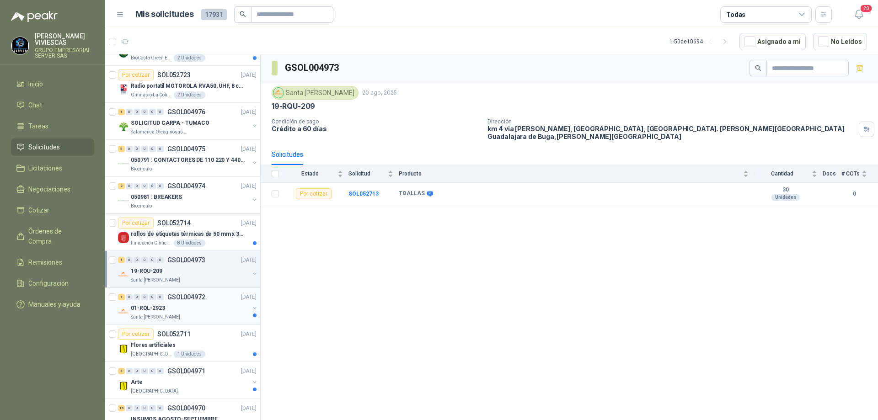
click at [194, 310] on div "01-RQL-2923" at bounding box center [190, 308] width 118 height 11
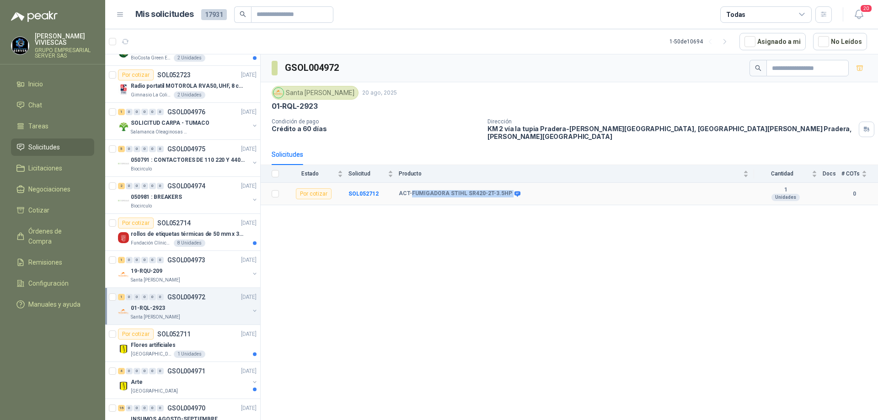
drag, startPoint x: 411, startPoint y: 186, endPoint x: 506, endPoint y: 186, distance: 95.1
click at [506, 190] on div "ACT-FUMIGADORA STIHL SR420-2T-3.5HP" at bounding box center [459, 193] width 120 height 7
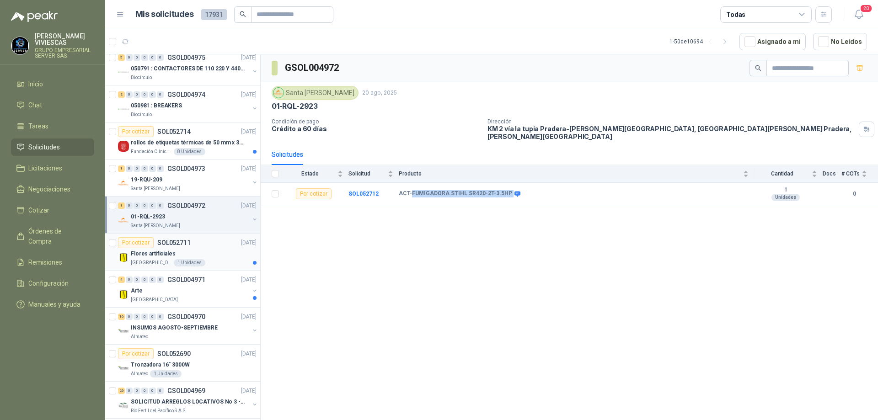
click at [196, 254] on div "Flores artificiales" at bounding box center [194, 253] width 126 height 11
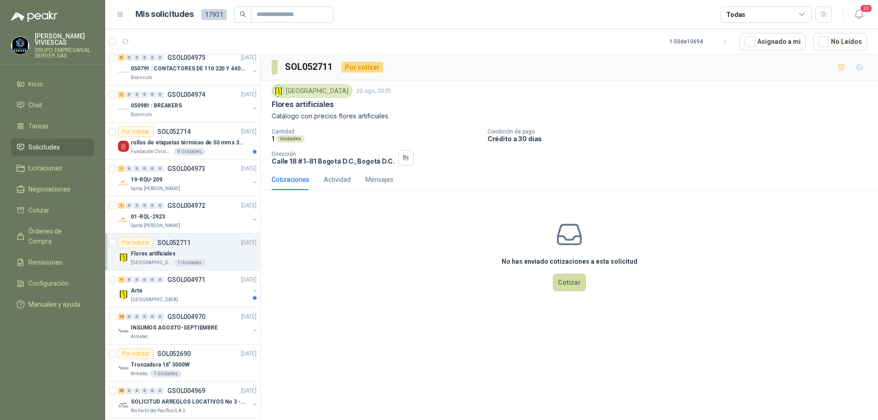
scroll to position [1051, 0]
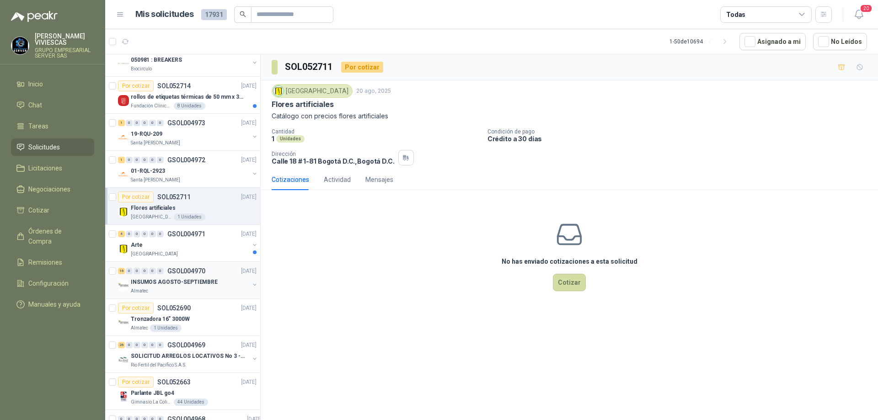
click at [206, 285] on p "INSUMOS AGOSTO-SEPTIEMBRE" at bounding box center [174, 282] width 87 height 9
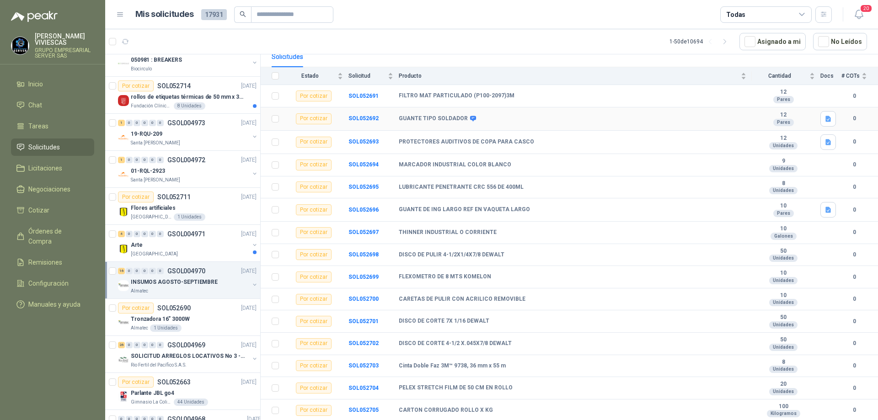
scroll to position [113, 0]
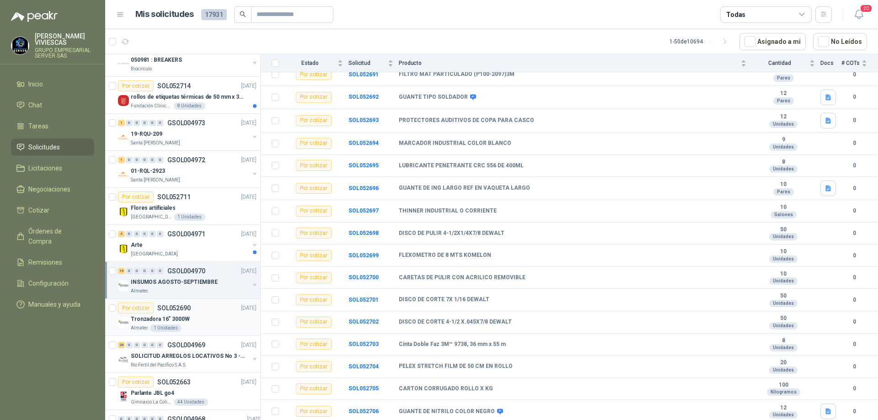
click at [194, 310] on div "Por cotizar SOL052690 [DATE]" at bounding box center [187, 308] width 138 height 11
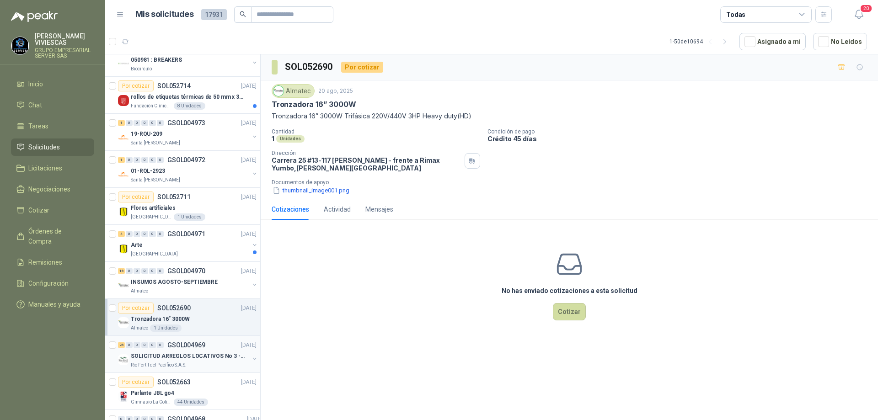
click at [213, 357] on p "SOLICITUD ARREGLOS LOCATIVOS No 3 - PICHINDE" at bounding box center [188, 356] width 114 height 9
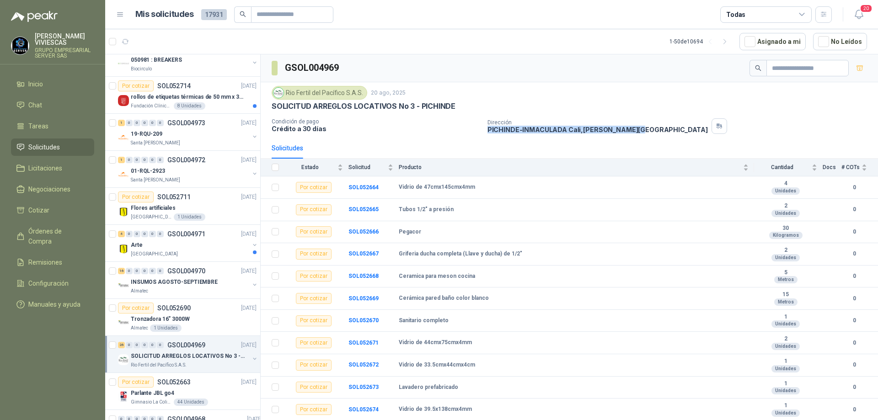
drag, startPoint x: 481, startPoint y: 127, endPoint x: 626, endPoint y: 127, distance: 144.4
click at [626, 127] on div "Condición de pago Crédito a 30 días Dirección PICHINDE-[PERSON_NAME] Cali , [PE…" at bounding box center [569, 126] width 595 height 16
click at [189, 284] on p "INSUMOS AGOSTO-SEPTIEMBRE" at bounding box center [174, 282] width 87 height 9
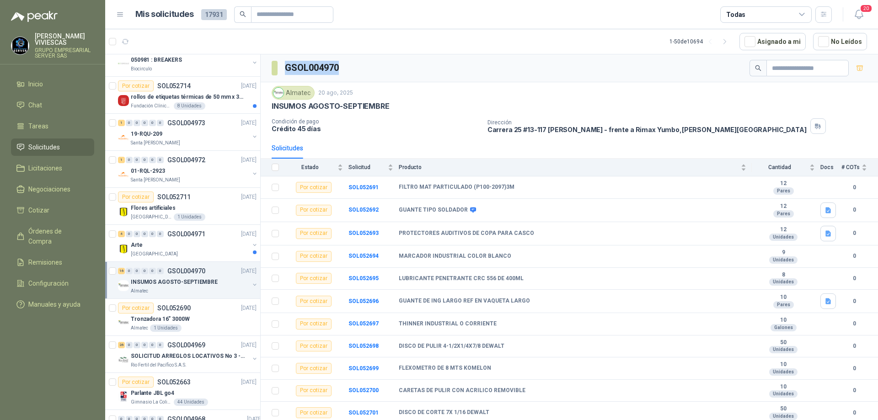
drag, startPoint x: 343, startPoint y: 66, endPoint x: 285, endPoint y: 70, distance: 58.7
click at [285, 70] on div "GSOL004970" at bounding box center [569, 68] width 617 height 28
click at [202, 319] on div "Tronzadora 16” 3000W" at bounding box center [194, 319] width 126 height 11
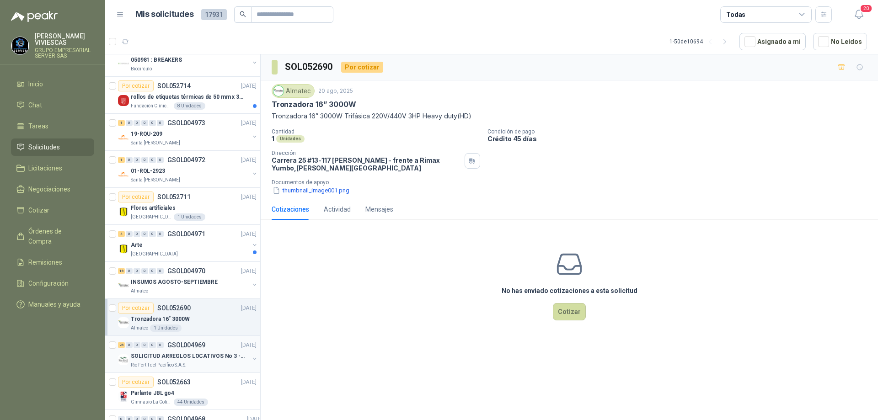
click at [209, 351] on div "SOLICITUD ARREGLOS LOCATIVOS No 3 - PICHINDE" at bounding box center [190, 356] width 118 height 11
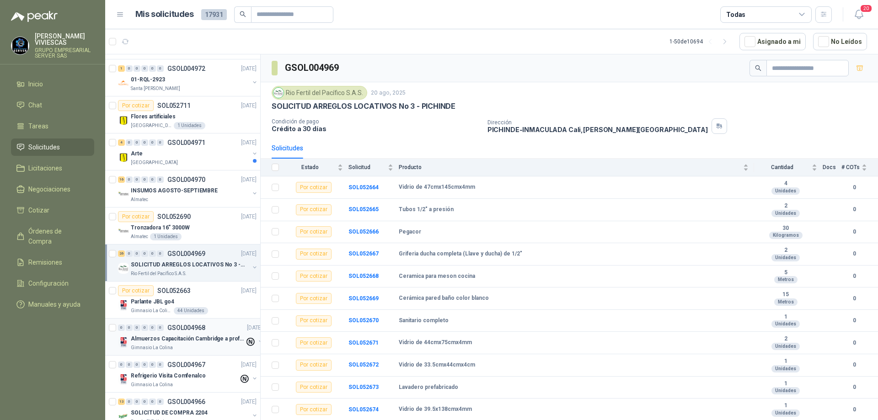
scroll to position [1234, 0]
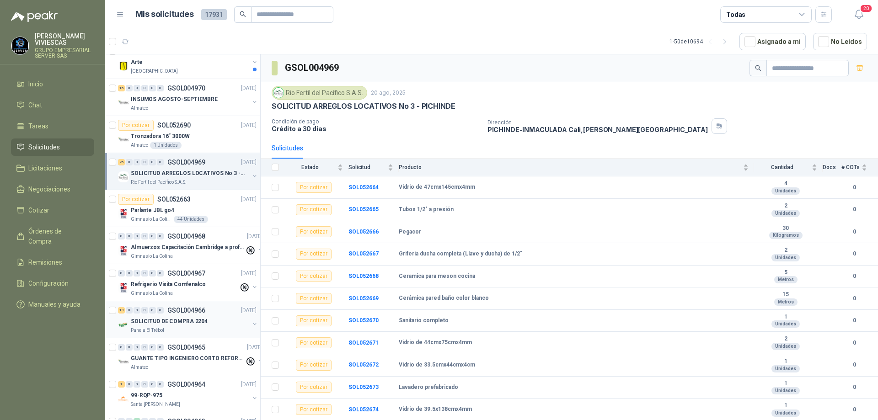
click at [195, 324] on p "SOLICITUD DE COMPRA 2204" at bounding box center [169, 321] width 77 height 9
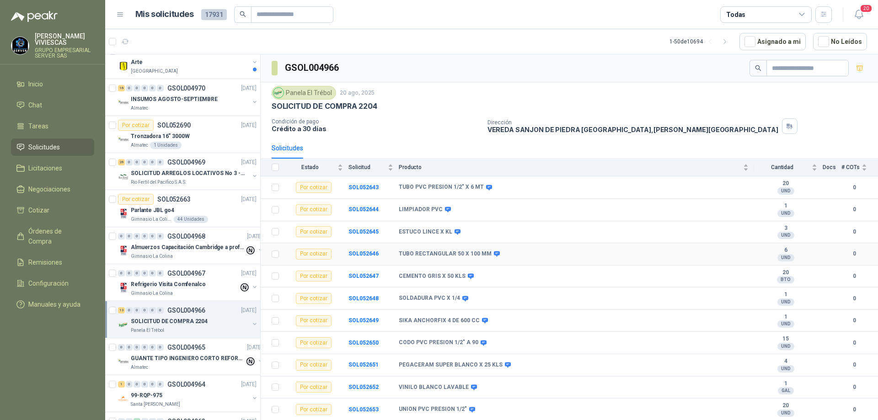
scroll to position [42, 0]
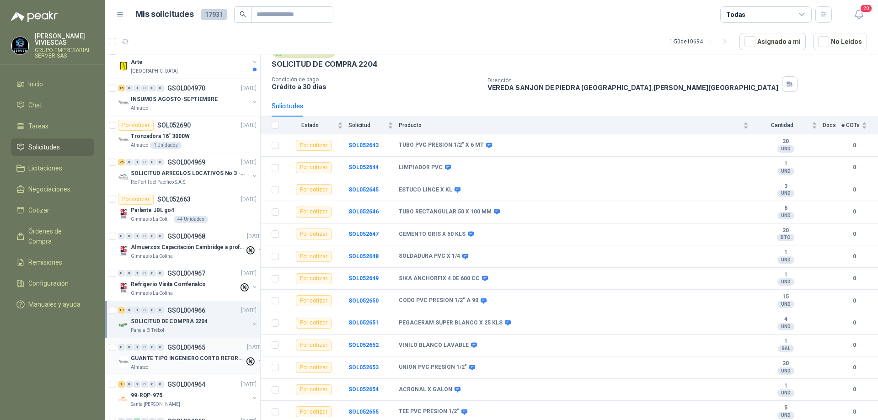
click at [201, 359] on p "GUANTE TIPO INGENIERO CORTO REFORZADO" at bounding box center [188, 358] width 114 height 9
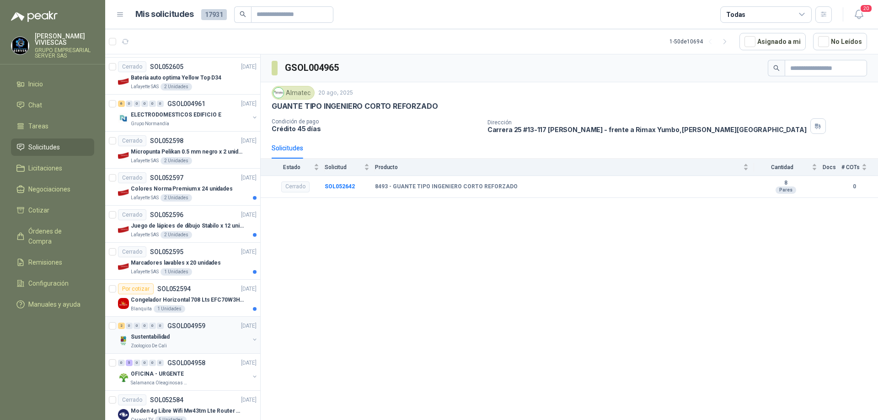
scroll to position [1947, 0]
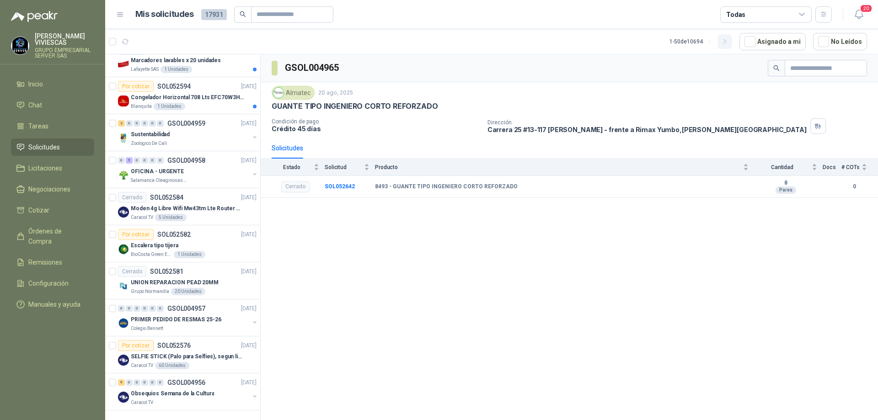
click at [732, 39] on button "button" at bounding box center [724, 41] width 15 height 15
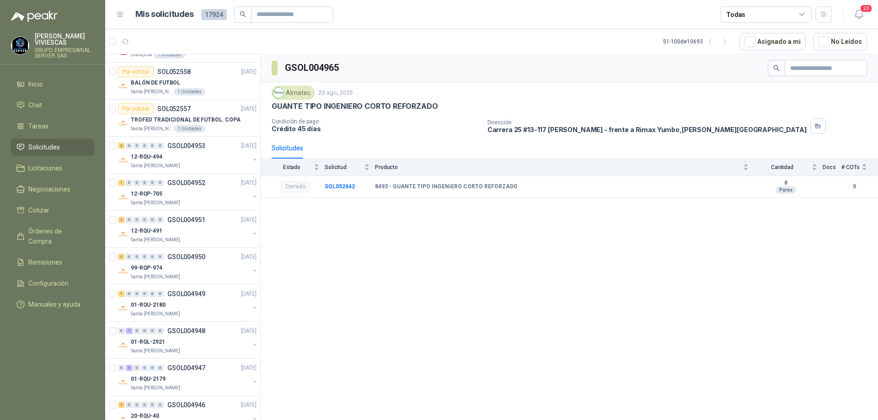
scroll to position [0, 0]
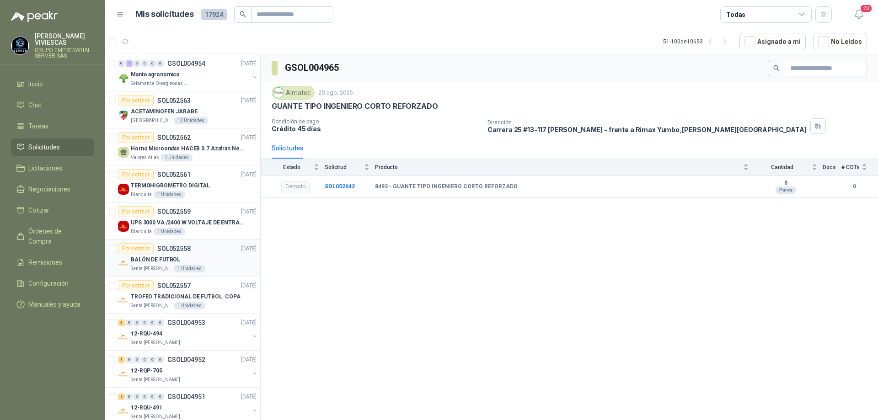
click at [221, 256] on div "BALÓN DE FUTBOL" at bounding box center [194, 259] width 126 height 11
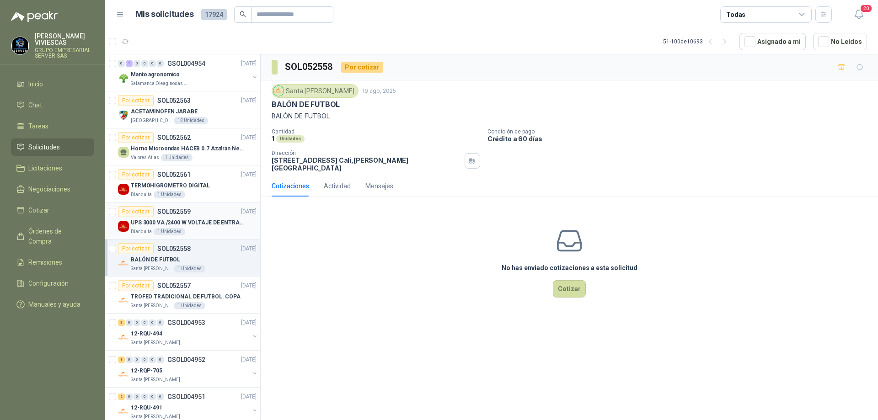
scroll to position [229, 0]
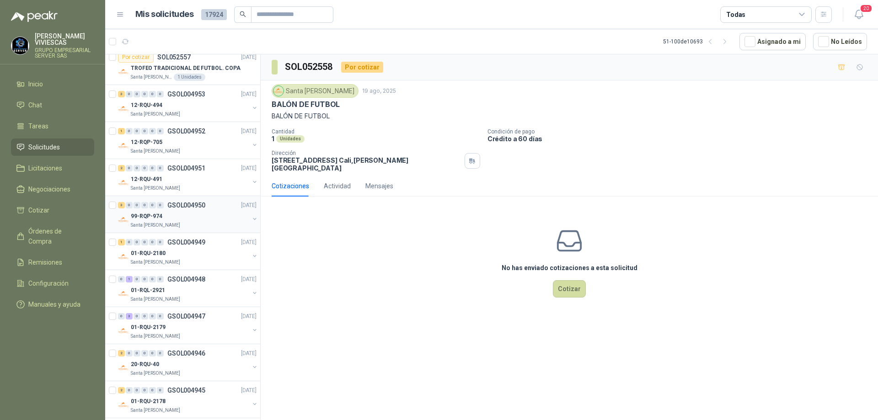
click at [201, 214] on div "99-RQP-974" at bounding box center [190, 216] width 118 height 11
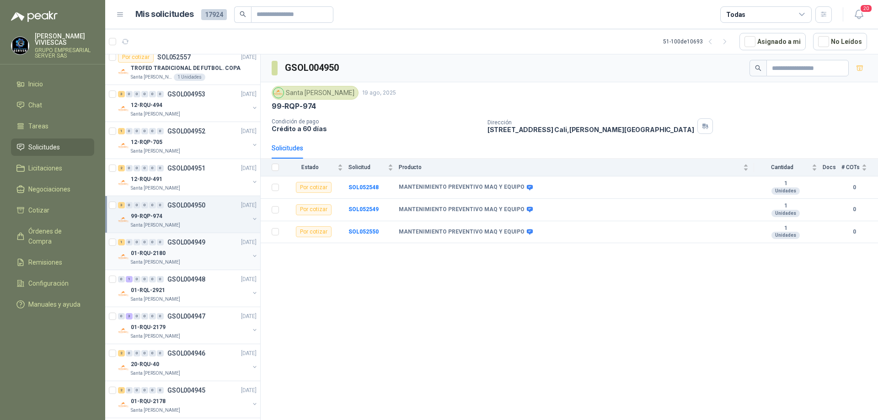
click at [190, 245] on p "GSOL004949" at bounding box center [186, 242] width 38 height 6
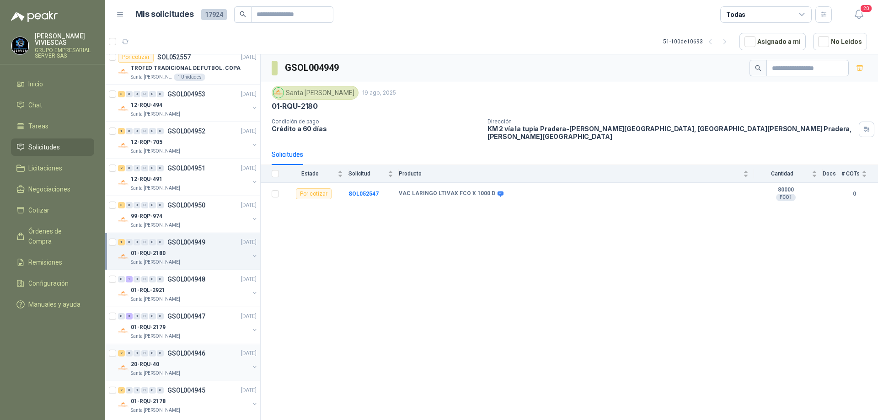
click at [194, 356] on p "GSOL004946" at bounding box center [186, 353] width 38 height 6
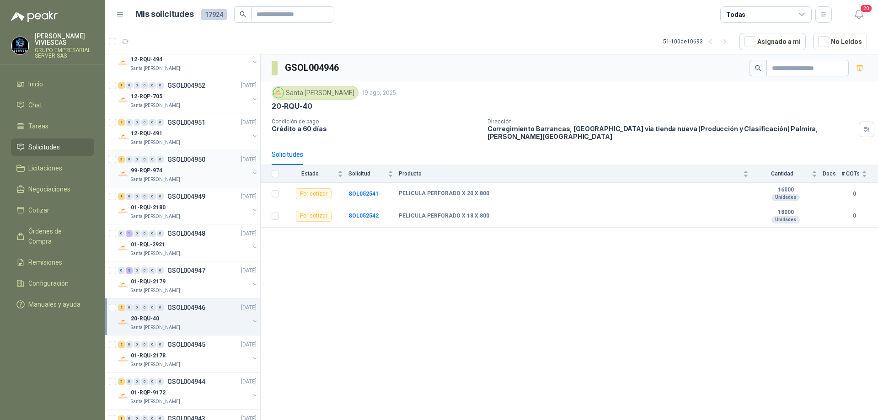
scroll to position [320, 0]
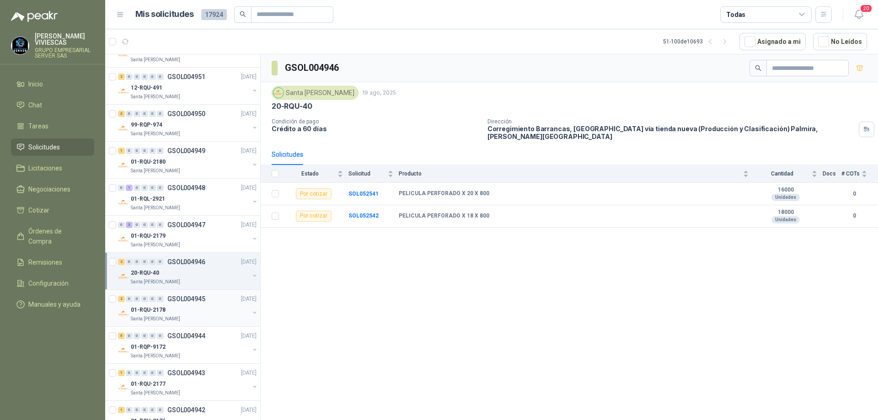
click at [191, 311] on div "01-RQU-2178" at bounding box center [190, 309] width 118 height 11
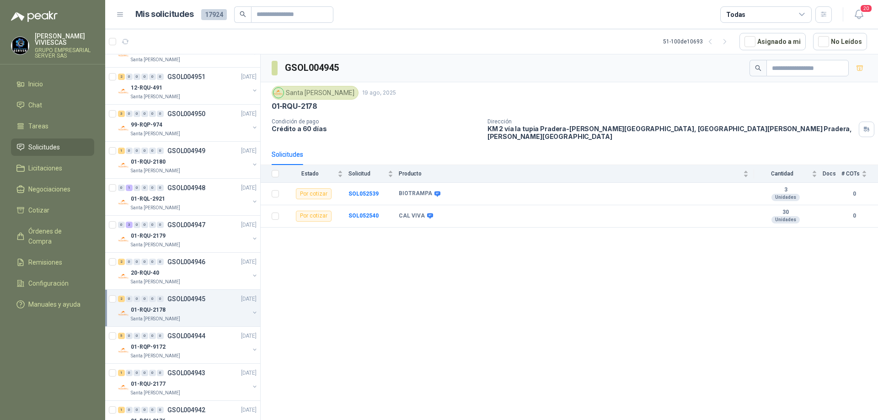
scroll to position [411, 0]
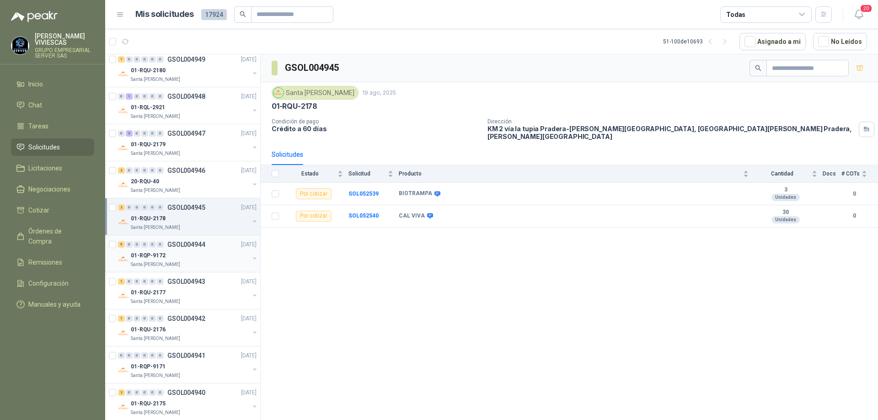
click at [197, 258] on div "01-RQP-9172" at bounding box center [190, 255] width 118 height 11
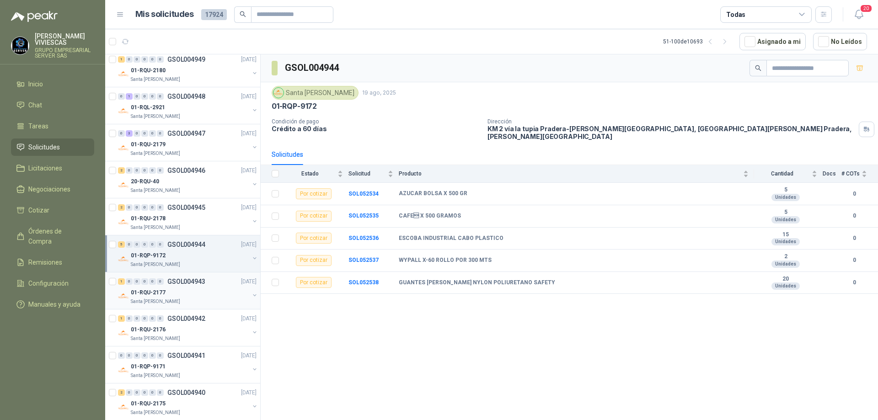
click at [196, 295] on div "01-RQU-2177" at bounding box center [190, 292] width 118 height 11
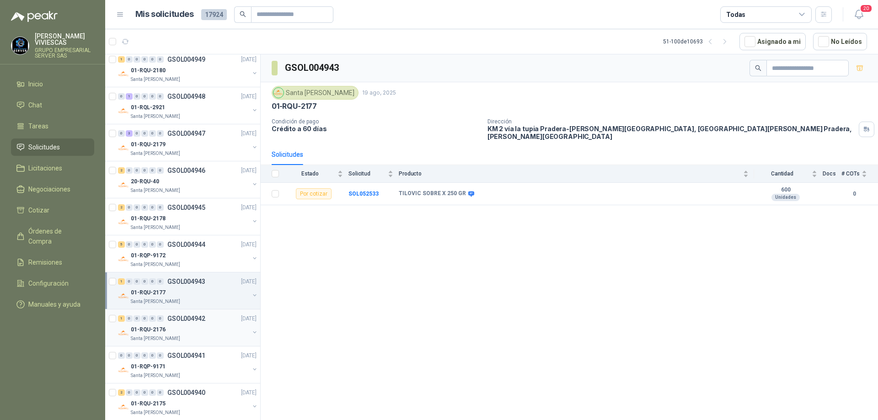
click at [198, 330] on div "01-RQU-2176" at bounding box center [190, 329] width 118 height 11
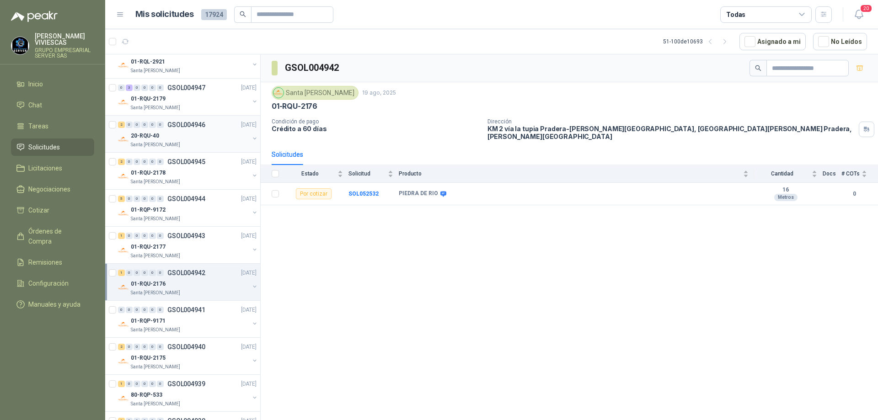
scroll to position [549, 0]
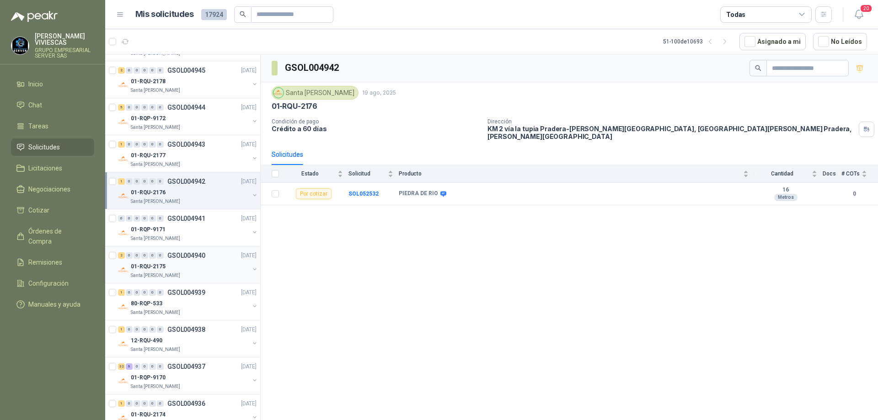
click at [190, 272] on div "01-RQU-2175" at bounding box center [190, 266] width 118 height 11
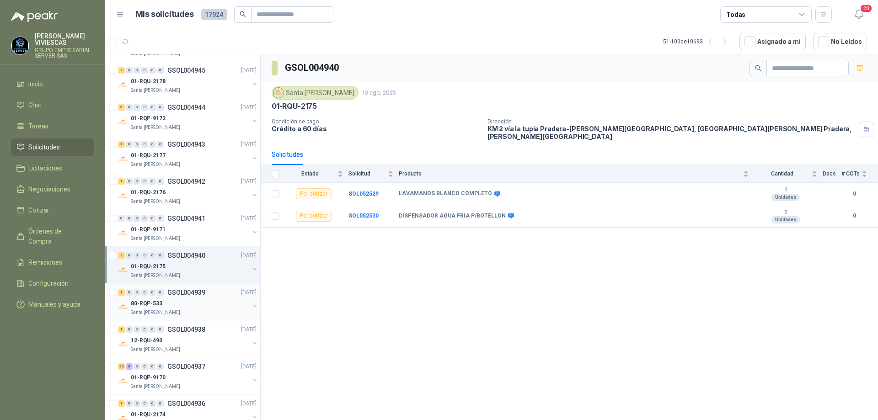
click at [198, 297] on div "1 0 0 0 0 0 GSOL004939 [DATE]" at bounding box center [188, 292] width 140 height 11
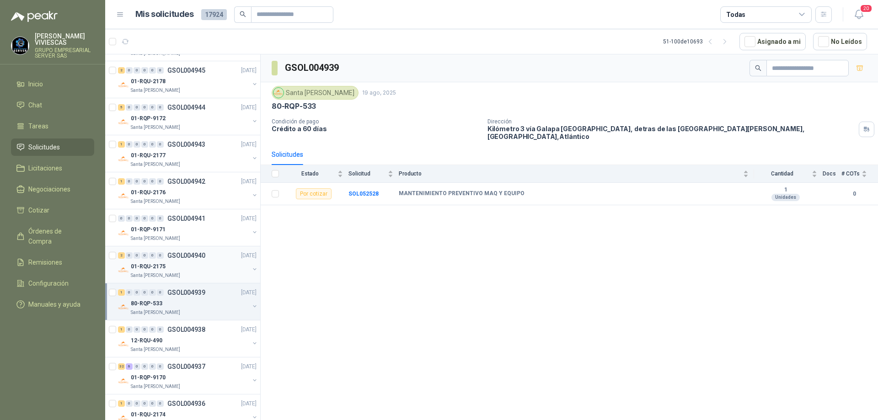
click at [195, 269] on div "01-RQU-2175" at bounding box center [190, 266] width 118 height 11
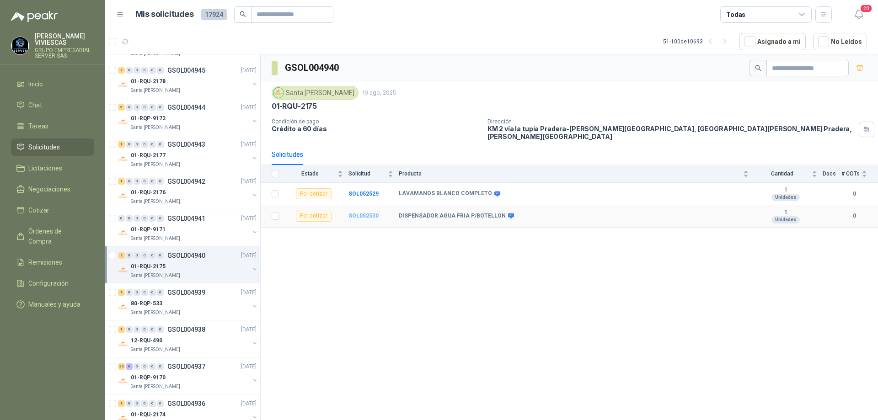
click at [377, 213] on b "SOL052530" at bounding box center [363, 216] width 30 height 6
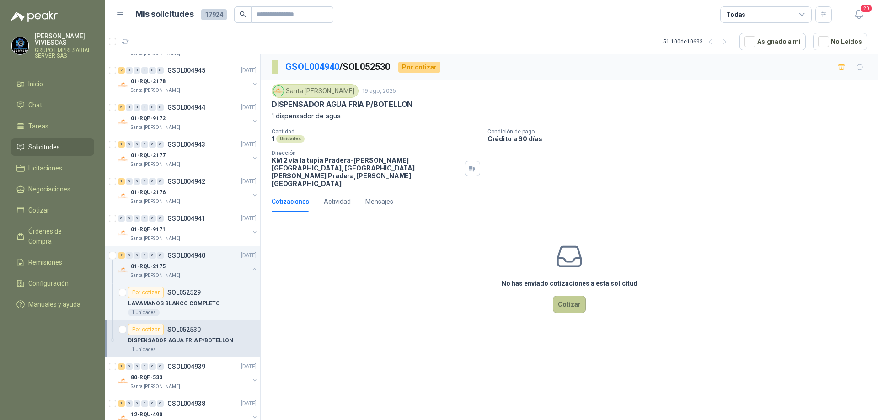
click at [561, 296] on button "Cotizar" at bounding box center [569, 304] width 33 height 17
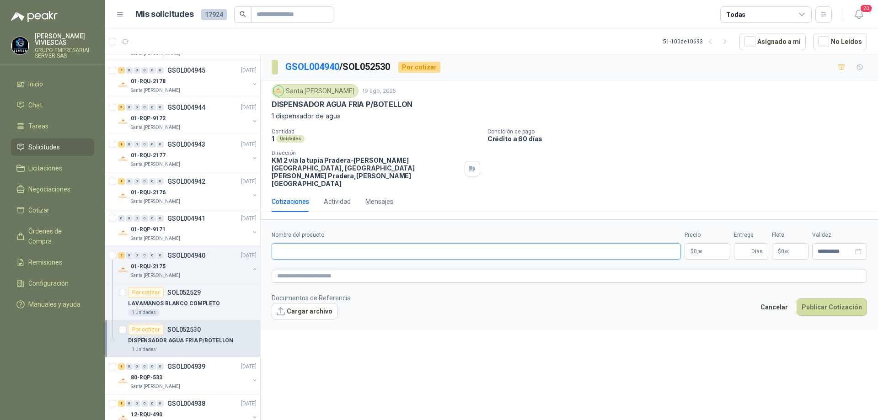
click at [346, 243] on input "Nombre del producto" at bounding box center [476, 251] width 409 height 16
type input "*"
type input "**********"
click at [705, 243] on p "$ 0 ,00" at bounding box center [707, 251] width 46 height 16
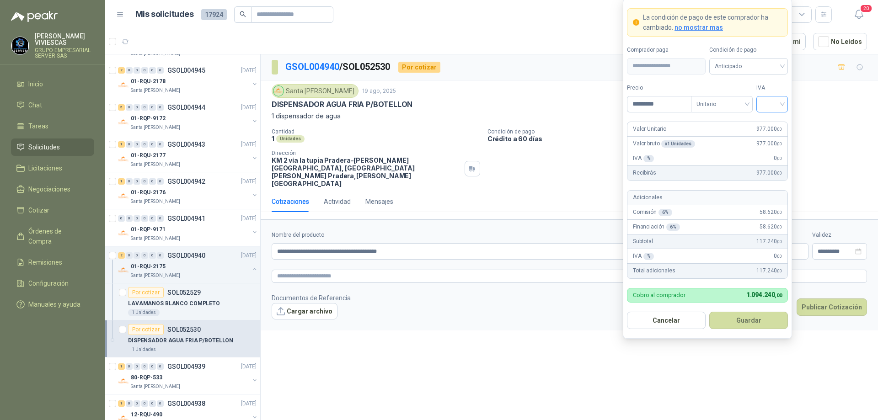
type input "*********"
click at [780, 101] on input "search" at bounding box center [772, 103] width 21 height 14
click at [774, 120] on div "19%" at bounding box center [771, 123] width 17 height 10
click at [772, 63] on span "Anticipado" at bounding box center [748, 66] width 68 height 14
click at [741, 100] on div "Crédito a 30 días" at bounding box center [748, 100] width 64 height 10
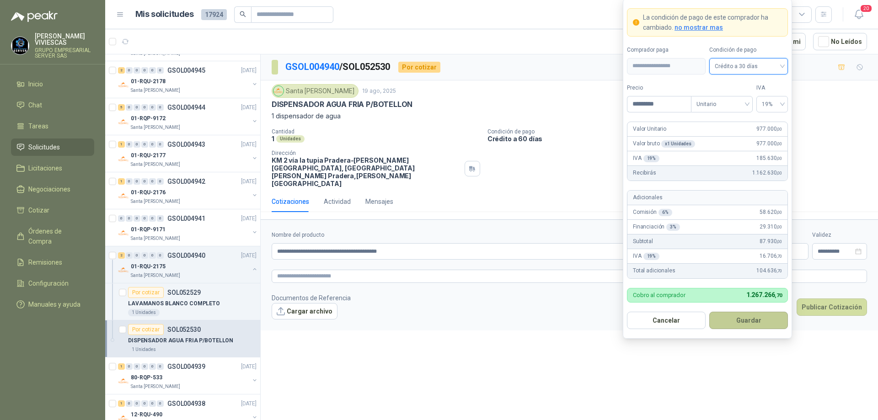
click at [749, 325] on button "Guardar" at bounding box center [748, 320] width 79 height 17
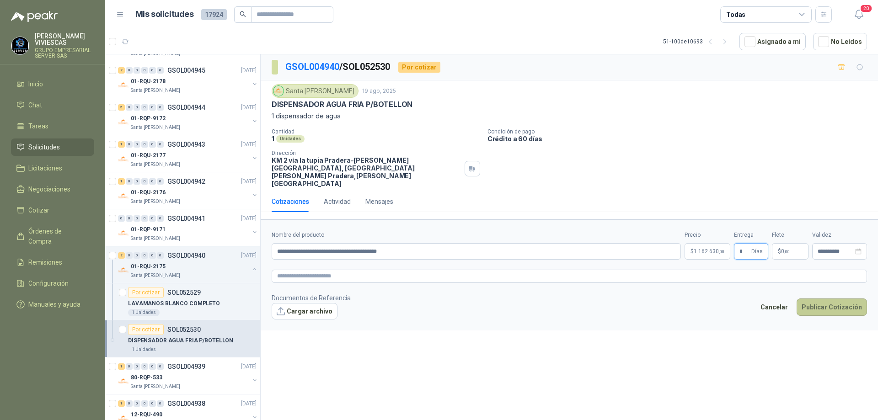
type input "*"
click at [821, 298] on button "Publicar Cotización" at bounding box center [831, 306] width 70 height 17
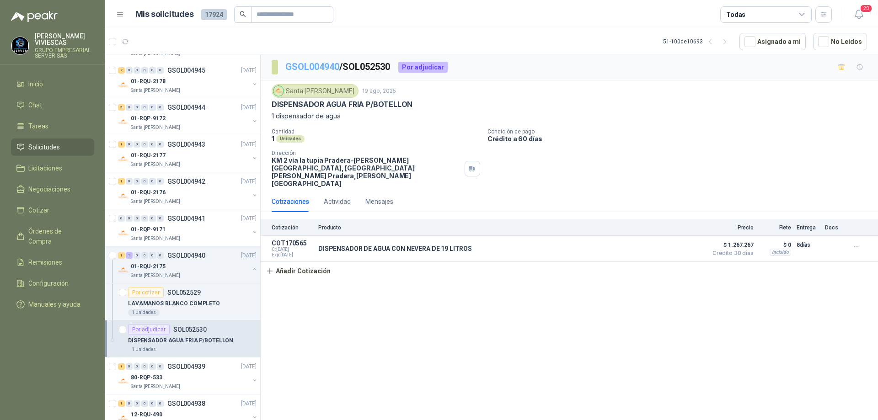
click at [311, 65] on link "GSOL004940" at bounding box center [312, 66] width 54 height 11
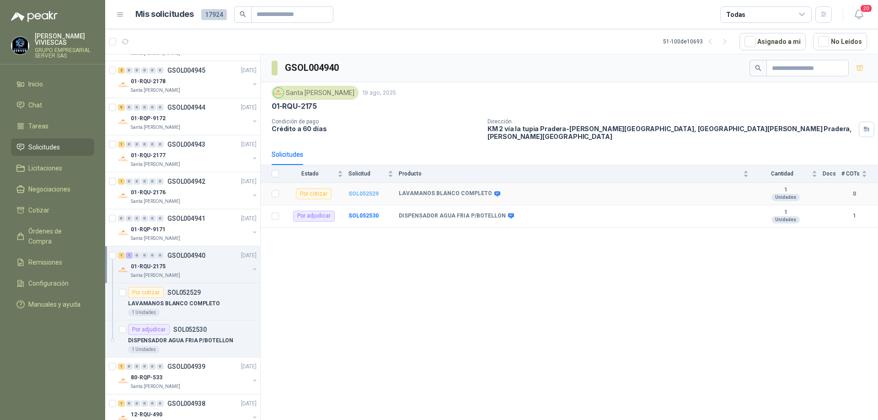
click at [364, 191] on b "SOL052529" at bounding box center [363, 194] width 30 height 6
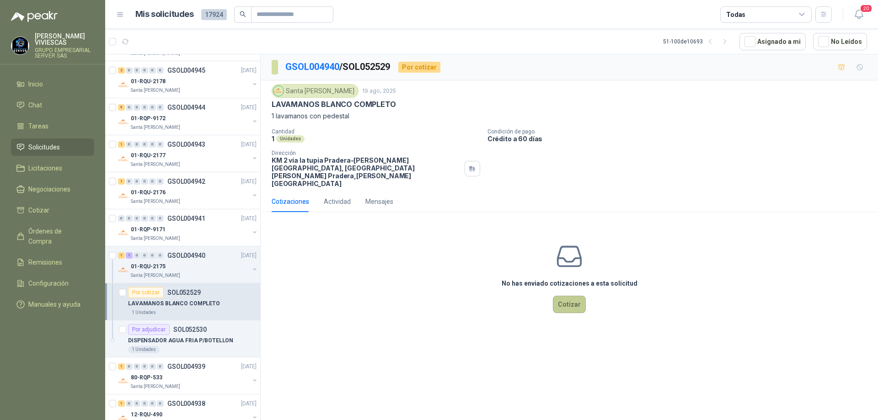
click at [571, 296] on button "Cotizar" at bounding box center [569, 304] width 33 height 17
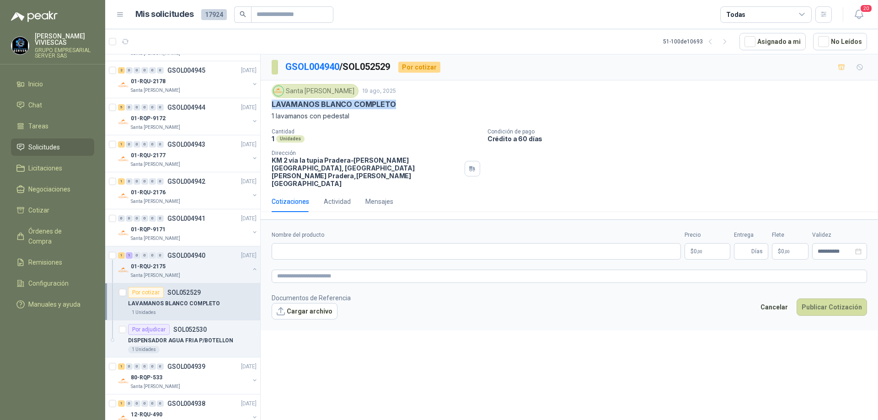
drag, startPoint x: 401, startPoint y: 103, endPoint x: 269, endPoint y: 105, distance: 132.1
click at [269, 105] on div "Santa [PERSON_NAME] [DATE] LAVAMANOS BLANCO COMPLETO 1 lavamanos con pedestal C…" at bounding box center [569, 135] width 617 height 111
paste input "**********"
click at [442, 243] on input "**********" at bounding box center [476, 251] width 409 height 16
click at [362, 243] on input "**********" at bounding box center [476, 251] width 409 height 16
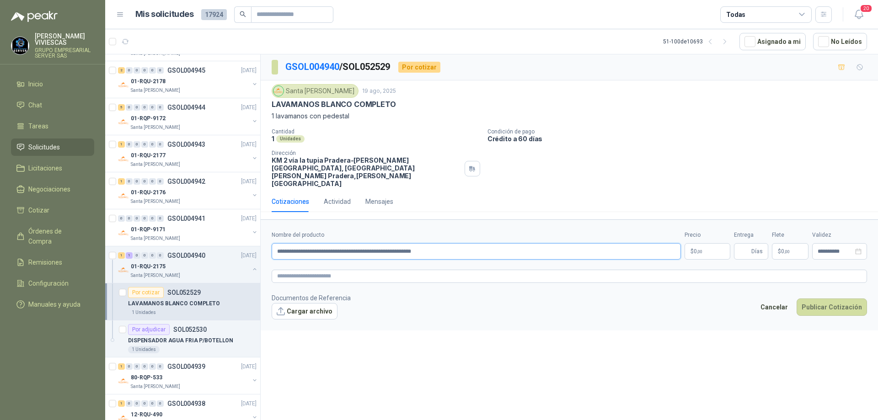
type input "**********"
click at [693, 236] on body "[PERSON_NAME] GRUPO EMPRESARIAL SERVER SAS Inicio Chat Tareas Solicitudes Licit…" at bounding box center [439, 210] width 878 height 420
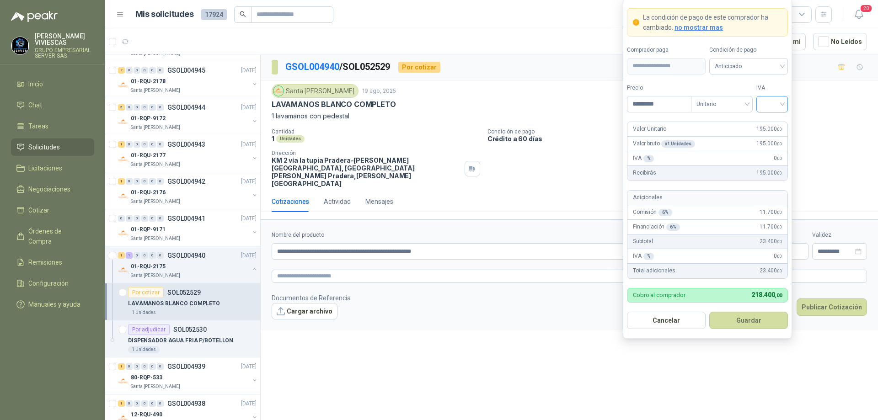
click at [783, 101] on div at bounding box center [772, 104] width 32 height 16
type input "*********"
click at [772, 120] on div "19%" at bounding box center [771, 123] width 17 height 10
click at [760, 69] on span "Anticipado" at bounding box center [748, 66] width 68 height 14
click at [745, 98] on div "Crédito a 30 días" at bounding box center [748, 100] width 64 height 10
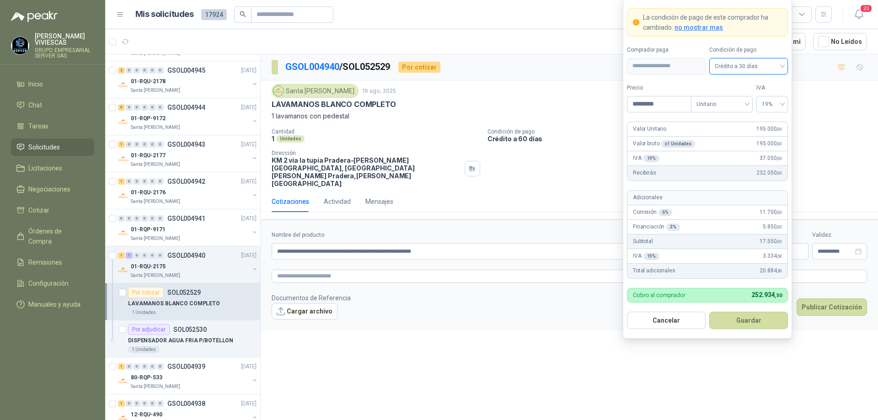
click at [738, 320] on button "Guardar" at bounding box center [748, 320] width 79 height 17
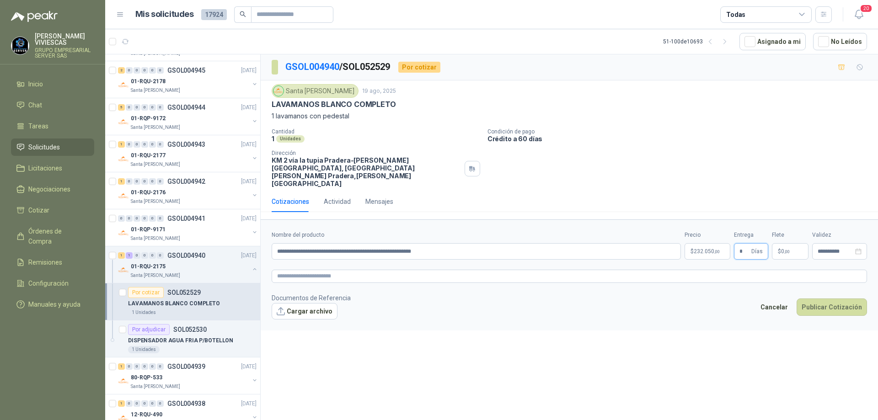
type input "*"
click at [820, 298] on button "Publicar Cotización" at bounding box center [831, 306] width 70 height 17
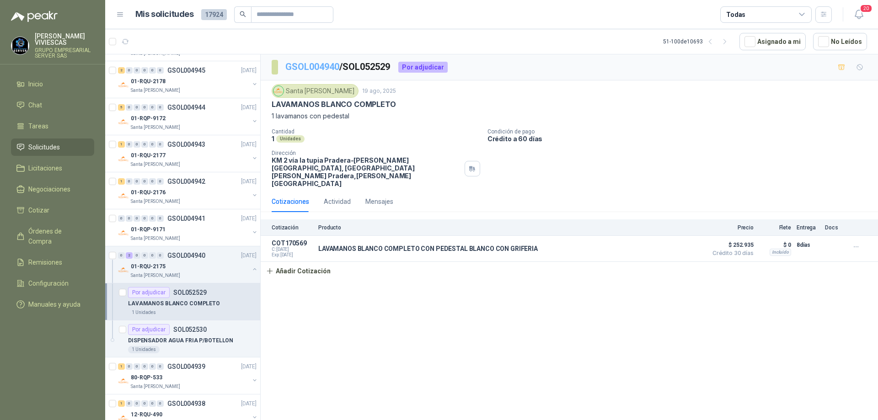
click at [313, 69] on link "GSOL004940" at bounding box center [312, 66] width 54 height 11
click at [324, 66] on link "GSOL004940" at bounding box center [312, 66] width 54 height 11
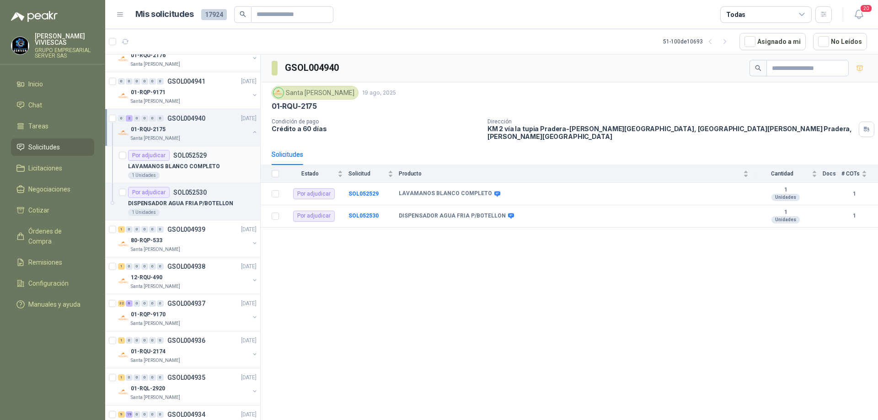
scroll to position [731, 0]
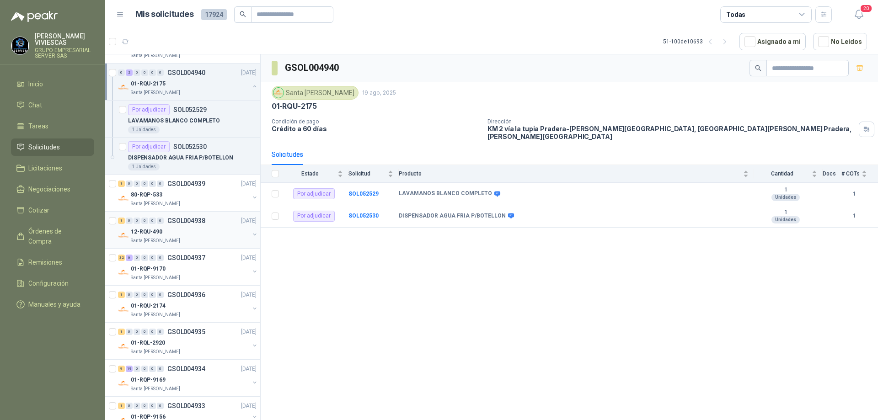
click at [179, 224] on p "GSOL004938" at bounding box center [186, 221] width 38 height 6
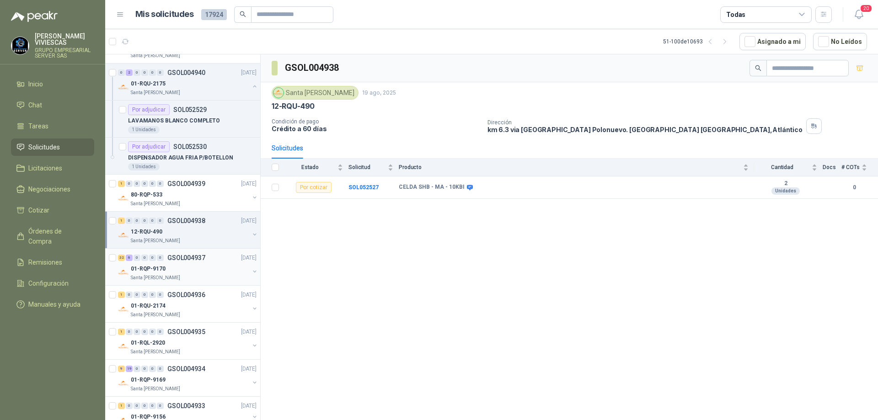
click at [184, 267] on div "01-RQP-9170" at bounding box center [190, 268] width 118 height 11
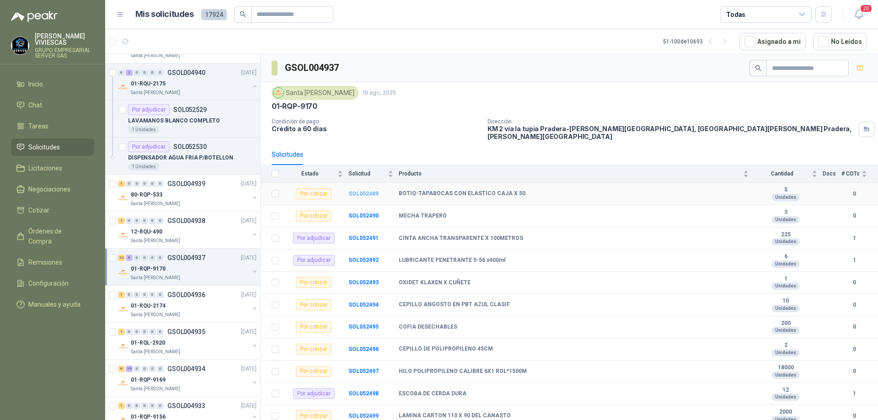
click at [364, 191] on b "SOL052489" at bounding box center [363, 194] width 30 height 6
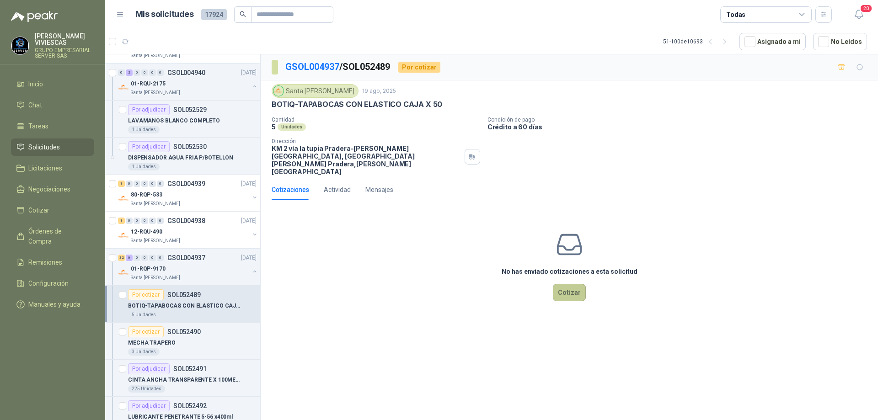
click at [563, 284] on button "Cotizar" at bounding box center [569, 292] width 33 height 17
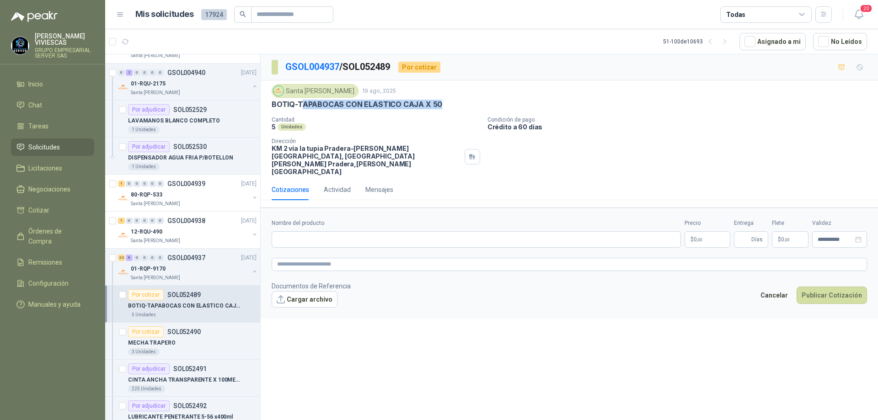
drag, startPoint x: 442, startPoint y: 105, endPoint x: 299, endPoint y: 106, distance: 142.6
click at [299, 106] on div "BOTIQ-TAPABOCAS CON ELASTICO CAJA X 50" at bounding box center [569, 105] width 595 height 10
paste input "**********"
type input "**********"
click at [712, 224] on body "[PERSON_NAME] GRUPO EMPRESARIAL SERVER SAS Inicio Chat Tareas Solicitudes Licit…" at bounding box center [439, 210] width 878 height 420
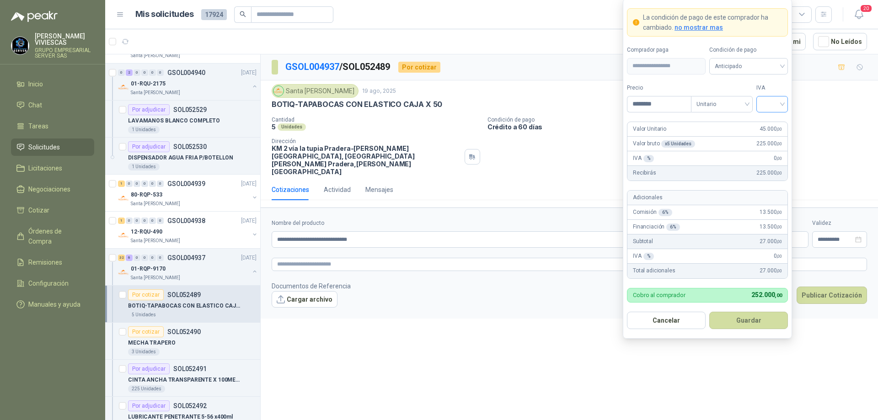
type input "********"
click at [779, 99] on input "search" at bounding box center [772, 103] width 21 height 14
click at [778, 122] on div "19%" at bounding box center [771, 123] width 17 height 10
click at [774, 64] on span "Anticipado" at bounding box center [748, 66] width 68 height 14
click at [752, 99] on div "Crédito a 30 días" at bounding box center [748, 100] width 64 height 10
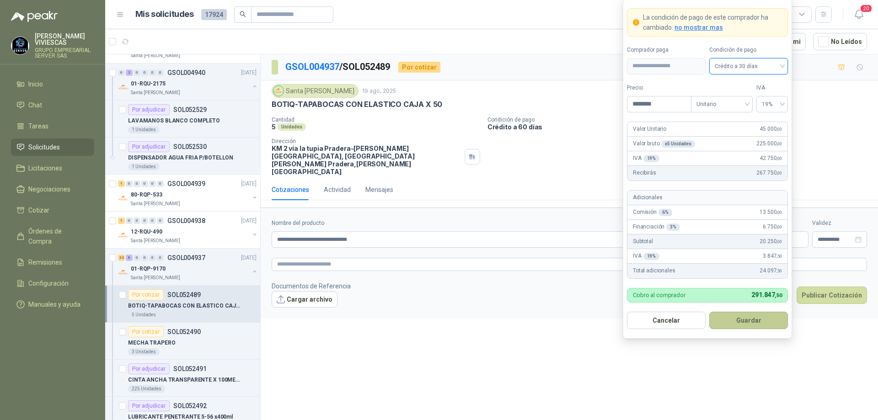
click at [748, 315] on button "Guardar" at bounding box center [748, 320] width 79 height 17
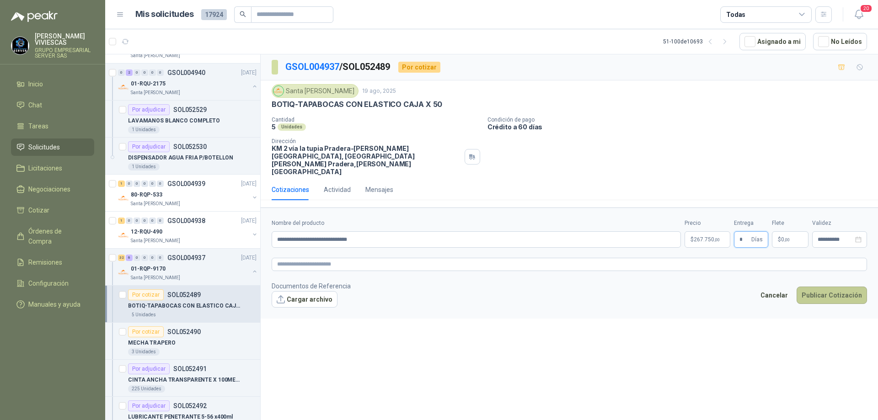
type input "*"
click at [808, 287] on button "Publicar Cotización" at bounding box center [831, 295] width 70 height 17
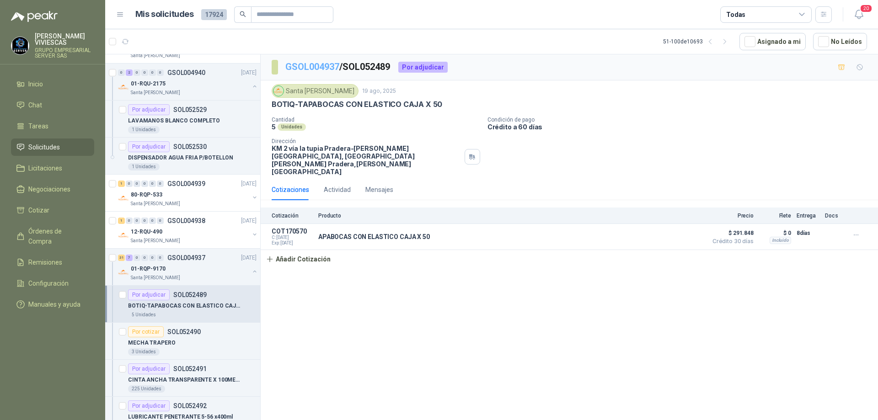
click at [314, 65] on link "GSOL004937" at bounding box center [312, 66] width 54 height 11
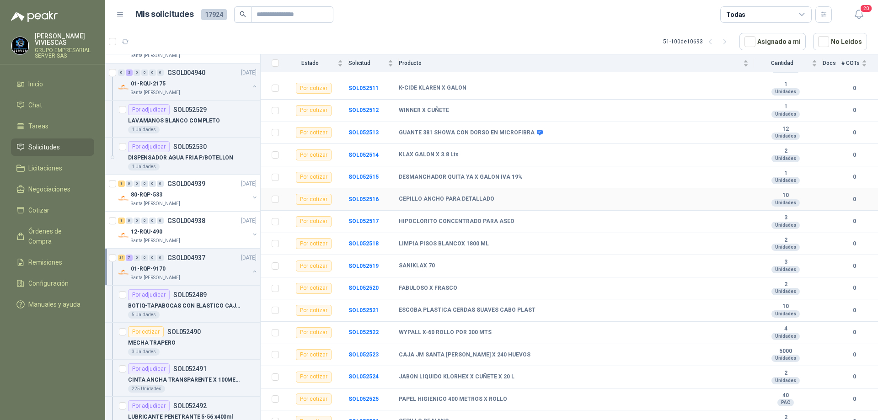
scroll to position [597, 0]
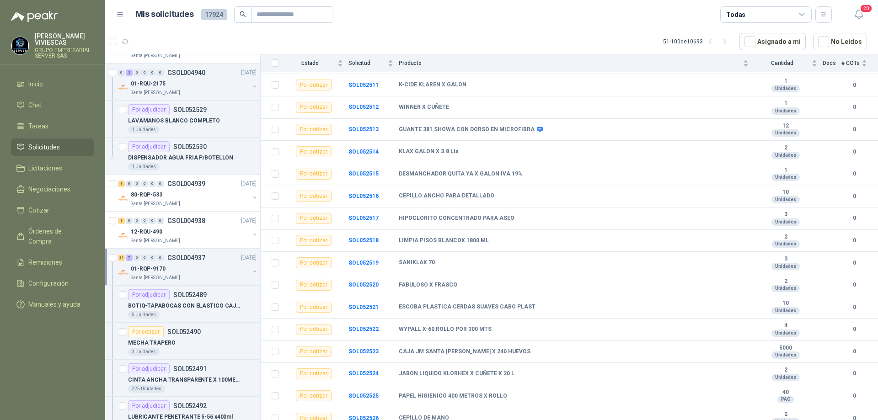
click at [212, 273] on div "01-RQP-9170" at bounding box center [190, 268] width 118 height 11
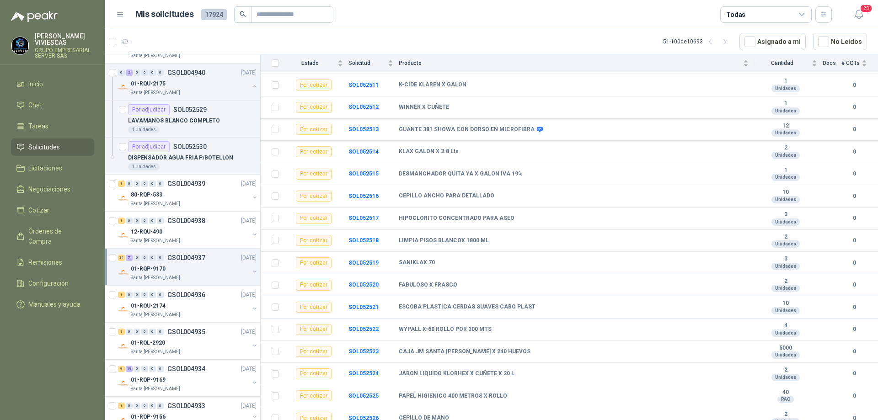
scroll to position [3, 0]
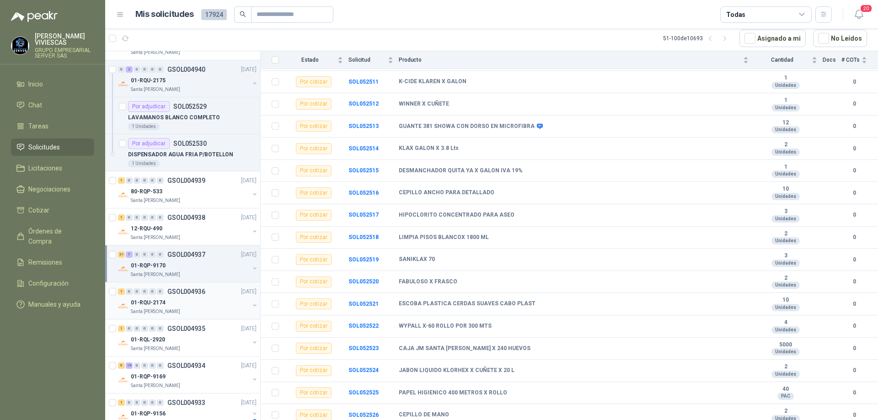
click at [195, 299] on div "01-RQU-2174" at bounding box center [190, 302] width 118 height 11
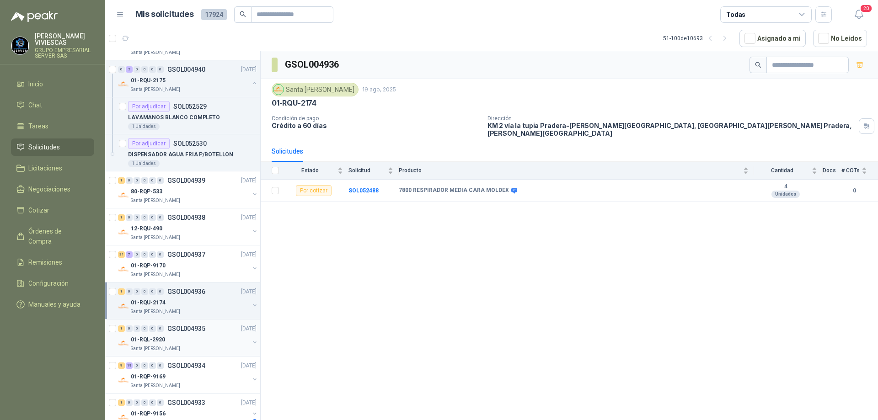
click at [171, 343] on div "01-RQL-2920" at bounding box center [190, 339] width 118 height 11
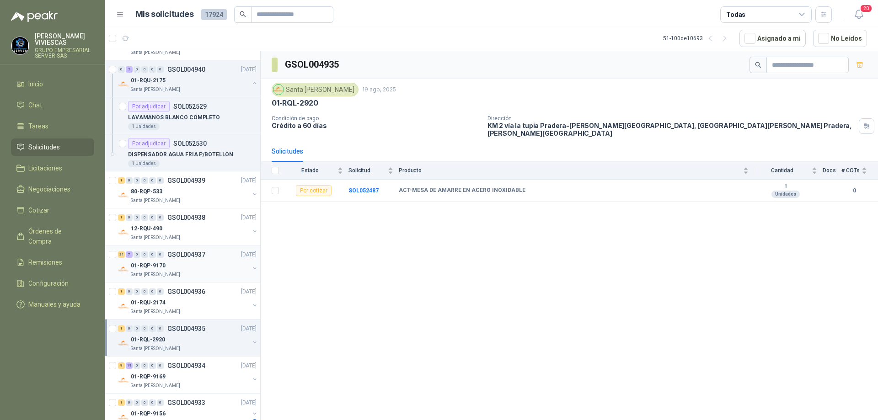
scroll to position [823, 0]
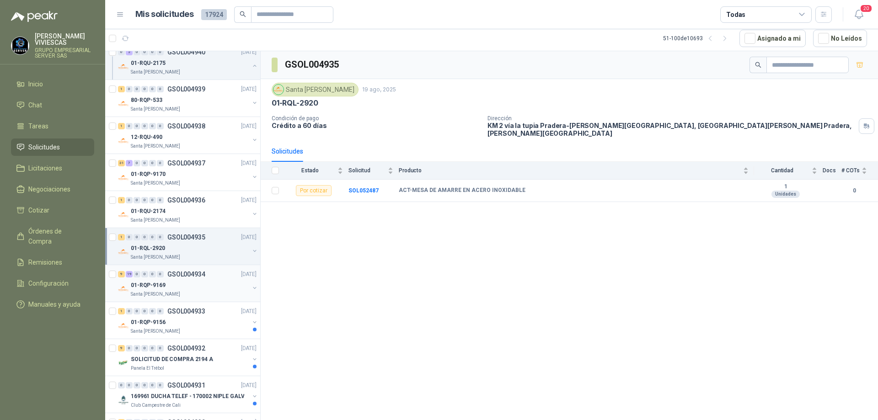
click at [205, 292] on div "Santa [PERSON_NAME]" at bounding box center [190, 294] width 118 height 7
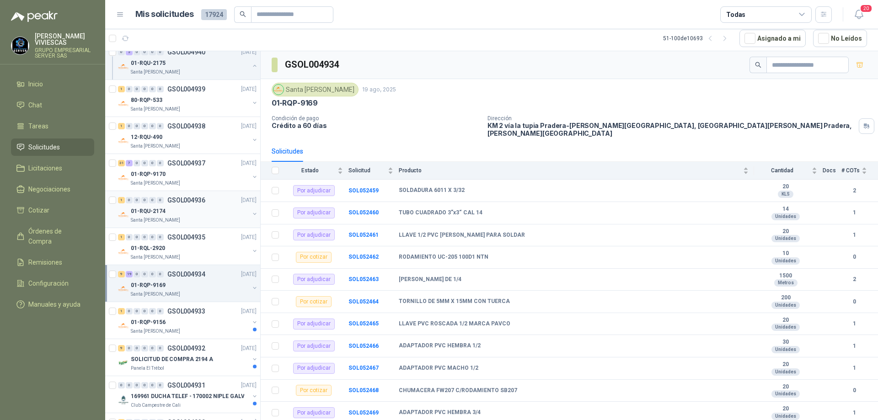
scroll to position [868, 0]
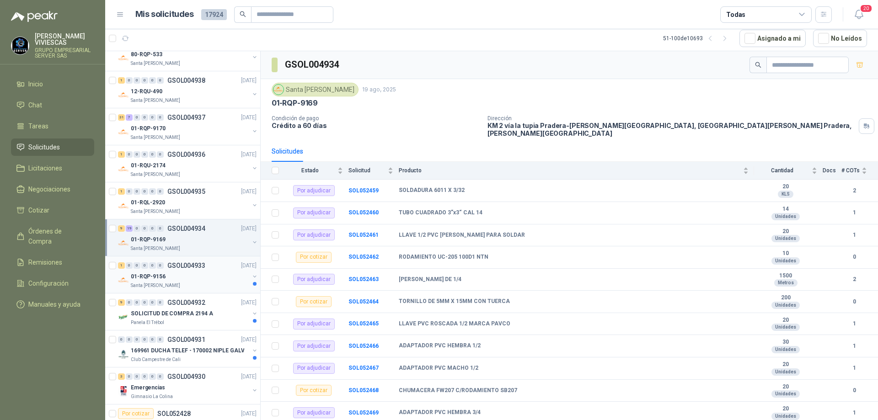
click at [188, 283] on div "Santa [PERSON_NAME]" at bounding box center [190, 285] width 118 height 7
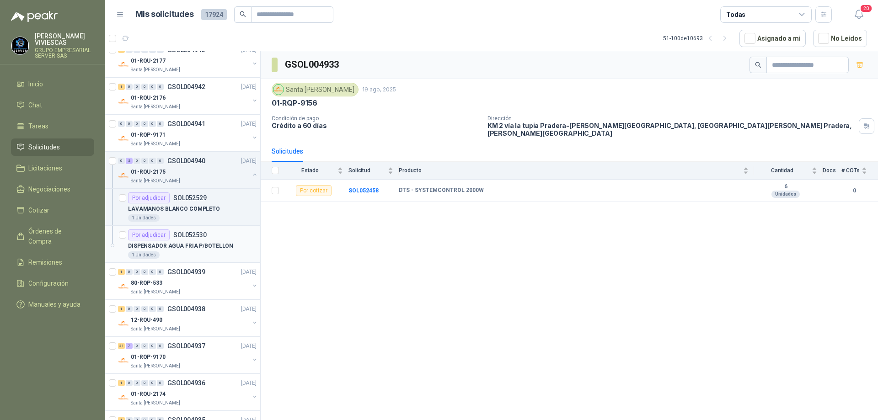
scroll to position [366, 0]
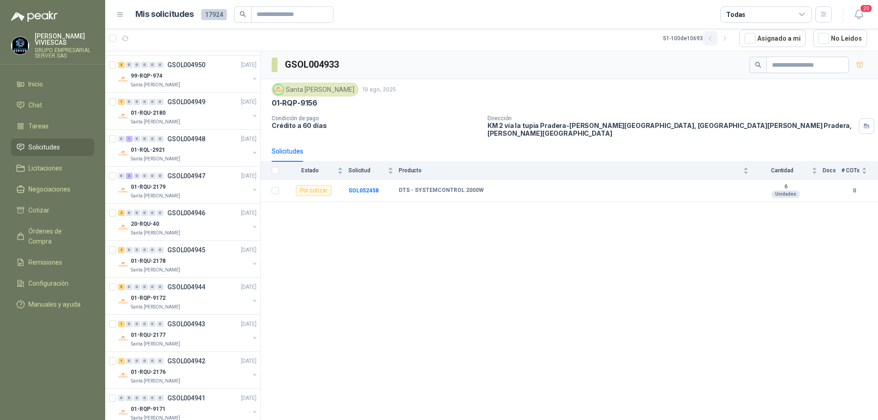
click at [713, 39] on icon "button" at bounding box center [710, 39] width 8 height 8
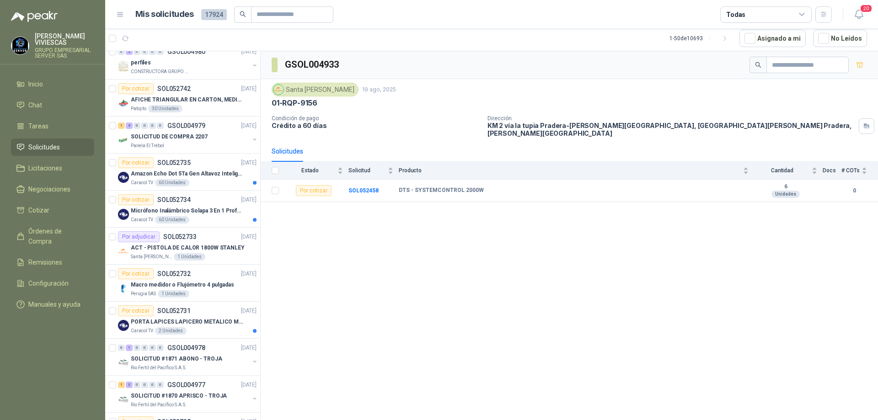
scroll to position [0, 0]
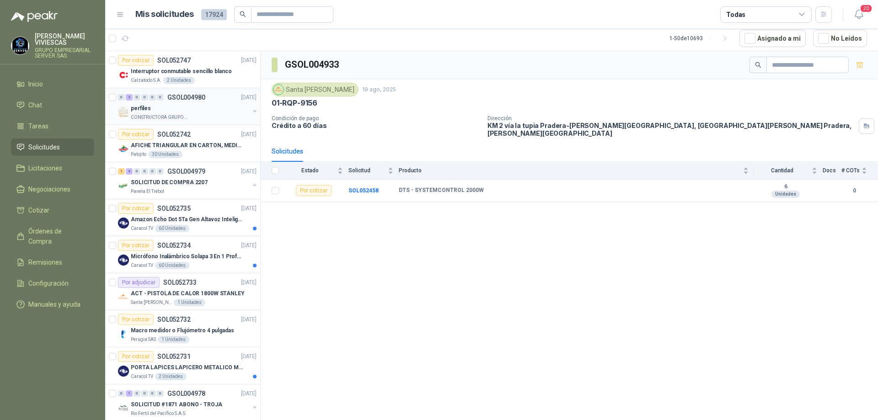
click at [180, 117] on p "CONSTRUCTORA GRUPO FIP" at bounding box center [160, 117] width 58 height 7
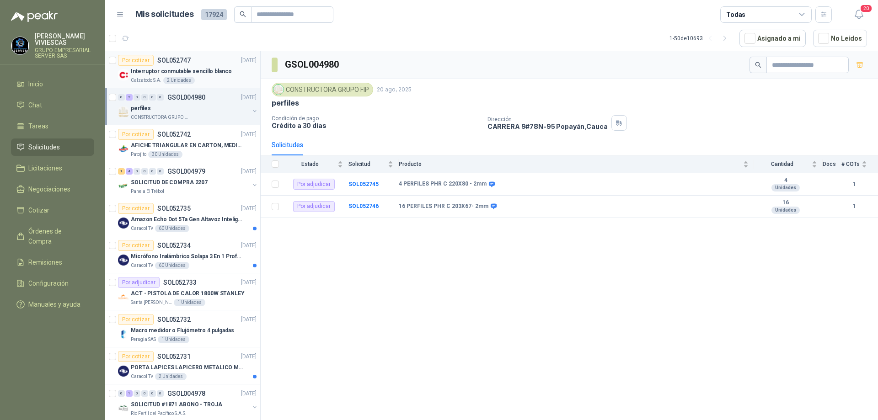
click at [214, 72] on p "Interruptor conmutable sencillo blanco" at bounding box center [181, 71] width 101 height 9
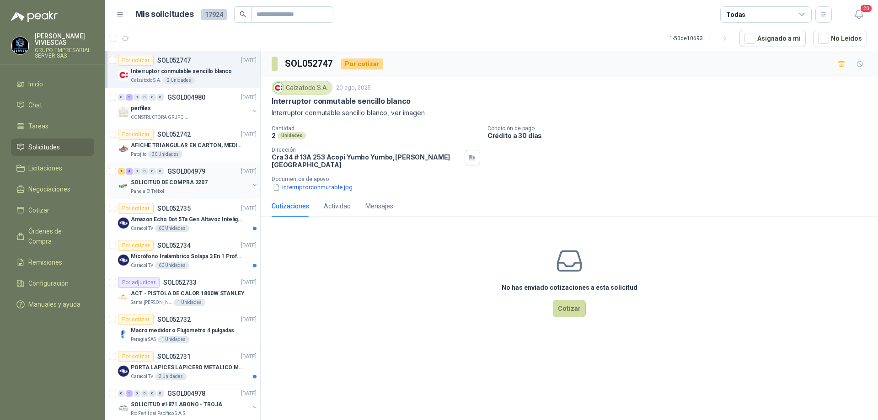
click at [207, 190] on div "Panela El Trébol" at bounding box center [190, 191] width 118 height 7
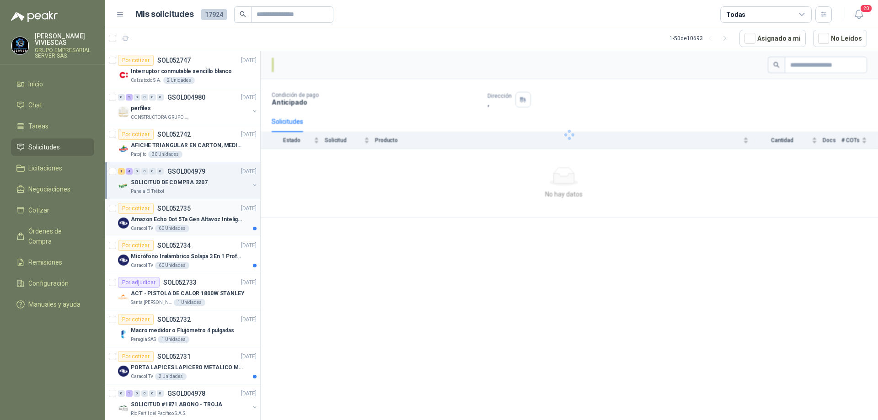
click at [215, 227] on div "Caracol TV 60 Unidades" at bounding box center [194, 228] width 126 height 7
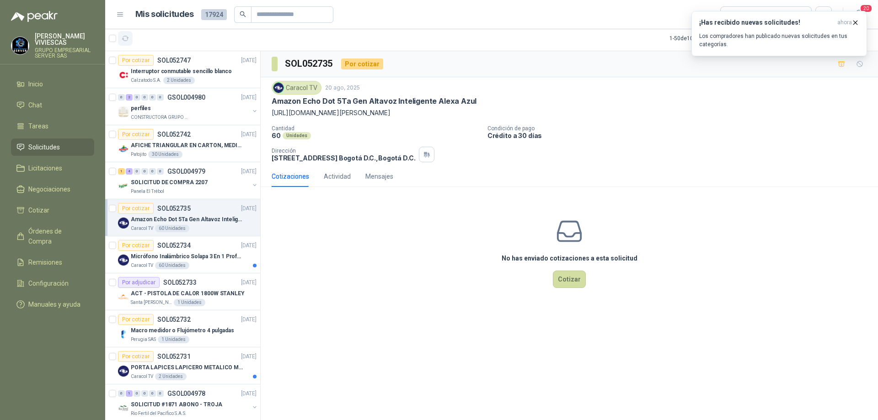
click at [124, 37] on icon "button" at bounding box center [126, 39] width 8 height 8
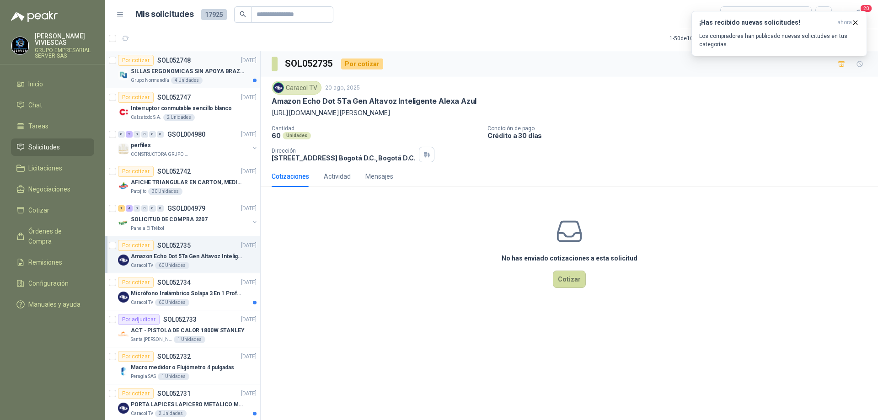
click at [200, 78] on div "Grupo [PERSON_NAME] 4 Unidades" at bounding box center [194, 80] width 126 height 7
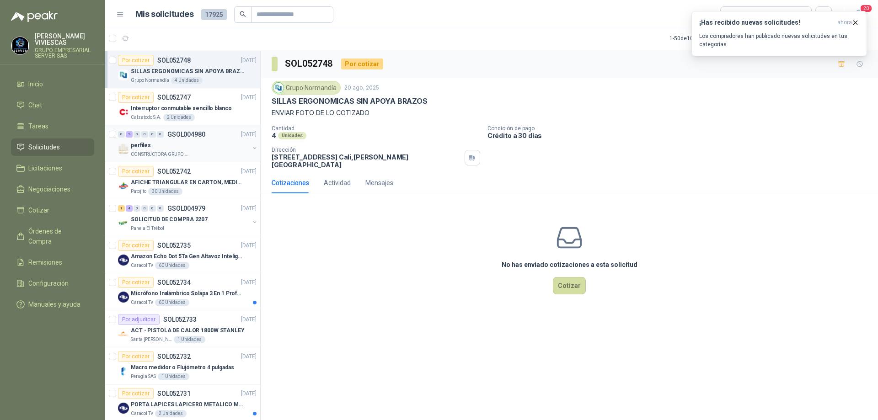
click at [200, 141] on div "perfiles" at bounding box center [190, 145] width 118 height 11
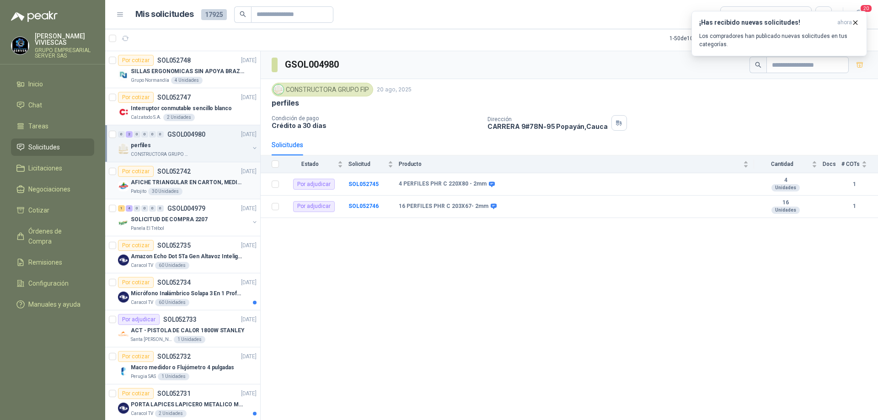
click at [210, 192] on div "Patojito 30 Unidades" at bounding box center [194, 191] width 126 height 7
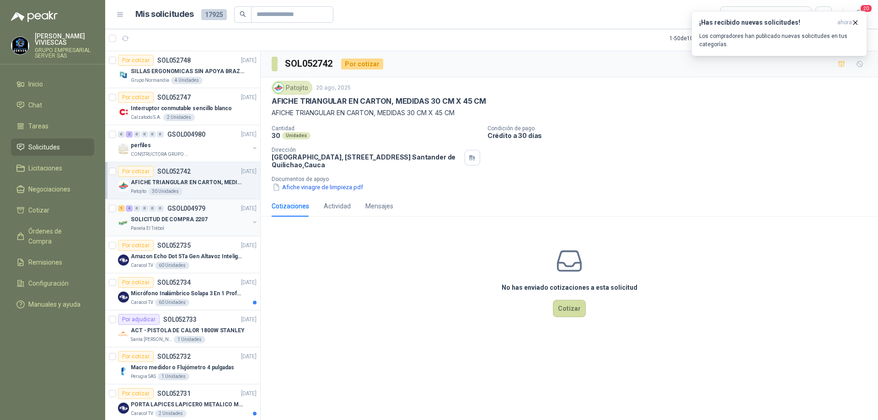
scroll to position [91, 0]
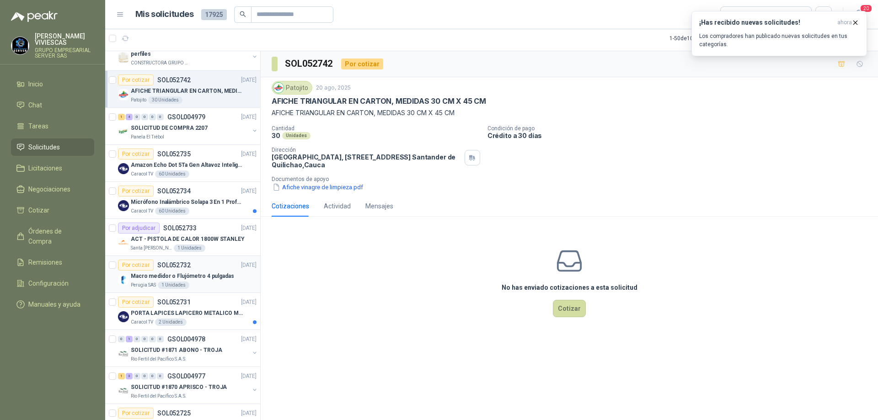
click at [224, 274] on p "Macro medidor o Flujómetro 4 pulgadas" at bounding box center [182, 276] width 103 height 9
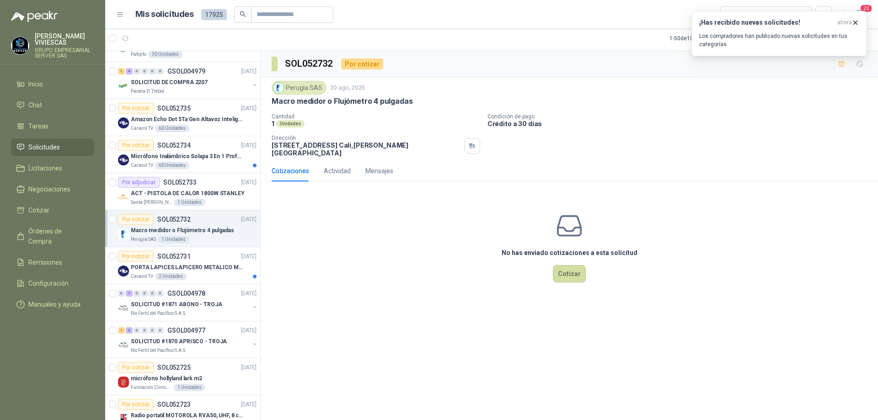
scroll to position [274, 0]
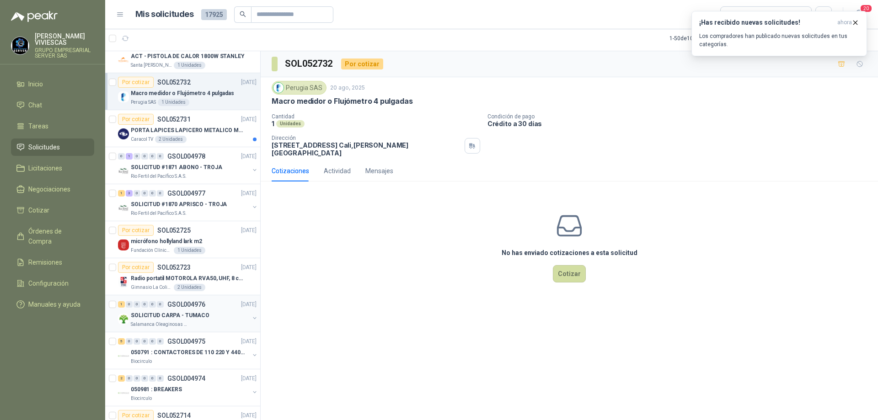
click at [214, 315] on div "SOLICITUD CARPA - TUMACO" at bounding box center [190, 315] width 118 height 11
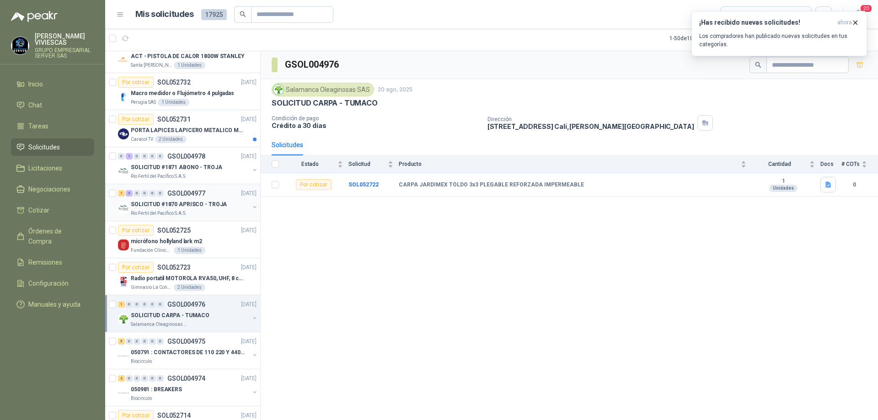
scroll to position [366, 0]
